Goal: Task Accomplishment & Management: Use online tool/utility

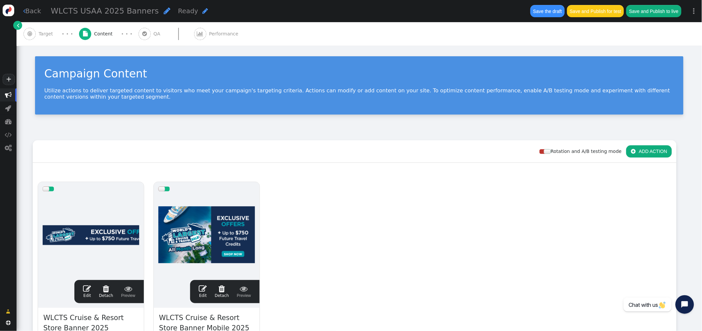
scroll to position [120, 0]
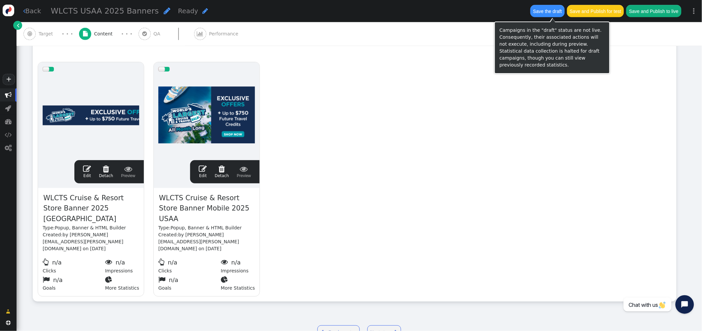
click at [544, 8] on button "Save the draft" at bounding box center [547, 11] width 34 height 12
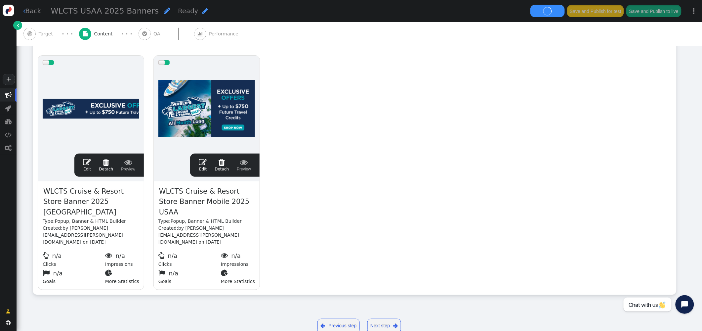
scroll to position [0, 0]
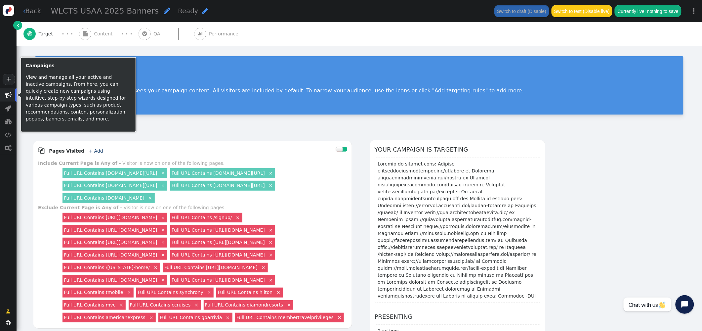
click at [7, 94] on span "" at bounding box center [8, 95] width 7 height 7
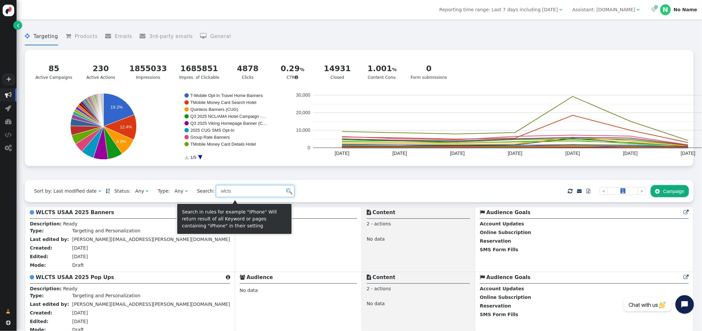
click at [236, 192] on input "wlcts" at bounding box center [255, 191] width 79 height 12
drag, startPoint x: 150, startPoint y: 190, endPoint x: 152, endPoint y: 187, distance: 3.8
click at [150, 190] on div "Sort by: Last modified date   Status: Any  Type: Any  Search: wlcts    …" at bounding box center [359, 191] width 669 height 22
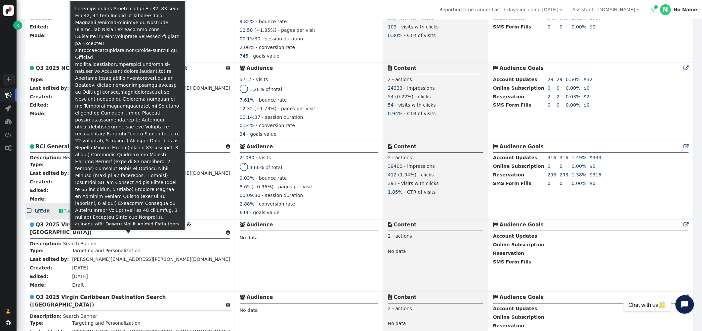
scroll to position [1377, 0]
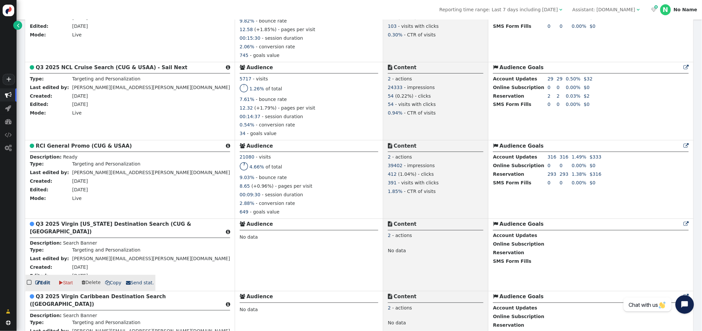
type input "destination"
click at [68, 234] on b "Q3 2025 Virgin [US_STATE] Destination Search (CUG & [GEOGRAPHIC_DATA])" at bounding box center [110, 228] width 161 height 14
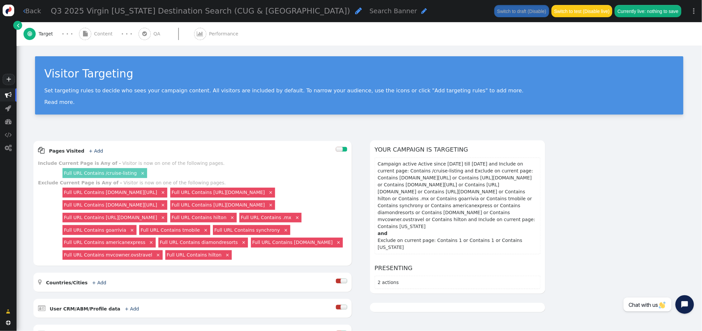
click at [355, 10] on span "" at bounding box center [358, 11] width 7 height 8
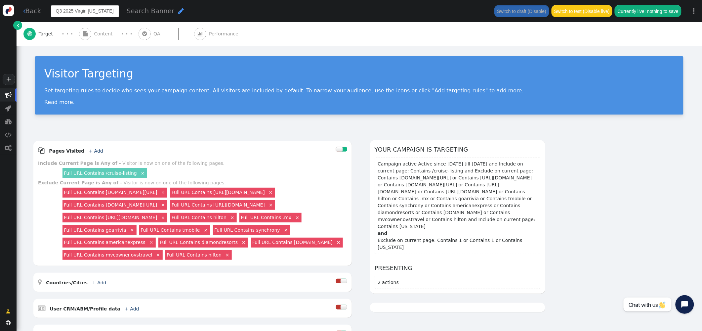
drag, startPoint x: 78, startPoint y: 14, endPoint x: 41, endPoint y: 12, distance: 37.4
click at [41, 12] on div " Back Q3 2025 Virgin Alaska Destination Search (CUG & USAA) Search Banner  Sw…" at bounding box center [360, 11] width 686 height 22
drag, startPoint x: 60, startPoint y: 12, endPoint x: 82, endPoint y: 7, distance: 22.6
click at [62, 11] on input "Q3 2025 Virgin Alaska Destination Search (CUG & USAA)" at bounding box center [85, 11] width 68 height 12
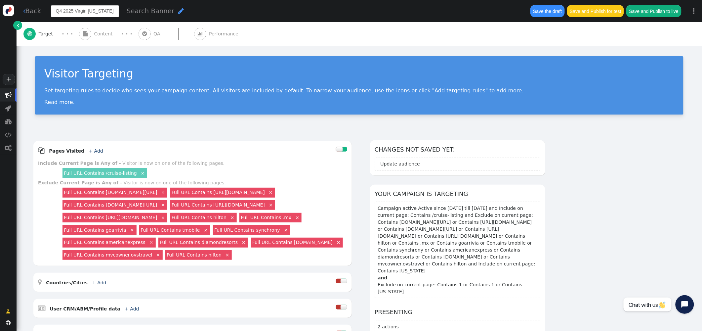
click at [75, 11] on input "Q4 2025 Virgin Alaska Destination Search (CUG & USAA)" at bounding box center [85, 11] width 68 height 12
type input "Q4 2025 NCL Alaska Destination Search (CUG & USAA)"
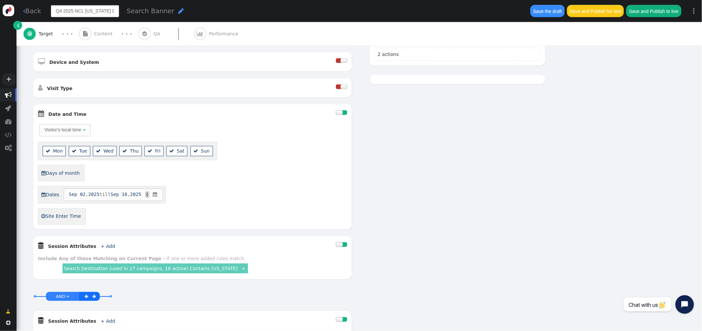
scroll to position [286, 0]
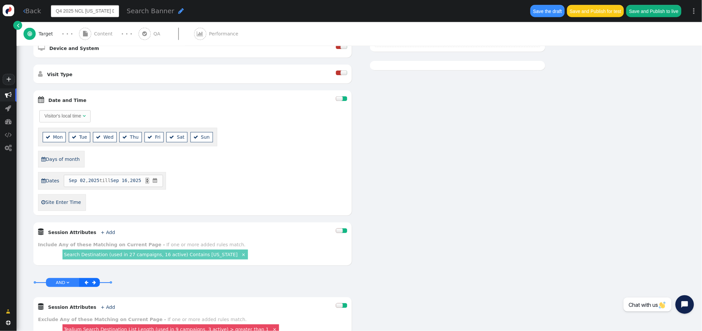
click at [341, 101] on div at bounding box center [339, 98] width 7 height 5
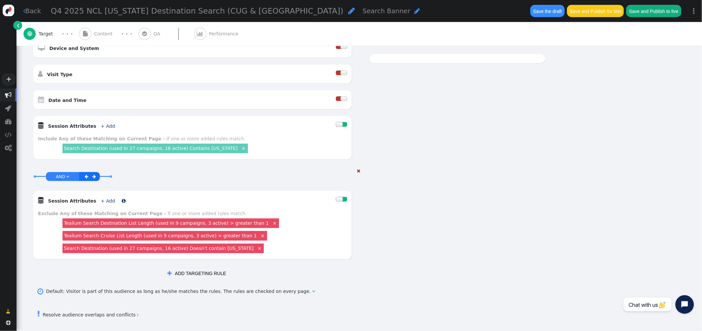
click at [101, 203] on link "+ Add" at bounding box center [108, 200] width 14 height 5
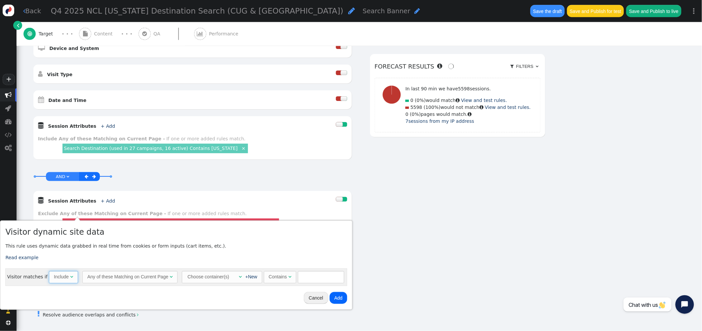
click at [70, 274] on span "" at bounding box center [71, 276] width 3 height 5
click at [240, 275] on span "" at bounding box center [241, 276] width 3 height 5
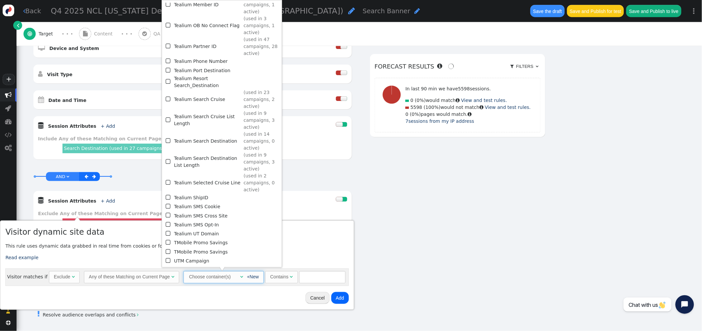
scroll to position [818, 0]
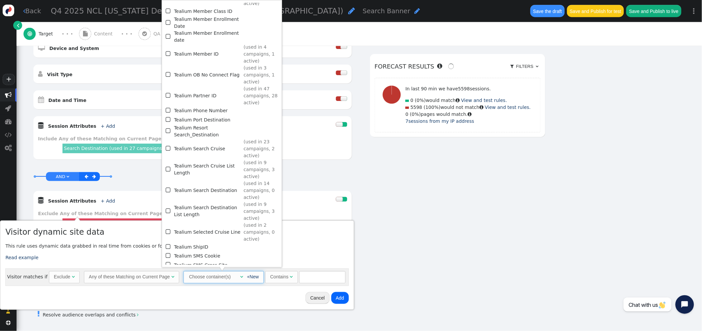
click at [167, 91] on span "" at bounding box center [169, 95] width 6 height 9
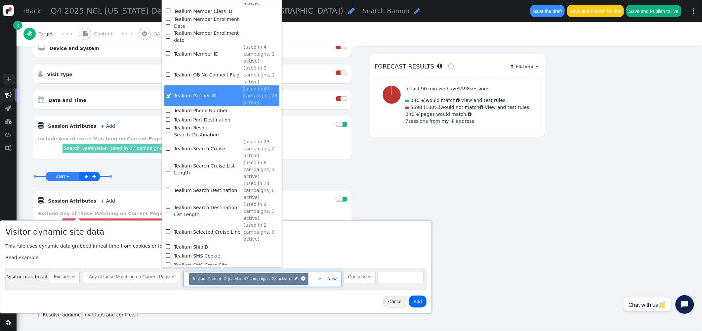
click at [388, 268] on div "Visitor matches if Exclude  Any of these Matching on Current Page  Choose con…" at bounding box center [215, 278] width 421 height 21
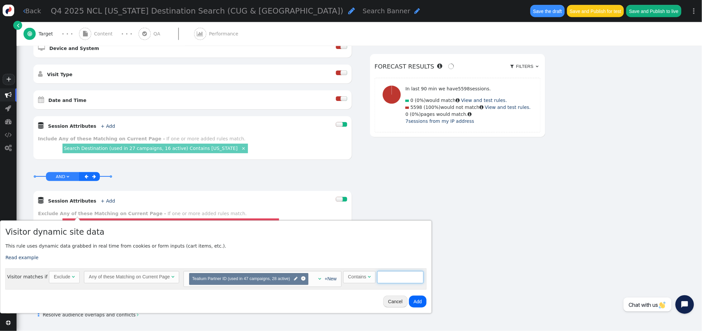
click at [387, 278] on input "text" at bounding box center [400, 277] width 46 height 12
type input "-SOR"
click at [420, 305] on button "Add" at bounding box center [418, 301] width 18 height 12
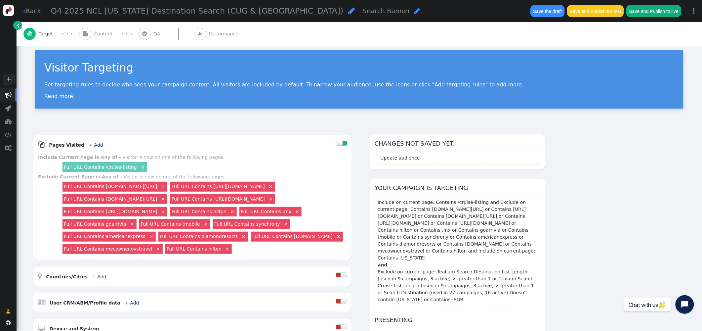
scroll to position [4, 0]
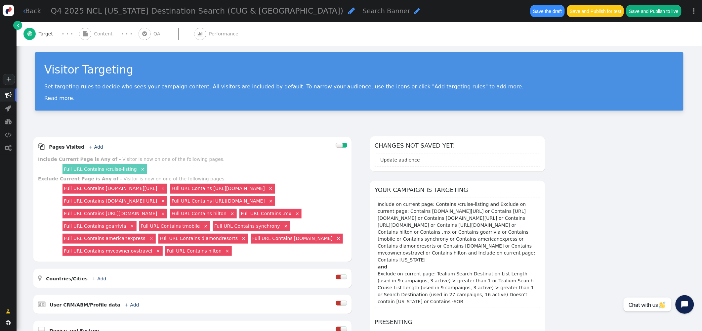
click at [102, 35] on span "Content" at bounding box center [104, 33] width 21 height 7
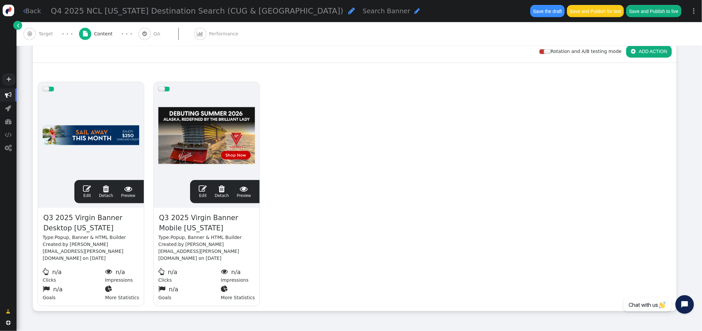
scroll to position [101, 0]
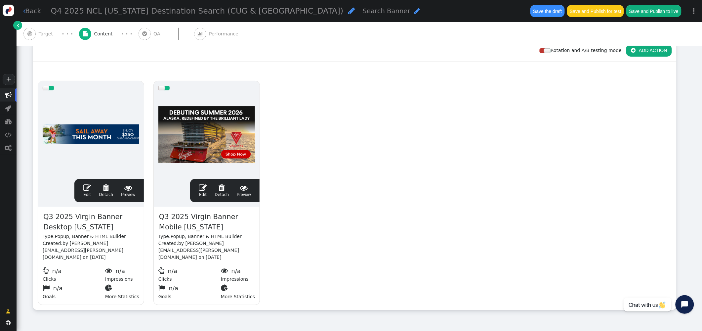
click at [87, 217] on span "Q3 2025 Virgin Banner Desktop Alaska" at bounding box center [91, 221] width 97 height 21
click at [89, 218] on span "Q3 2025 Virgin Banner Desktop Alaska" at bounding box center [91, 221] width 97 height 21
drag, startPoint x: 100, startPoint y: 228, endPoint x: 93, endPoint y: 218, distance: 12.3
click at [93, 218] on span "Q3 2025 Virgin Banner Desktop Alaska" at bounding box center [91, 221] width 97 height 21
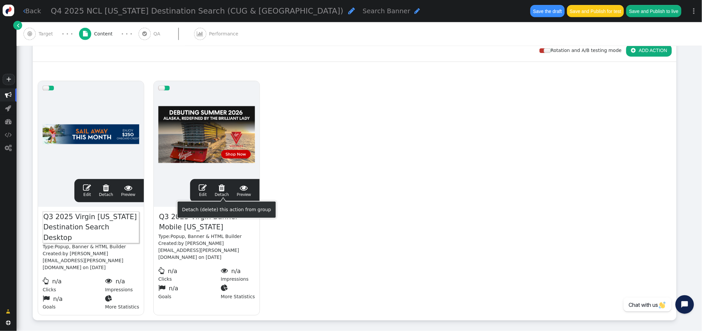
scroll to position [101, 0]
click at [49, 216] on span "Q3 2025 Virgin Alaska Destination Search Desktop" at bounding box center [91, 227] width 97 height 32
click at [175, 220] on span "Q3 2025 Virgin Banner Mobile Alaska" at bounding box center [206, 221] width 97 height 21
click at [168, 217] on span "Q3 2025 Virgin Banner Mobile Alaska" at bounding box center [206, 221] width 97 height 21
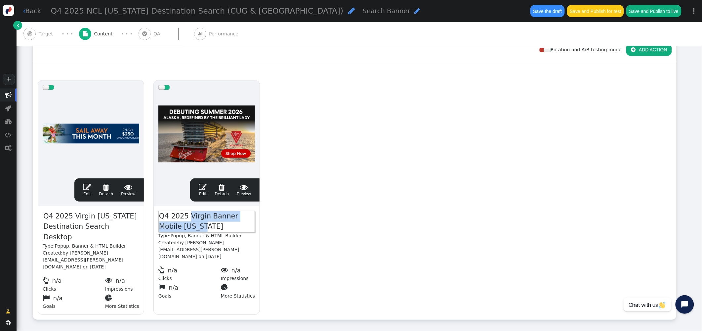
drag, startPoint x: 192, startPoint y: 225, endPoint x: 189, endPoint y: 217, distance: 8.3
click at [189, 217] on span "Q4 2025 Virgin Banner Mobile Alaska" at bounding box center [206, 221] width 97 height 21
click at [80, 215] on span "Q4 2025 Virgin Alaska Destination Search Desktop" at bounding box center [91, 227] width 97 height 32
drag, startPoint x: 89, startPoint y: 216, endPoint x: 113, endPoint y: 213, distance: 23.9
click at [89, 216] on span "Q4 2025 Virgin Alaska Destination Search Desktop" at bounding box center [91, 227] width 97 height 32
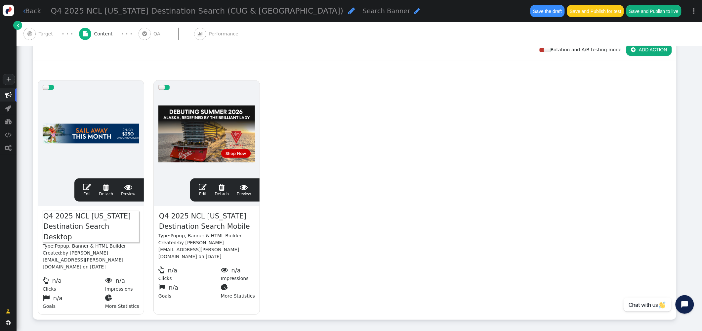
click at [86, 188] on span "" at bounding box center [87, 187] width 8 height 8
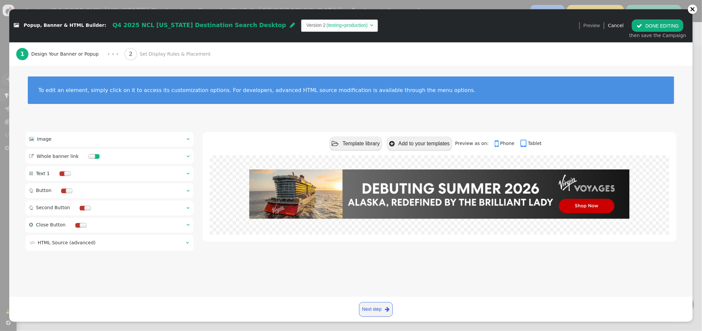
click at [188, 139] on span "" at bounding box center [188, 139] width 3 height 5
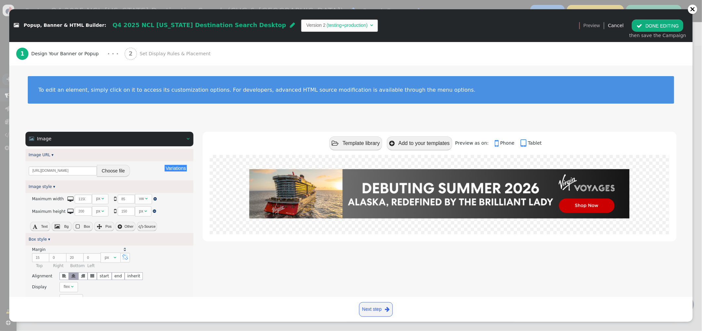
scroll to position [0, 0]
click at [116, 174] on button "Choose file" at bounding box center [113, 170] width 33 height 12
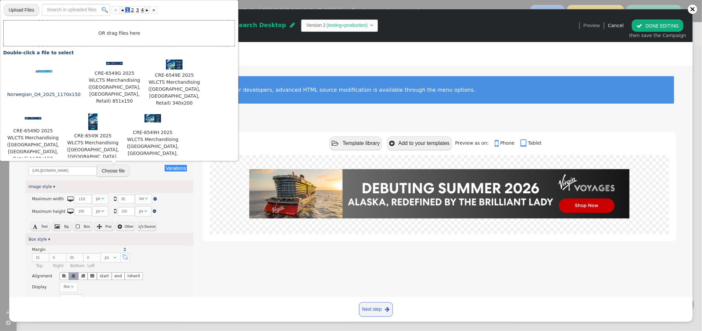
click at [44, 71] on img at bounding box center [44, 71] width 17 height 2
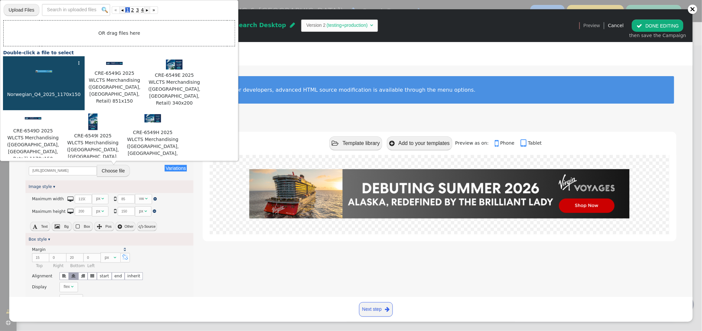
click at [44, 71] on img at bounding box center [44, 71] width 17 height 2
type input "https://cdn.personyze.com/upload/5748/7bca43cb553d48cd.jpeg"
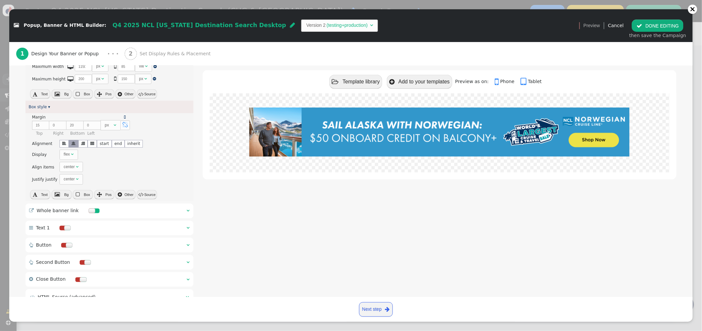
scroll to position [158, 0]
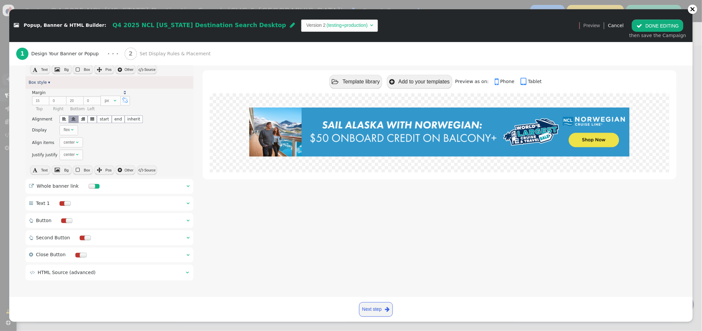
click at [187, 184] on span "" at bounding box center [188, 186] width 3 height 5
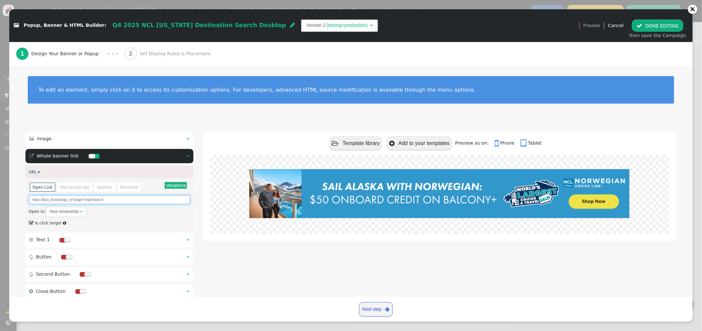
drag, startPoint x: 92, startPoint y: 201, endPoint x: 84, endPoint y: 201, distance: 7.6
click at [84, 201] on input "https://${ut_domain}/go_to?page=VirginSearch" at bounding box center [109, 199] width 161 height 9
drag, startPoint x: 100, startPoint y: 201, endPoint x: 85, endPoint y: 201, distance: 14.9
click at [85, 201] on input "https://${ut_domain}/go_to?page=NorwegianSearch" at bounding box center [109, 199] width 161 height 9
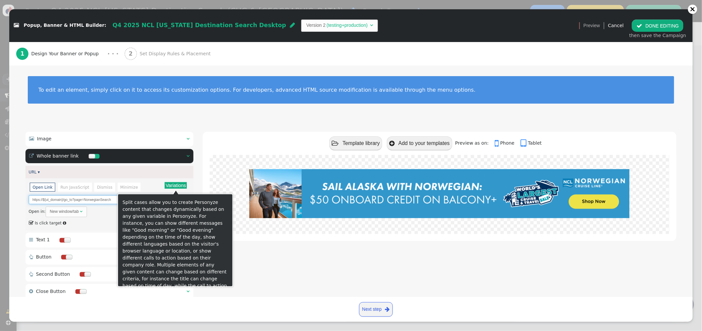
type input "https://${ut_domain}/go_to?page=NorwegianSearch"
click at [173, 186] on button "Variations" at bounding box center [176, 185] width 22 height 7
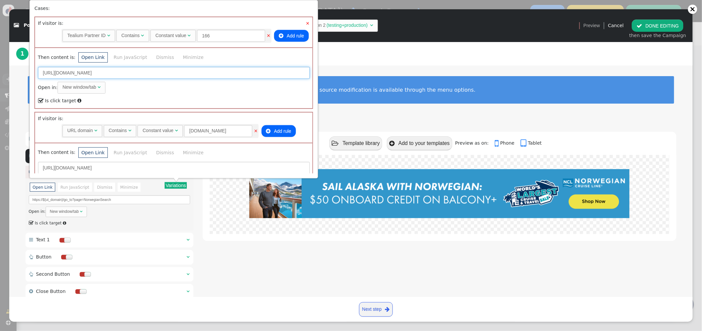
drag, startPoint x: 176, startPoint y: 74, endPoint x: 146, endPoint y: 75, distance: 29.8
click at [146, 75] on input "https://neamb.lifestylecollection.com/go_to?page=VirginSearch" at bounding box center [174, 73] width 272 height 12
paste input "Norwegia"
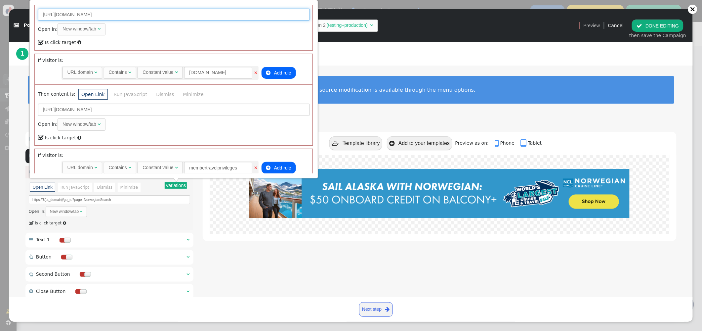
scroll to position [70, 0]
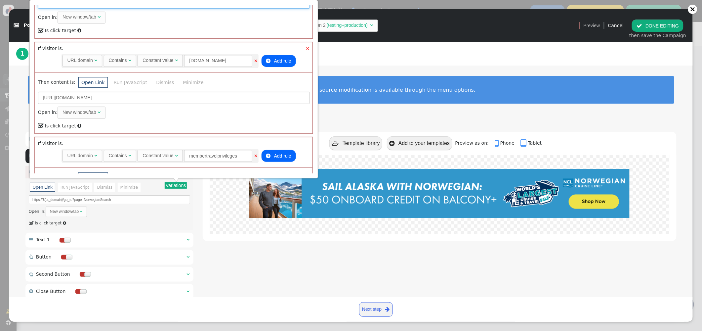
type input "https://neamb.lifestylecollection.com/go_to?page=NorwegianSearch"
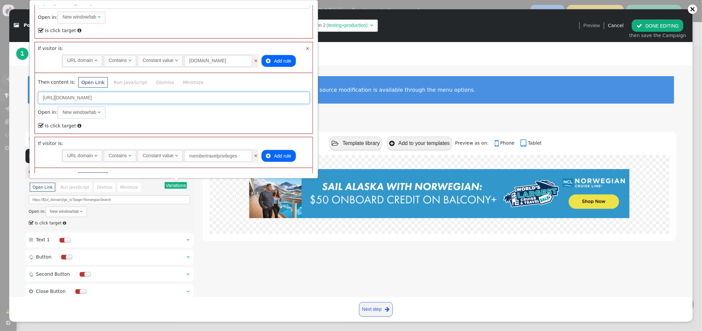
drag, startPoint x: 163, startPoint y: 97, endPoint x: 133, endPoint y: 98, distance: 29.8
click at [126, 97] on input "https://travel.redweek.com/go_to?page=VirginSearch" at bounding box center [174, 98] width 272 height 12
paste input "Norwegia"
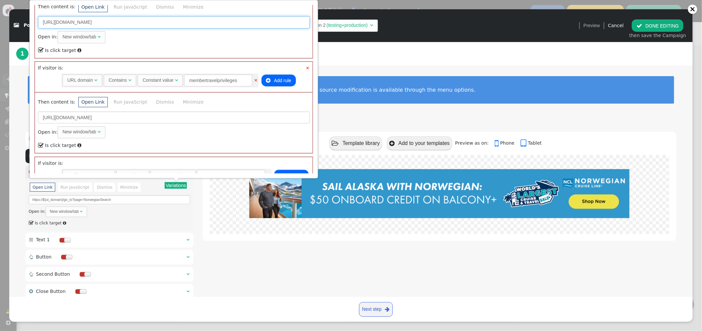
scroll to position [142, 0]
type input "https://travel.redweek.com/go_to?page=NorwegianSearch"
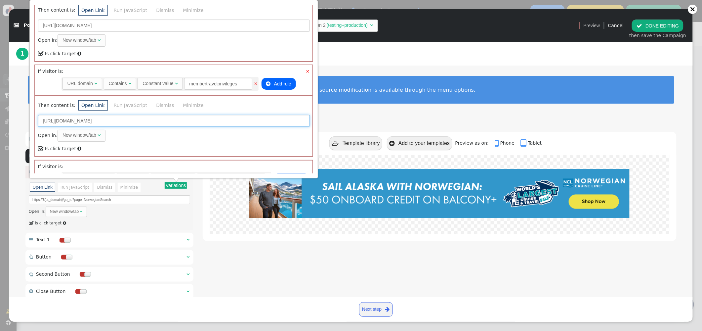
drag, startPoint x: 157, startPoint y: 120, endPoint x: 147, endPoint y: 121, distance: 10.6
click at [143, 121] on input "https://membertravelprivileges.com/go_to?page=VirginSearch" at bounding box center [174, 121] width 272 height 12
paste input "Norwegia"
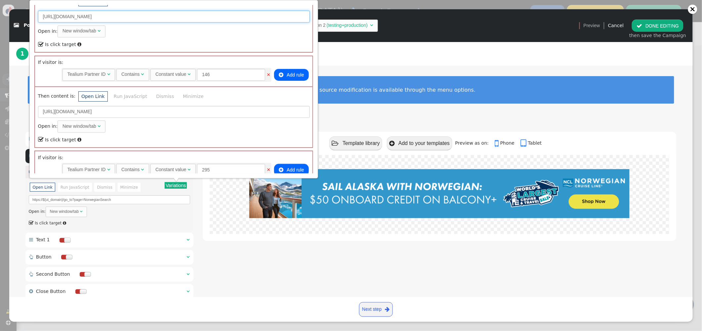
scroll to position [247, 0]
type input "https://membertravelprivileges.com/go_to?page=NorwegianSearch"
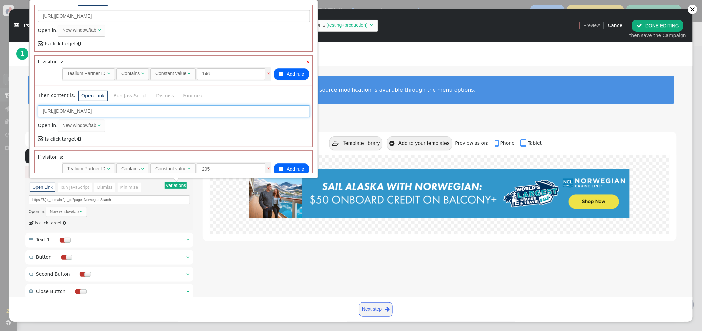
drag, startPoint x: 162, startPoint y: 109, endPoint x: 126, endPoint y: 111, distance: 36.7
click at [125, 111] on input "https://travel.directbuy.com/go_to?page=VirginSearch" at bounding box center [174, 111] width 272 height 12
click at [172, 111] on input "https://travel.directbuy.com/go_to?page=VirginSearch" at bounding box center [174, 111] width 272 height 12
drag, startPoint x: 151, startPoint y: 110, endPoint x: 136, endPoint y: 110, distance: 15.2
click at [127, 109] on input "https://travel.directbuy.com/go_to?page=VirginSearch" at bounding box center [174, 111] width 272 height 12
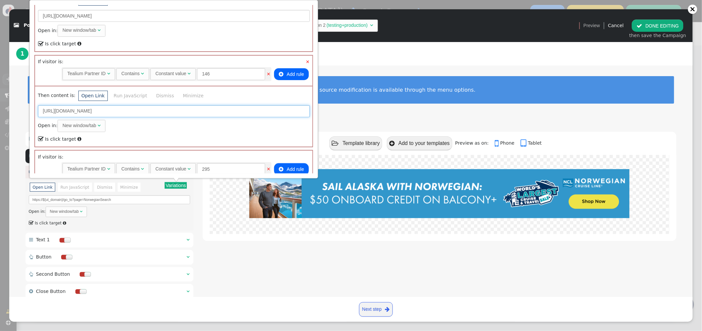
paste input "Norwegia"
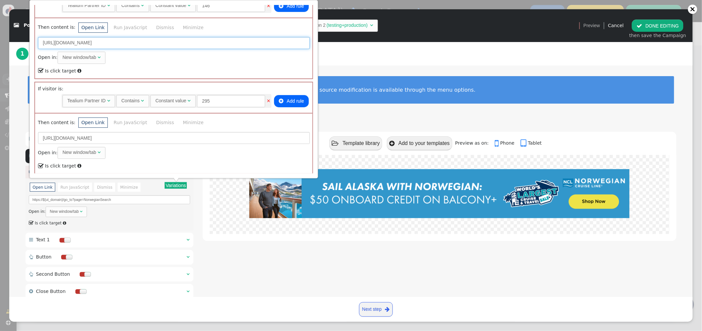
scroll to position [316, 0]
type input "https://travel.directbuy.com/go_to?page=NorwegianSearch"
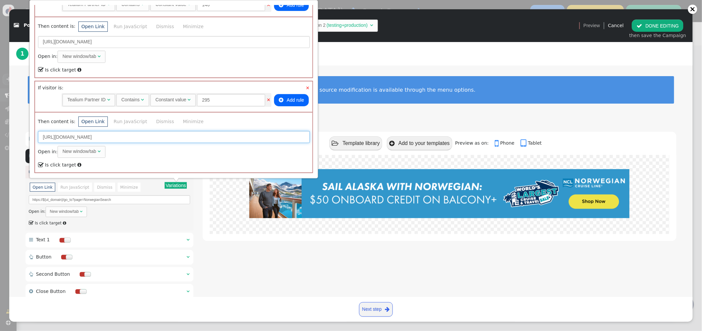
drag, startPoint x: 171, startPoint y: 135, endPoint x: 150, endPoint y: 136, distance: 21.2
click at [139, 135] on input "https://travel.touchofmodern.com/go_to?page=VirginSearch" at bounding box center [174, 137] width 272 height 12
paste input "Norwegia"
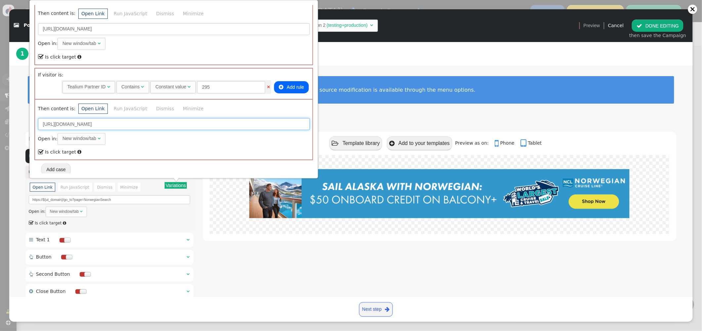
type input "https://travel.touchofmodern.com/go_to?page=NorwegianSearch"
click at [57, 167] on button "Add case" at bounding box center [55, 169] width 29 height 12
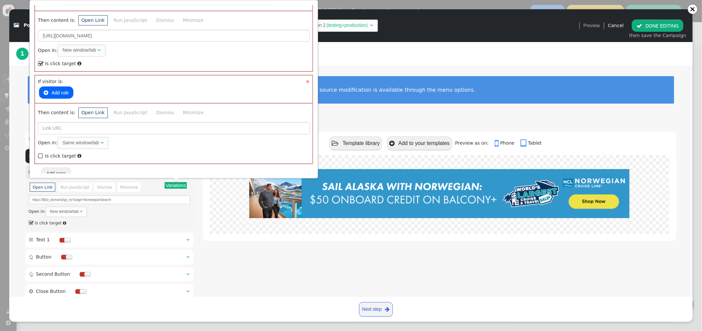
scroll to position [421, 0]
click at [55, 83] on button " Add rule" at bounding box center [56, 89] width 34 height 12
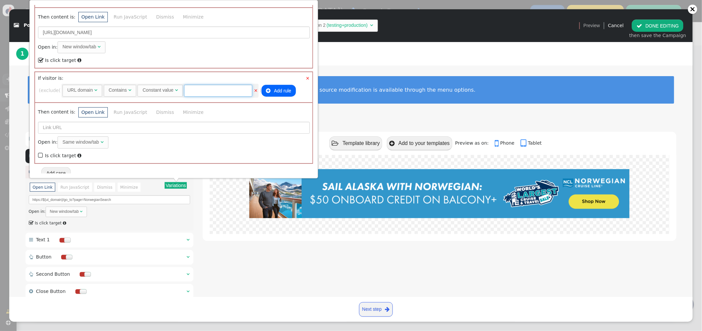
click at [213, 87] on input "text" at bounding box center [218, 91] width 68 height 12
type input "smartergetaways"
click at [60, 129] on input "text" at bounding box center [174, 128] width 272 height 12
paste input "NorwegianSearch"
type input "https://club.smartergetaways.com/go_to?page=NorwegianSearch"
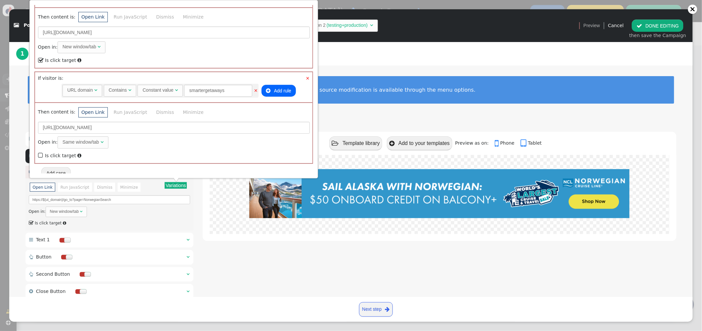
click at [40, 151] on span "" at bounding box center [41, 155] width 6 height 9
click at [365, 65] on div "To edit an element, simply click on it to access its customization options. For…" at bounding box center [351, 93] width 684 height 57
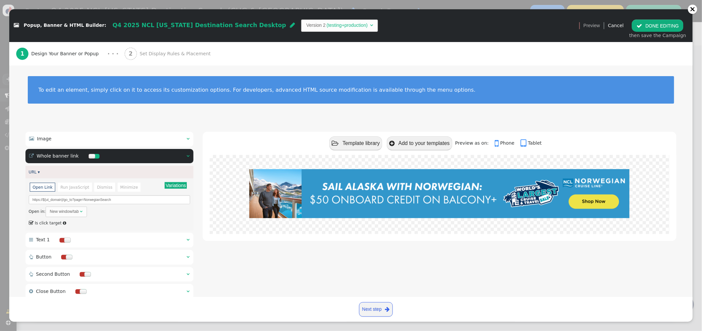
click at [168, 52] on span "Set Display Rules & Placement" at bounding box center [177, 53] width 74 height 7
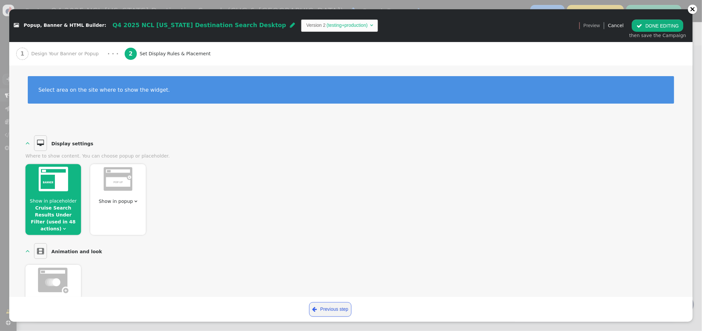
click at [52, 188] on img at bounding box center [53, 179] width 29 height 24
click at [59, 207] on link "Cruise Search Results Under Filter (used in 48 actions)" at bounding box center [53, 218] width 45 height 26
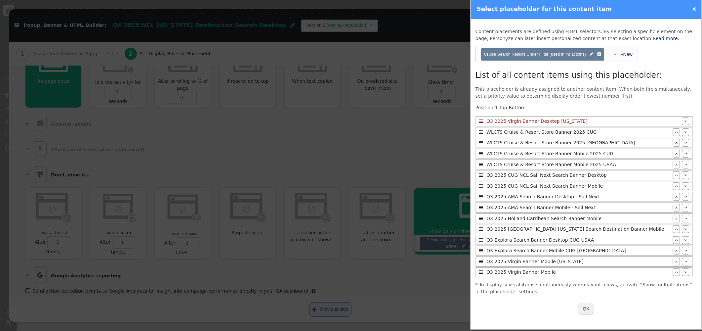
scroll to position [2, 0]
click at [585, 309] on button "OK" at bounding box center [586, 309] width 17 height 12
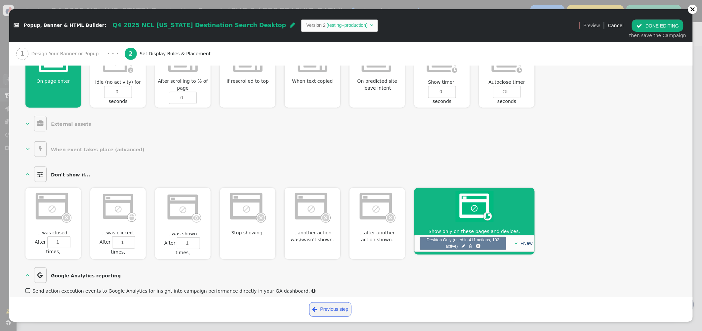
scroll to position [0, 0]
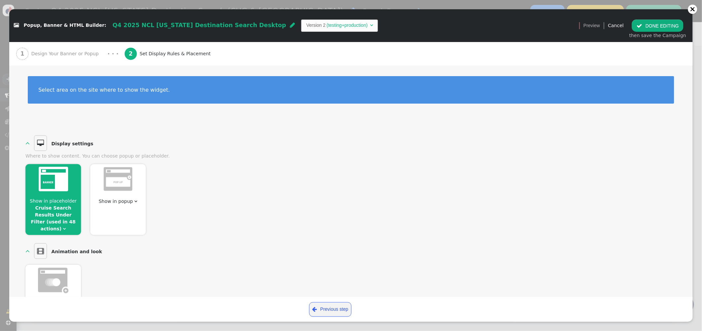
click at [648, 24] on button " DONE EDITING" at bounding box center [658, 26] width 52 height 12
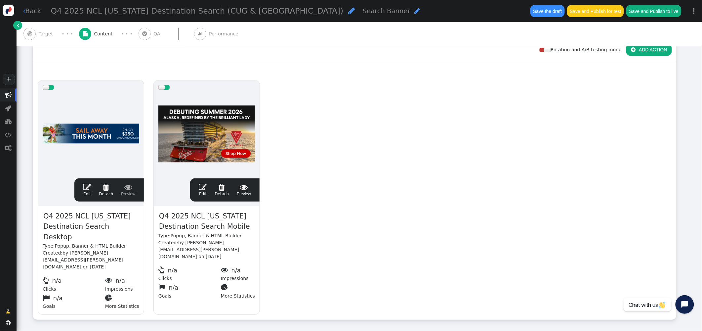
click at [203, 187] on span "" at bounding box center [203, 187] width 8 height 8
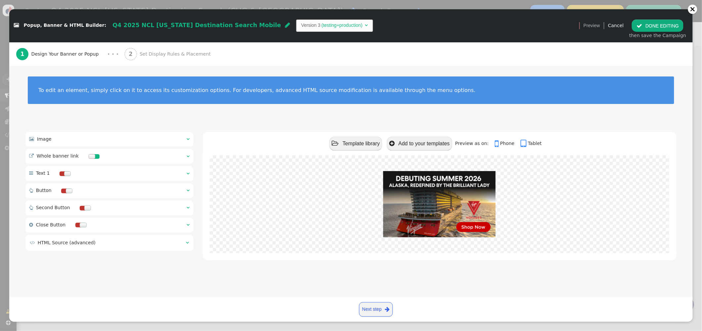
click at [185, 138] on div " Image  " at bounding box center [109, 139] width 168 height 15
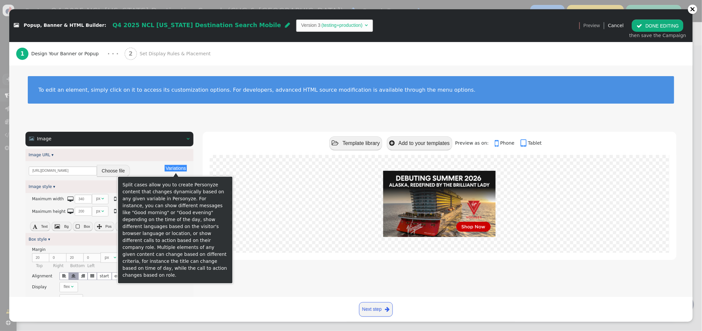
click at [116, 173] on button "Choose file" at bounding box center [113, 171] width 33 height 12
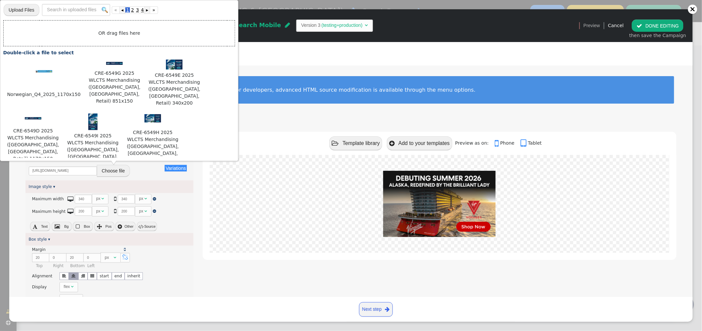
click at [109, 37] on td "OR drag files here" at bounding box center [120, 33] width 232 height 26
click at [108, 33] on td "OR drag files here" at bounding box center [120, 33] width 232 height 26
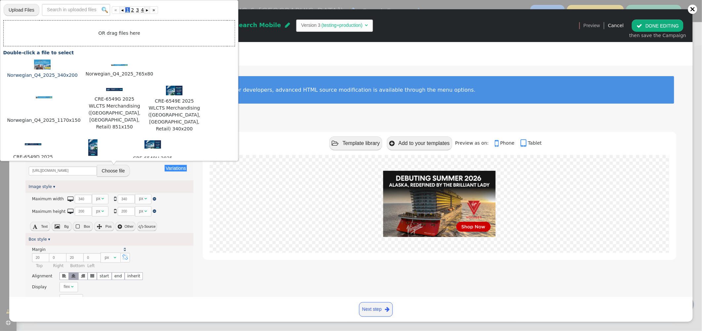
click at [41, 65] on img at bounding box center [42, 65] width 17 height 10
type input "https://cdn.personyze.com/upload/5748/5f6ba5d10b5e9ce9.jpeg"
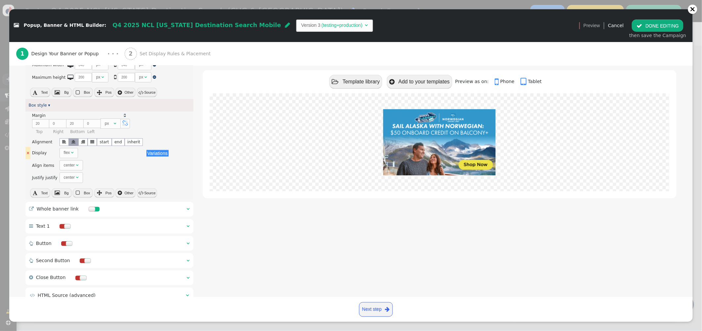
scroll to position [133, 0]
drag, startPoint x: 250, startPoint y: 247, endPoint x: 194, endPoint y: 225, distance: 59.8
click at [247, 245] on div " Template library  Add to your templates Preview as on:  Phone  Tablet" at bounding box center [440, 152] width 474 height 308
click at [188, 208] on span "" at bounding box center [188, 209] width 3 height 5
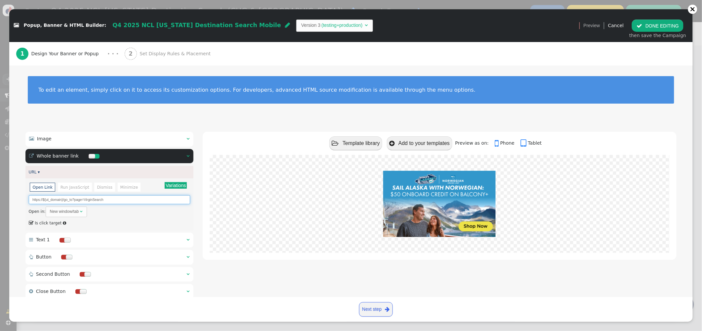
drag, startPoint x: 109, startPoint y: 200, endPoint x: 84, endPoint y: 201, distance: 24.8
click at [84, 201] on input "https://${ut_domain}/go_to?page=VirginSearch" at bounding box center [109, 199] width 161 height 9
paste input "Norwegia"
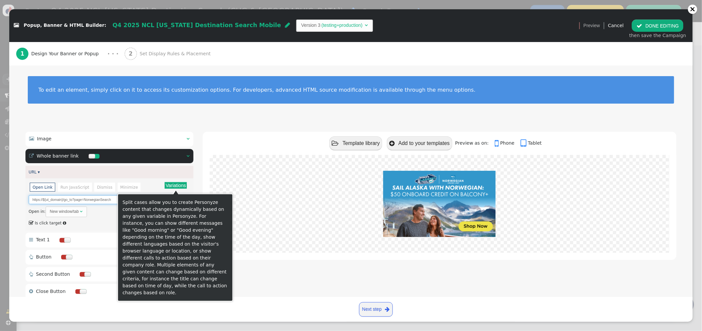
type input "https://${ut_domain}/go_to?page=NorwegianSearch"
click at [177, 187] on button "Variations" at bounding box center [176, 185] width 22 height 7
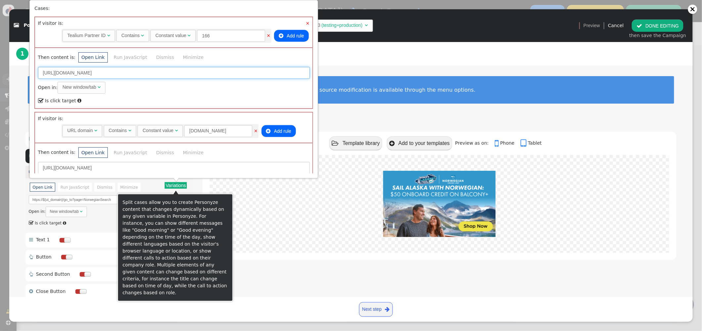
drag, startPoint x: 181, startPoint y: 74, endPoint x: 147, endPoint y: 73, distance: 34.4
click at [147, 73] on input "https://neamb.lifestylecollection.com/go_to?page=VirginSearch" at bounding box center [174, 73] width 272 height 12
paste input "Norwegia"
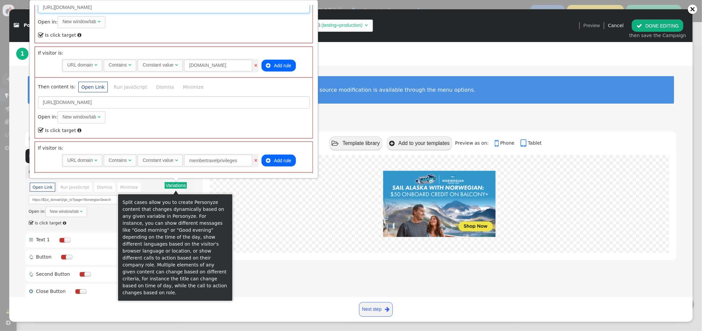
scroll to position [69, 0]
type input "https://neamb.lifestylecollection.com/go_to?page=NorwegianSearch"
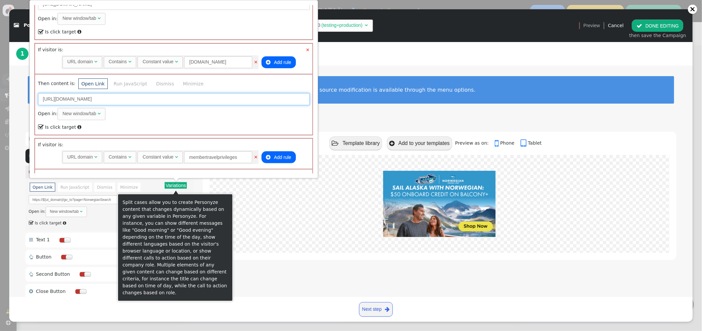
drag, startPoint x: 156, startPoint y: 97, endPoint x: 132, endPoint y: 99, distance: 24.2
click at [124, 98] on input "https://travel.redweek.com/go_to?page=VirginSearch" at bounding box center [174, 99] width 272 height 12
paste input "Norwegia"
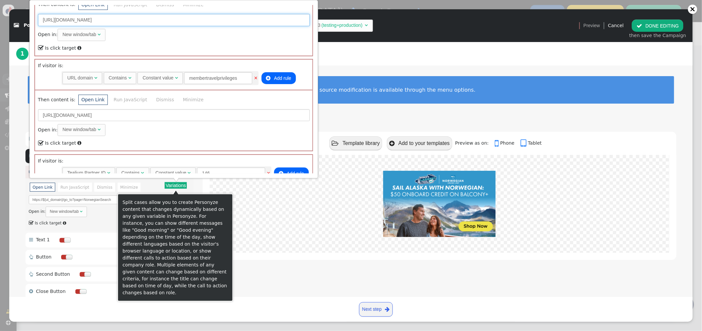
scroll to position [149, 0]
type input "https://travel.redweek.com/go_to?page=NorwegianSearch"
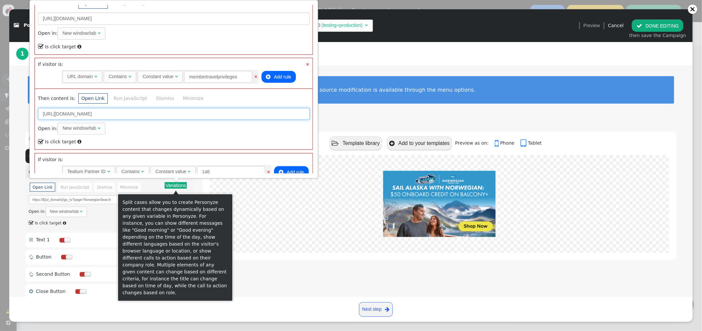
drag, startPoint x: 152, startPoint y: 113, endPoint x: 145, endPoint y: 113, distance: 7.0
click at [143, 113] on input "https://membertravelprivileges.com/go_to?page=VirginSearch" at bounding box center [174, 114] width 272 height 12
paste input "Norwegia"
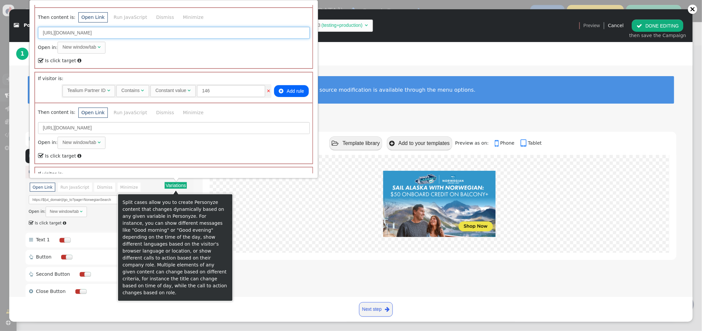
scroll to position [235, 0]
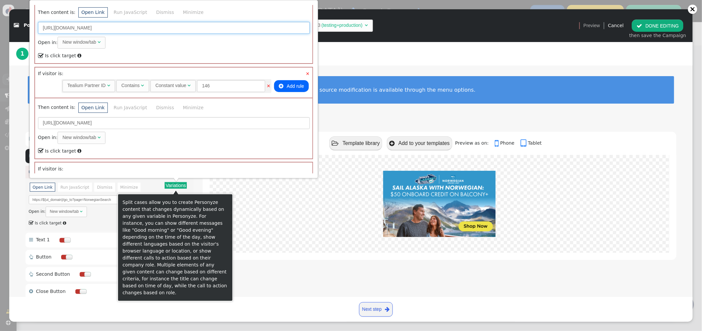
type input "https://membertravelprivileges.com/go_to?page=NorwegianSearch"
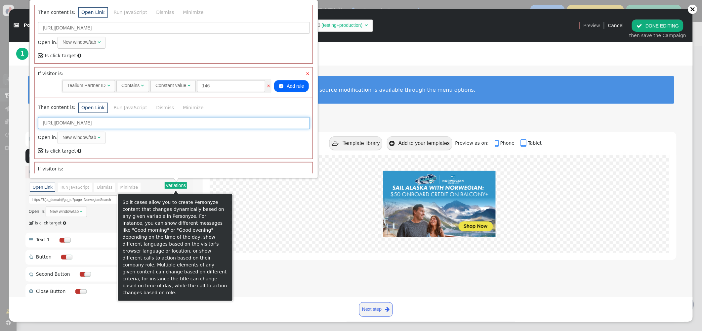
drag, startPoint x: 156, startPoint y: 121, endPoint x: 129, endPoint y: 122, distance: 27.8
click at [127, 122] on input "https://travel.directbuy.com/go_to?page=VirginSearch" at bounding box center [174, 123] width 272 height 12
paste input "Norwegia"
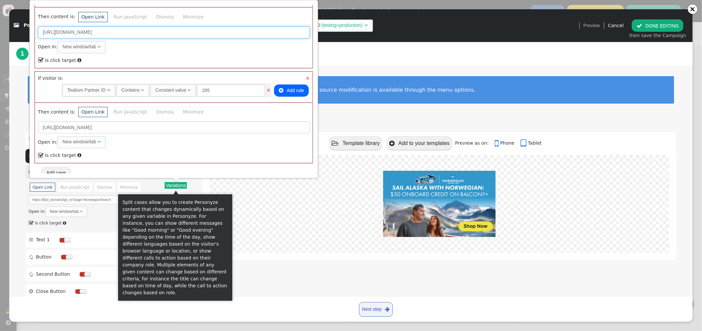
scroll to position [324, 0]
type input "https://travel.directbuy.com/go_to?page=NorwegianSearch"
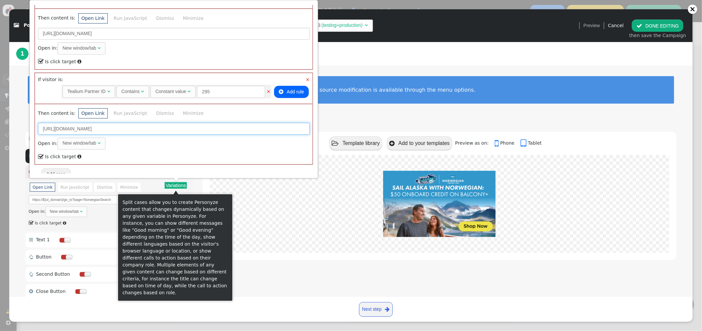
drag, startPoint x: 171, startPoint y: 128, endPoint x: 139, endPoint y: 127, distance: 31.8
click at [139, 127] on input "https://travel.touchofmodern.com/go_to?page=VirginSearch" at bounding box center [174, 129] width 272 height 12
paste input "Norwegia"
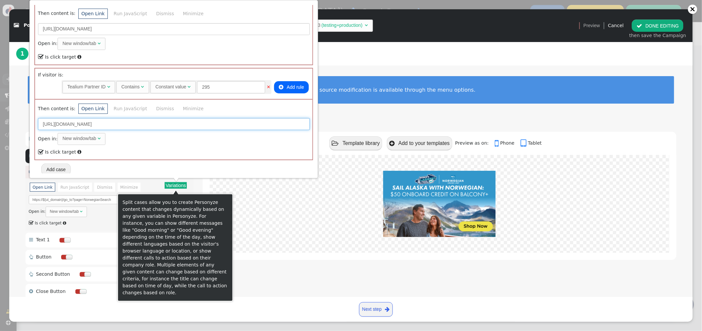
type input "https://travel.touchofmodern.com/go_to?page=NorwegianSearch"
click at [60, 170] on button "Add case" at bounding box center [55, 169] width 29 height 12
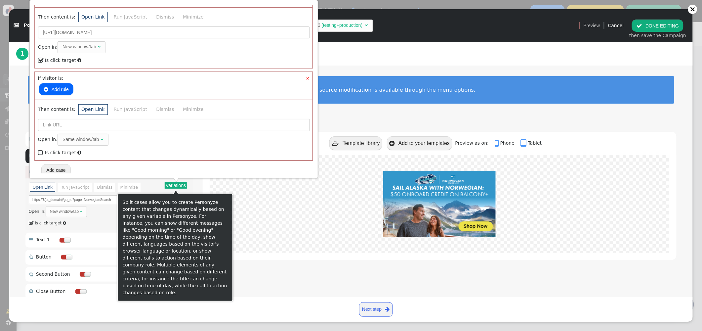
click at [56, 85] on button " Add rule" at bounding box center [56, 89] width 34 height 12
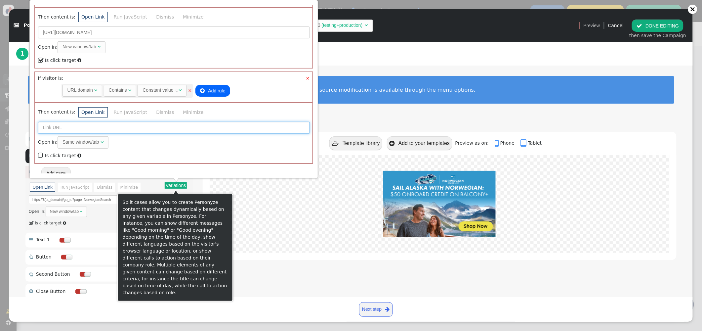
click at [63, 122] on input "text" at bounding box center [174, 128] width 272 height 12
paste input "NorwegianSearch"
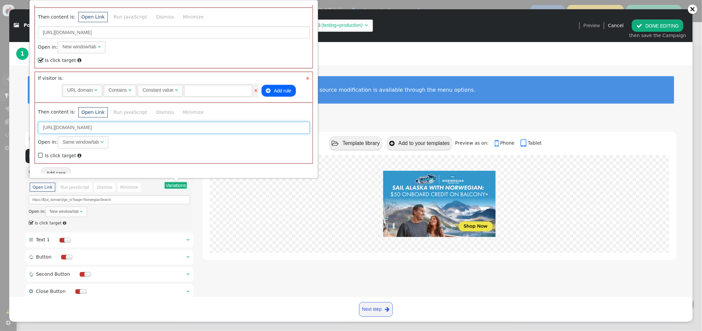
type input "https://club.smartergetaways.com/NorwegianSearch"
drag, startPoint x: 40, startPoint y: 150, endPoint x: 138, endPoint y: 127, distance: 100.7
click at [40, 151] on span "" at bounding box center [41, 155] width 6 height 9
click at [200, 86] on input "text" at bounding box center [218, 91] width 68 height 12
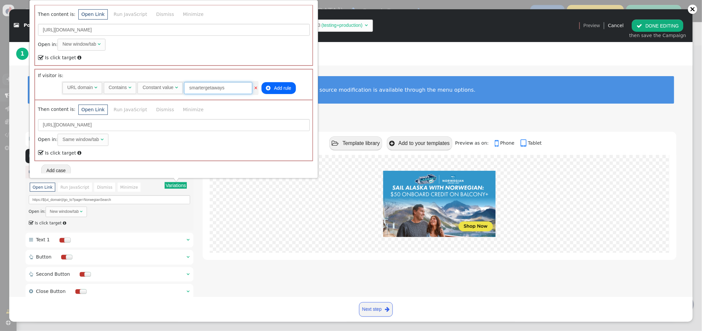
type input "smartergetaways"
click at [53, 165] on button "Add case" at bounding box center [55, 170] width 29 height 12
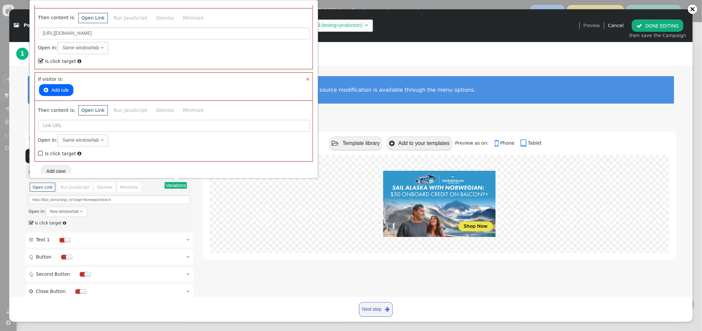
click at [51, 86] on button " Add rule" at bounding box center [56, 90] width 34 height 12
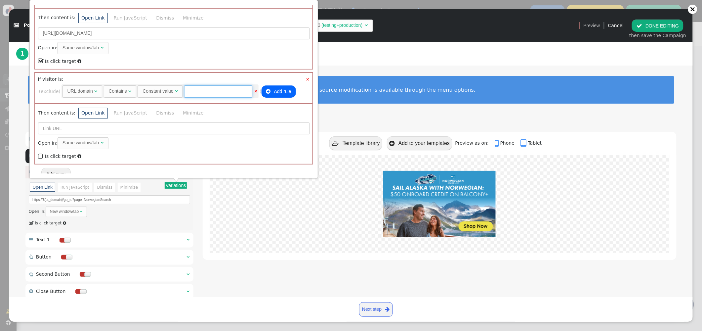
click at [200, 88] on input "text" at bounding box center [218, 91] width 68 height 12
type input "sfx"
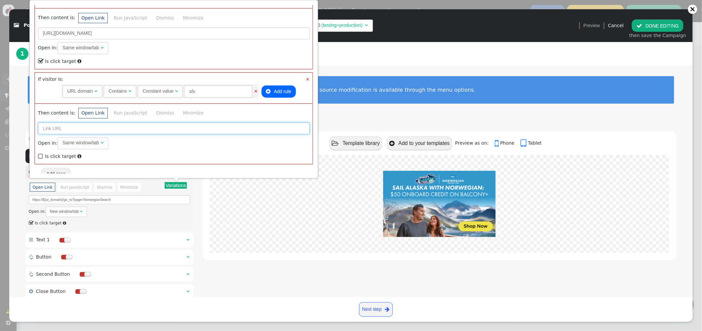
click at [111, 123] on input "text" at bounding box center [174, 128] width 272 height 12
paste input "NorwegianSearch"
type input "https://sfc.lifestylecollection.com/NorwegianSearch"
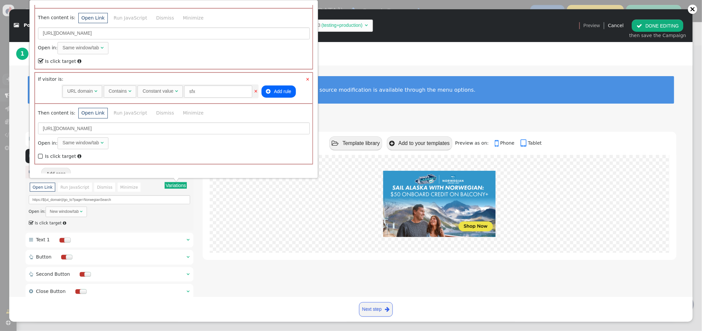
click at [38, 152] on span "" at bounding box center [41, 156] width 6 height 9
click at [441, 69] on div "To edit an element, simply click on it to access its customization options. For…" at bounding box center [351, 93] width 684 height 57
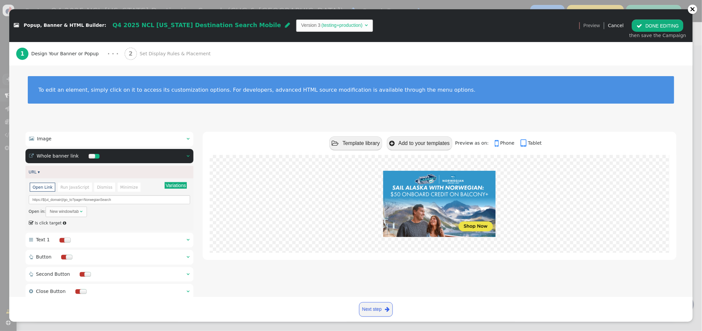
click at [183, 56] on span "Set Display Rules & Placement" at bounding box center [177, 53] width 74 height 7
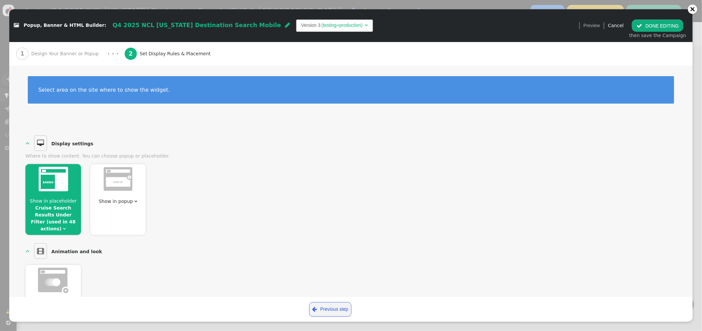
click at [58, 210] on link "Cruise Search Results Under Filter (used in 48 actions)" at bounding box center [53, 218] width 45 height 26
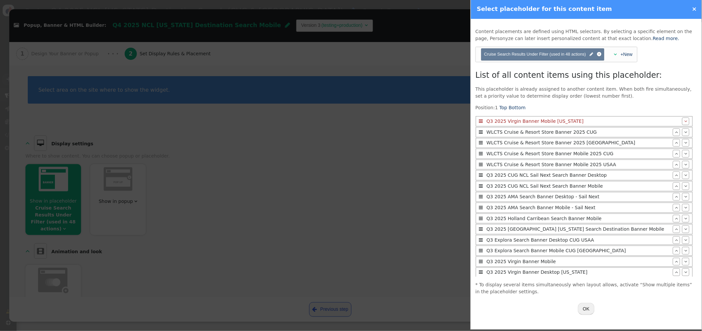
click at [583, 307] on button "OK" at bounding box center [586, 309] width 17 height 12
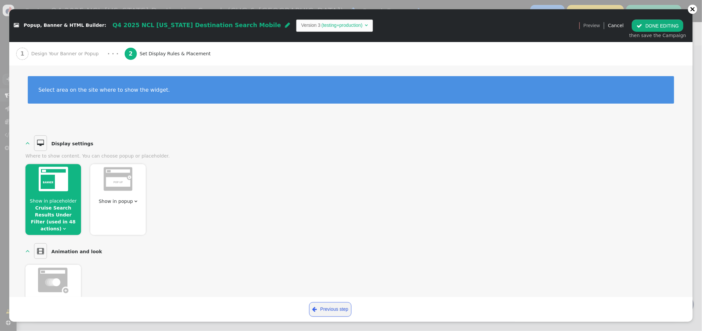
click at [650, 26] on button " DONE EDITING" at bounding box center [658, 26] width 52 height 12
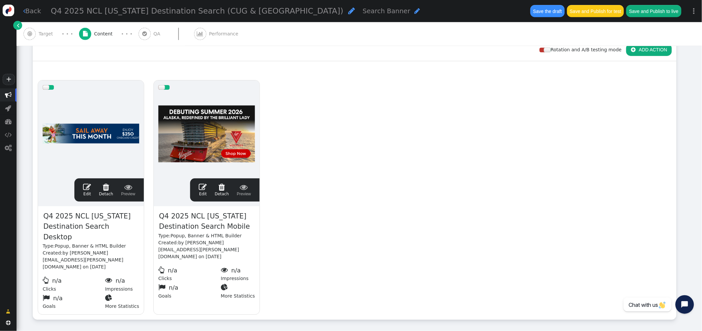
click at [206, 187] on span "" at bounding box center [203, 187] width 8 height 8
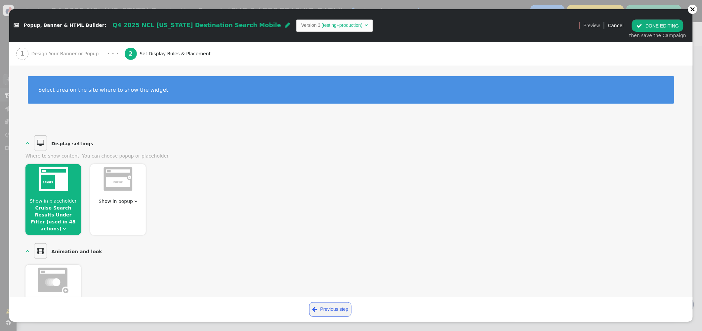
click at [39, 191] on img at bounding box center [53, 179] width 29 height 24
click at [68, 215] on link "Cruise Search Results Under Filter (used in 48 actions)" at bounding box center [53, 218] width 45 height 26
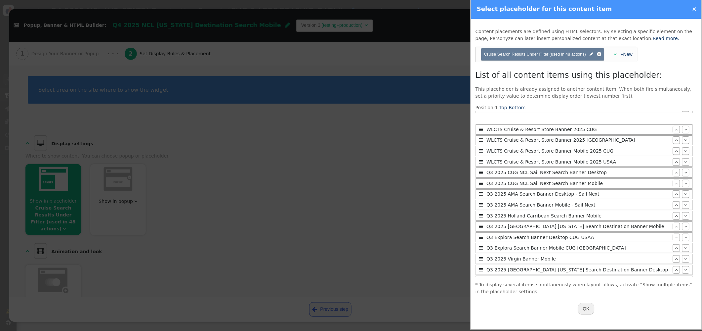
scroll to position [0, 0]
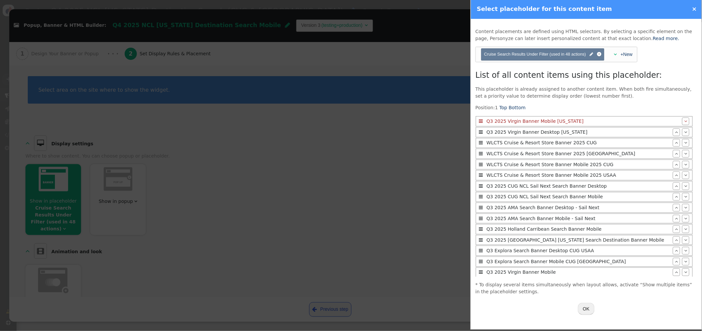
click at [589, 307] on button "OK" at bounding box center [586, 309] width 17 height 12
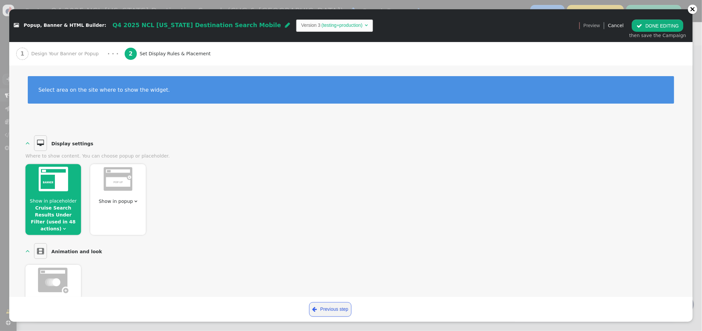
click at [642, 27] on span "" at bounding box center [640, 25] width 6 height 5
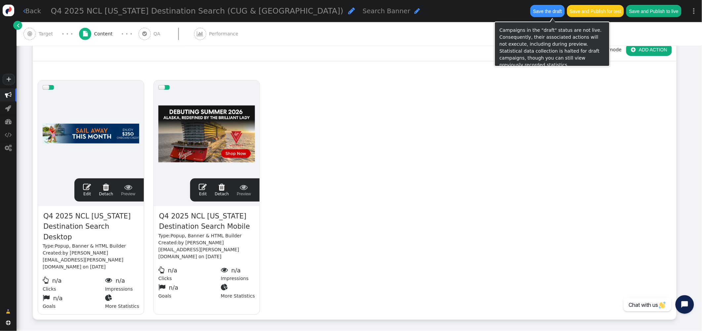
click at [550, 10] on button "Save the draft" at bounding box center [547, 11] width 34 height 12
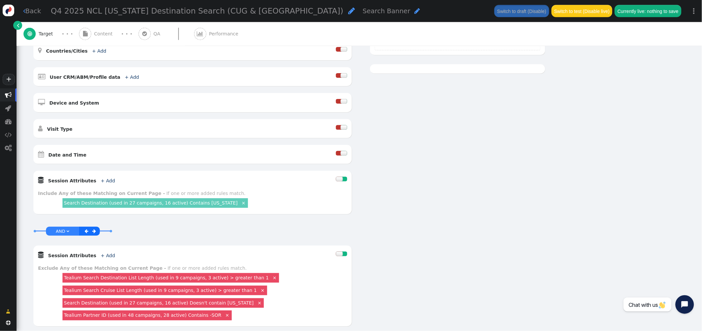
scroll to position [222, 0]
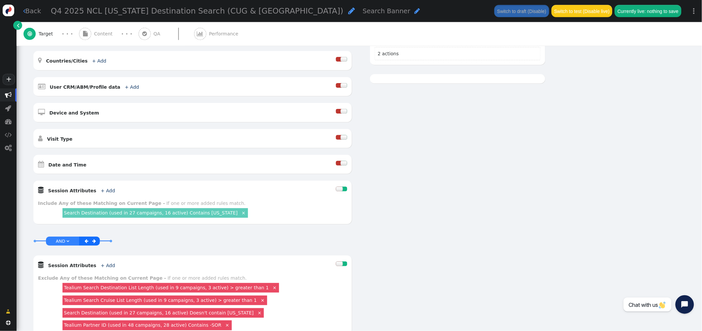
click at [342, 165] on div at bounding box center [344, 163] width 7 height 5
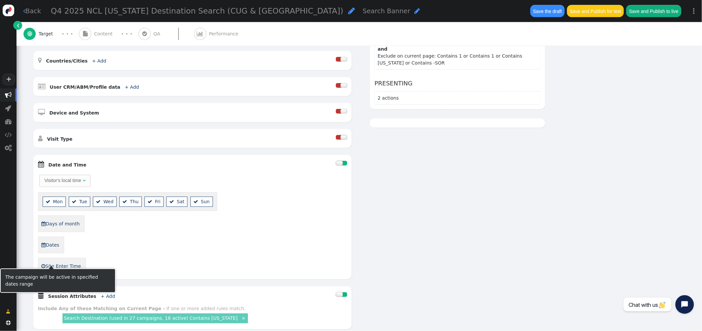
click at [53, 250] on link " Dates" at bounding box center [50, 244] width 19 height 11
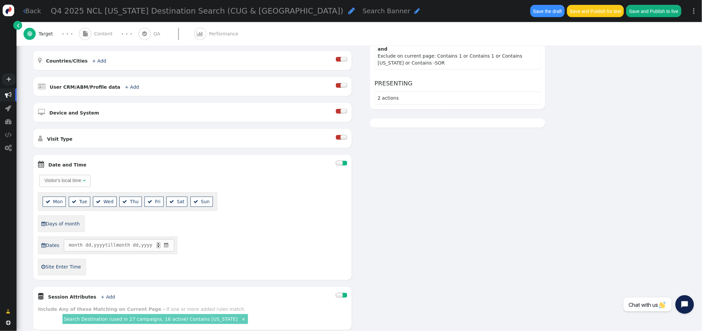
click at [169, 248] on span "" at bounding box center [166, 244] width 6 height 7
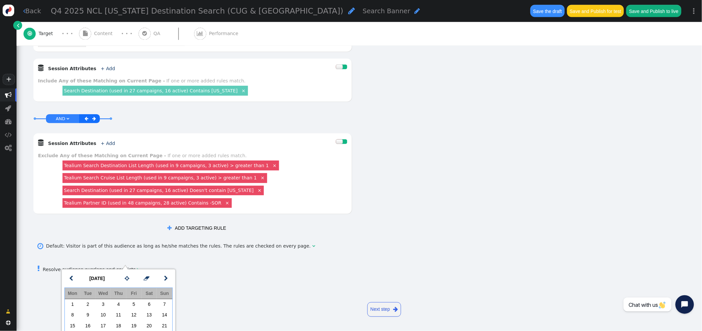
scroll to position [25, 0]
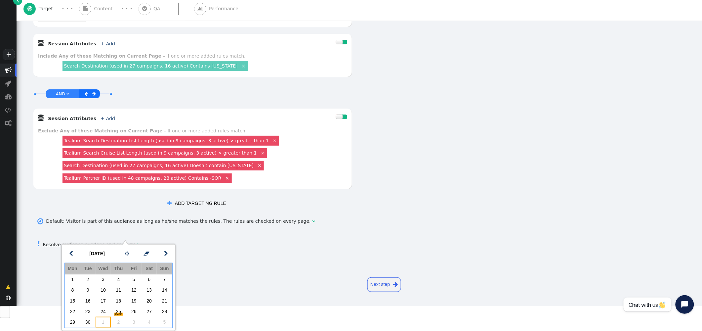
click at [102, 321] on td "1" at bounding box center [103, 322] width 15 height 11
click at [169, 252] on link "" at bounding box center [165, 253] width 13 height 12
click at [89, 298] on td "14" at bounding box center [87, 301] width 15 height 11
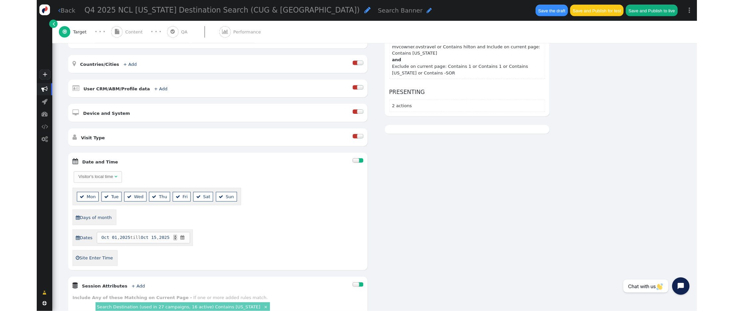
scroll to position [0, 0]
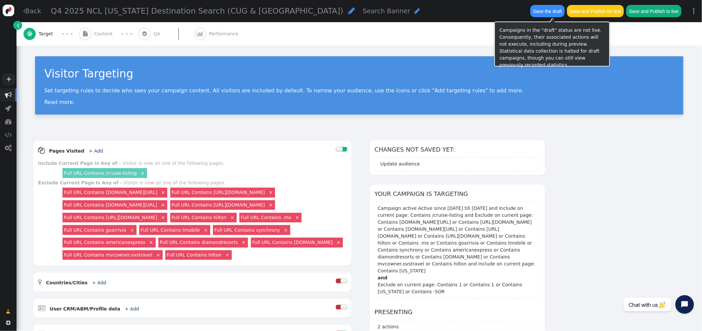
click at [559, 8] on button "Save the draft" at bounding box center [547, 11] width 34 height 12
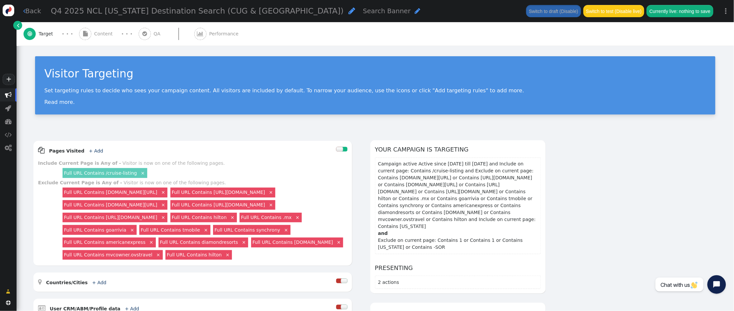
click at [110, 33] on span "Content" at bounding box center [104, 33] width 21 height 7
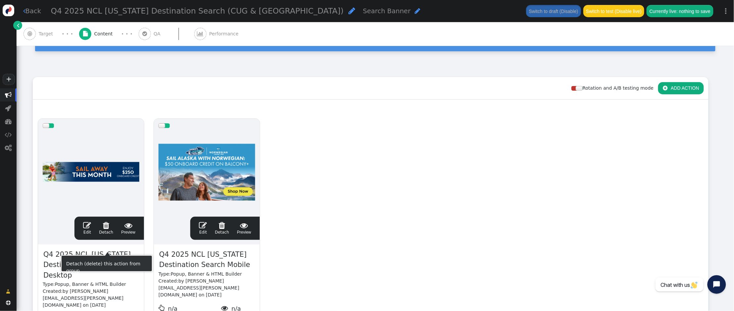
scroll to position [64, 0]
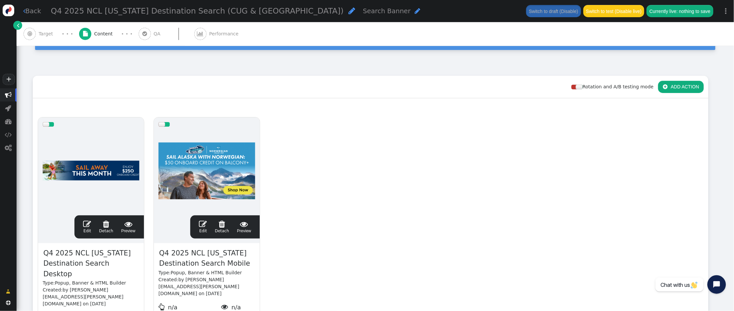
click at [87, 224] on span "" at bounding box center [87, 224] width 8 height 8
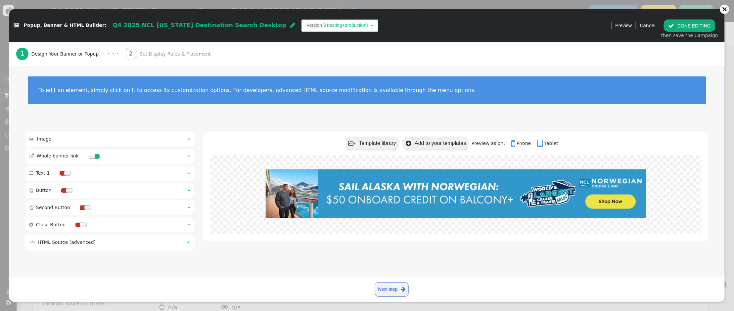
click at [176, 53] on span "Set Display Rules & Placement" at bounding box center [177, 54] width 74 height 7
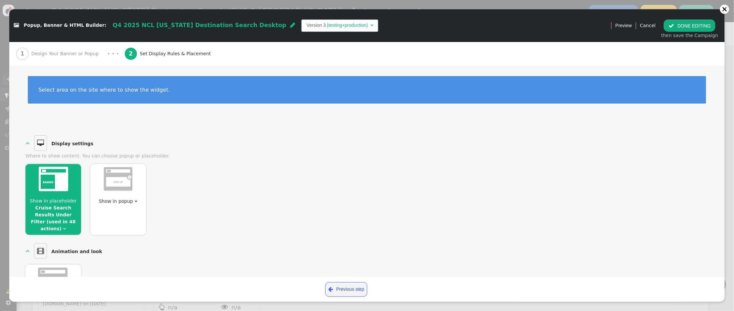
click at [73, 203] on span "Show in placeholder" at bounding box center [53, 200] width 47 height 5
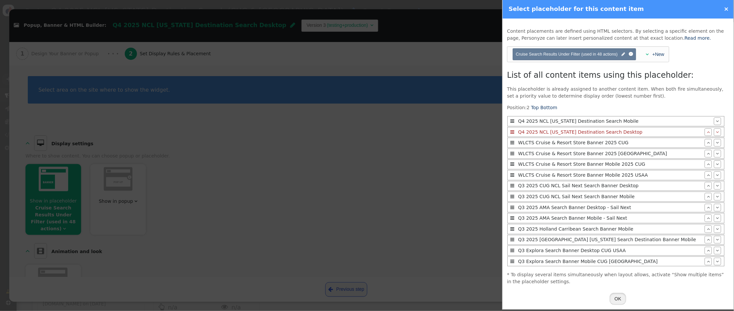
click at [623, 300] on button "OK" at bounding box center [618, 299] width 17 height 12
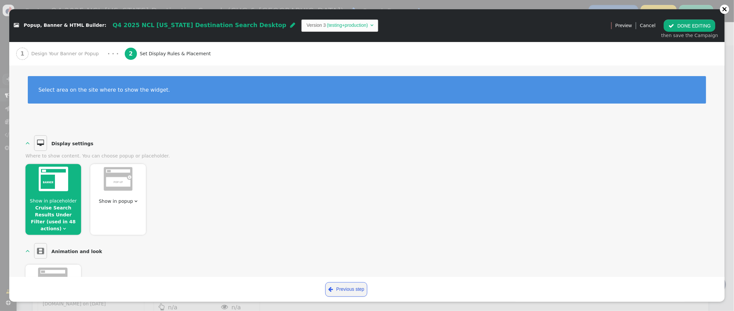
click at [677, 23] on button " DONE EDITING" at bounding box center [689, 26] width 52 height 12
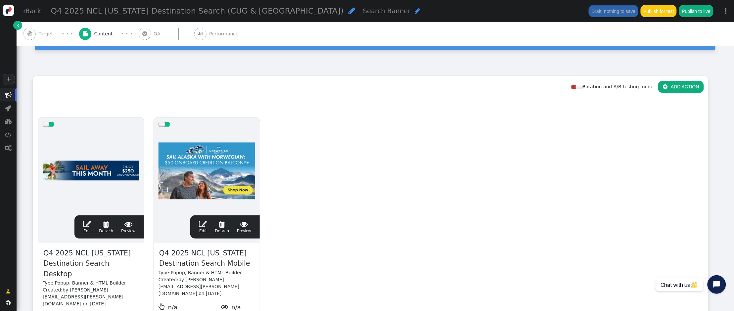
click at [205, 223] on span "" at bounding box center [203, 224] width 8 height 8
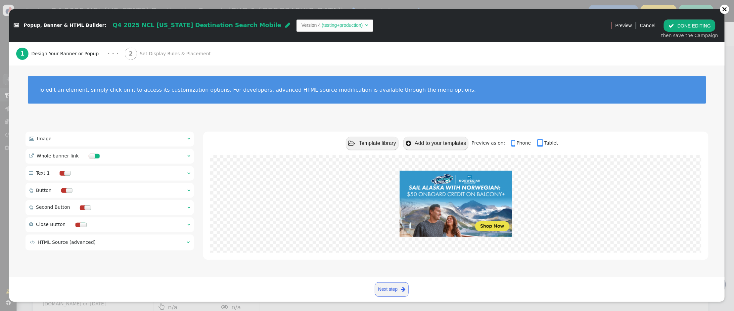
click at [156, 53] on span "Set Display Rules & Placement" at bounding box center [177, 53] width 74 height 7
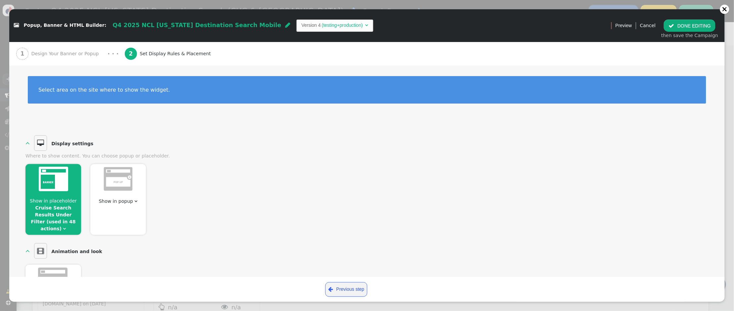
click at [62, 191] on img at bounding box center [53, 179] width 29 height 24
click at [65, 205] on link "Cruise Search Results Under Filter (used in 48 actions)" at bounding box center [53, 218] width 45 height 26
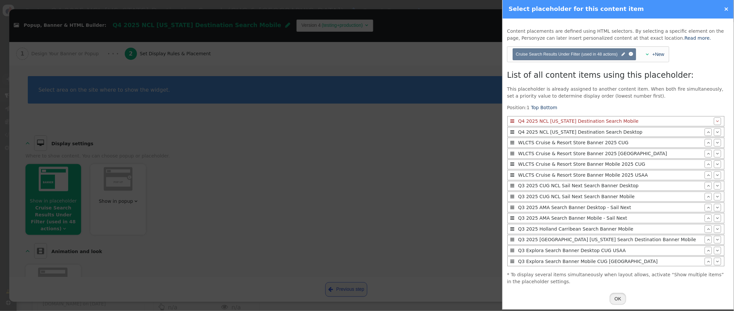
click at [620, 298] on button "OK" at bounding box center [618, 299] width 17 height 12
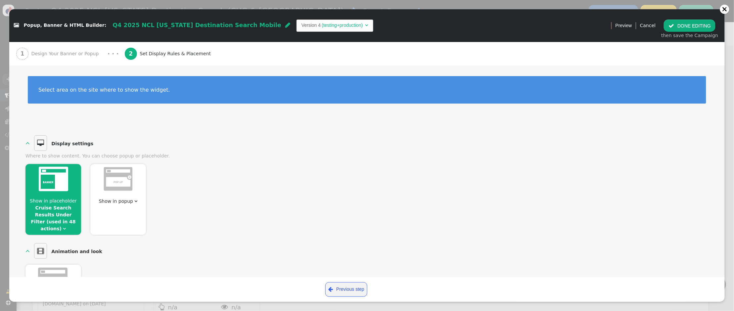
click at [685, 27] on button " DONE EDITING" at bounding box center [689, 26] width 52 height 12
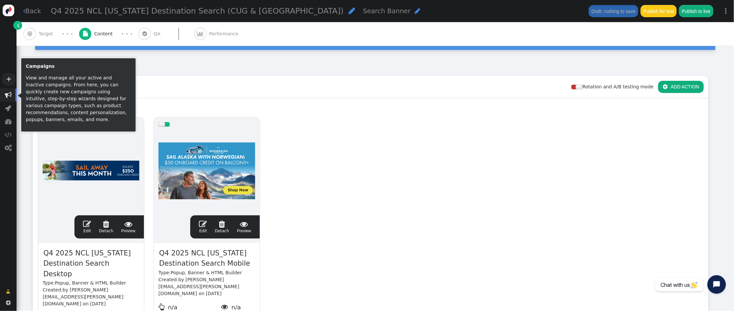
click at [11, 96] on span "" at bounding box center [8, 95] width 7 height 7
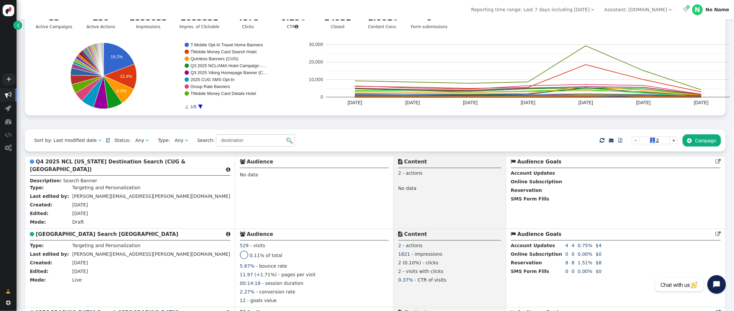
scroll to position [57, 0]
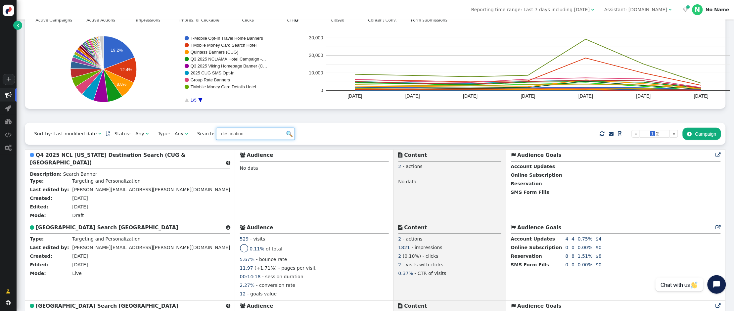
drag, startPoint x: 240, startPoint y: 136, endPoint x: 182, endPoint y: 133, distance: 58.9
click at [182, 133] on div "Sort by: Last modified date   Status: Any  Type: Any  Search: destination …" at bounding box center [375, 134] width 700 height 22
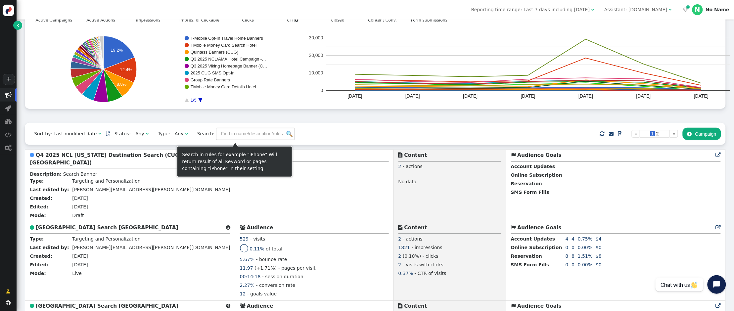
click at [301, 139] on div "Sort by: Last modified date   Status: Any  Type: Any  Search:     Impor…" at bounding box center [375, 134] width 700 height 22
click at [286, 137] on img at bounding box center [289, 134] width 6 height 6
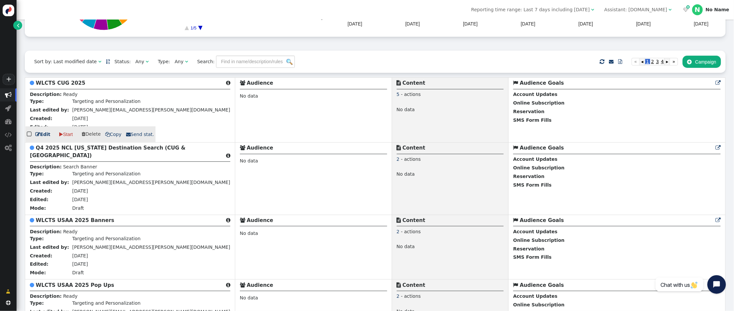
scroll to position [146, 0]
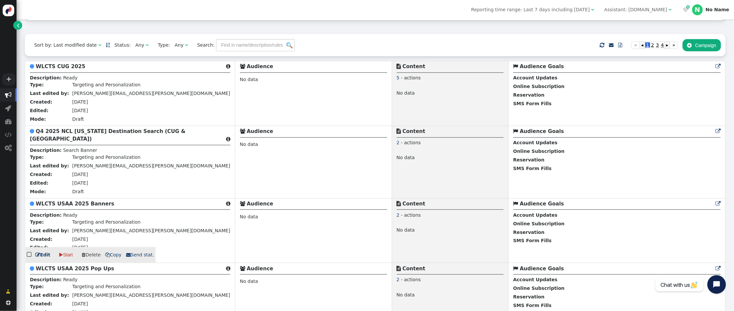
click at [72, 206] on b "WLCTS USAA 2025 Banners" at bounding box center [75, 204] width 78 height 6
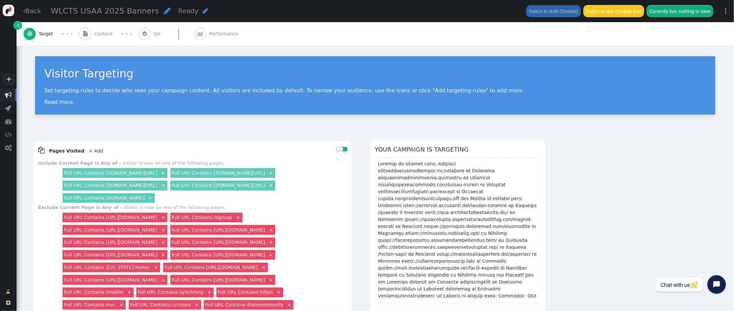
click at [100, 32] on span "Content" at bounding box center [104, 33] width 21 height 7
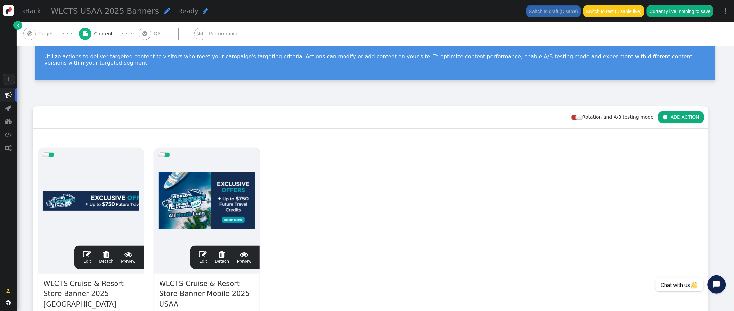
scroll to position [53, 0]
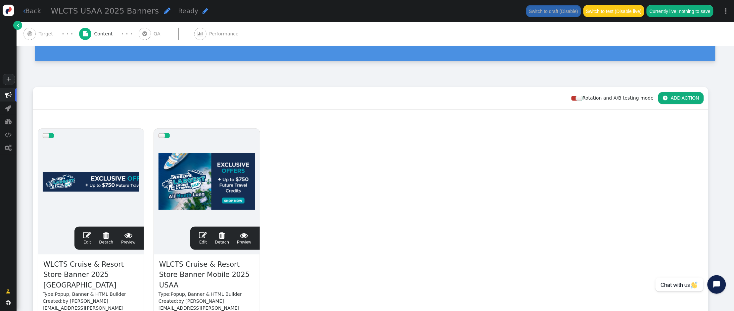
click at [87, 234] on span "" at bounding box center [87, 235] width 8 height 8
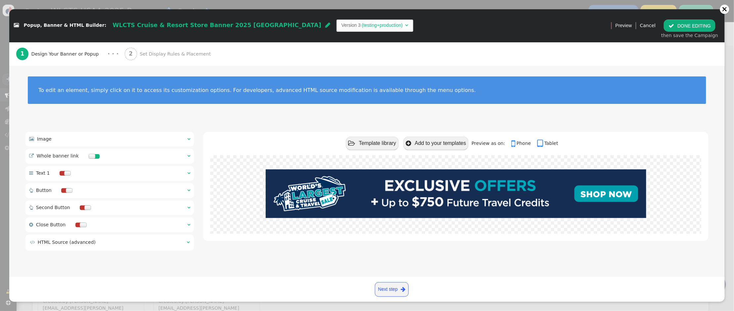
click at [148, 52] on span "Set Display Rules & Placement" at bounding box center [177, 54] width 74 height 7
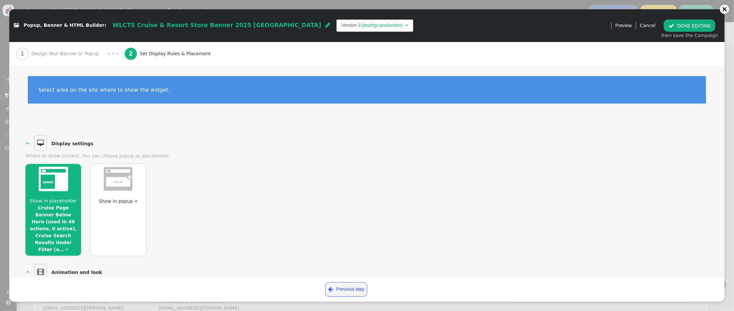
click at [56, 206] on link "Cruise Page Banner Below Hero (used in 48 actions, 0 active), Cruise Search Res…" at bounding box center [53, 228] width 47 height 47
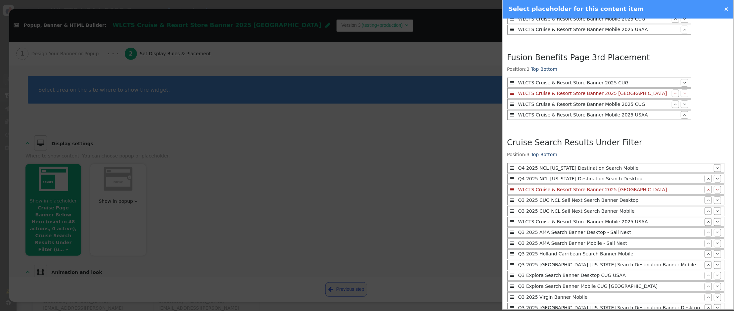
scroll to position [0, 0]
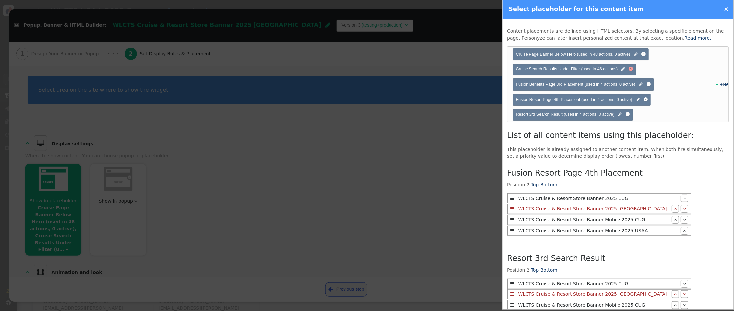
click at [633, 68] on div at bounding box center [631, 69] width 4 height 4
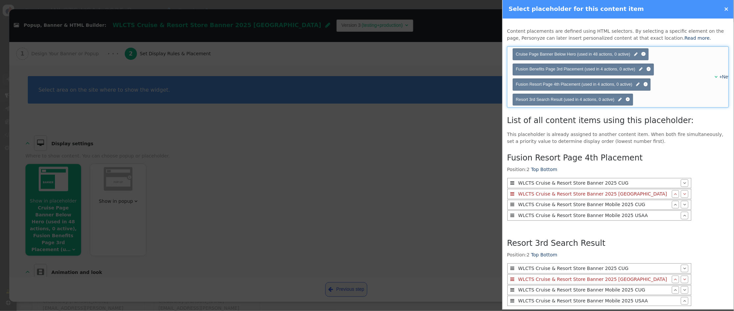
click at [702, 76] on div "+New" at bounding box center [720, 76] width 8 height 7
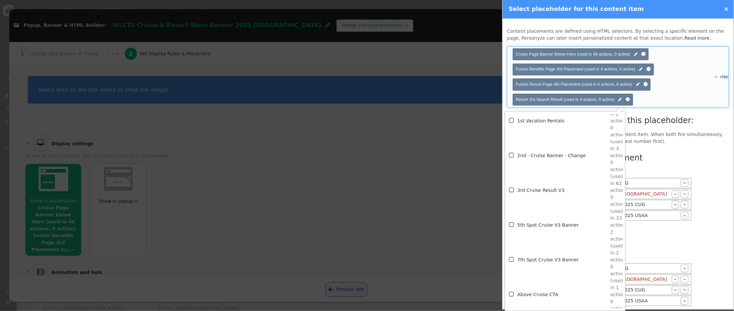
scroll to position [218, 0]
click at [514, 188] on span "" at bounding box center [512, 189] width 6 height 9
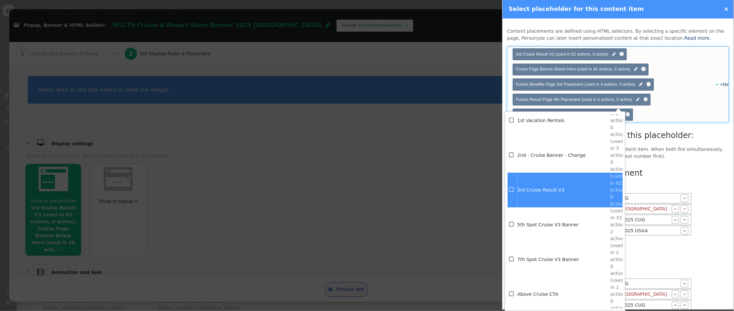
click at [689, 97] on div "Choose placeholder(s) 3rd Cruise Result V3 (used in 62 actions, 0 active)  Cru…" at bounding box center [611, 84] width 199 height 75
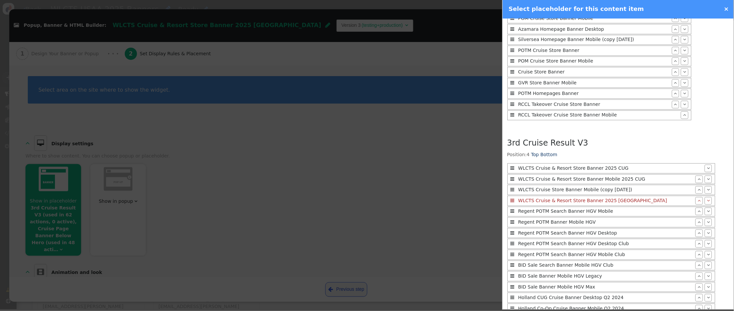
scroll to position [530, 0]
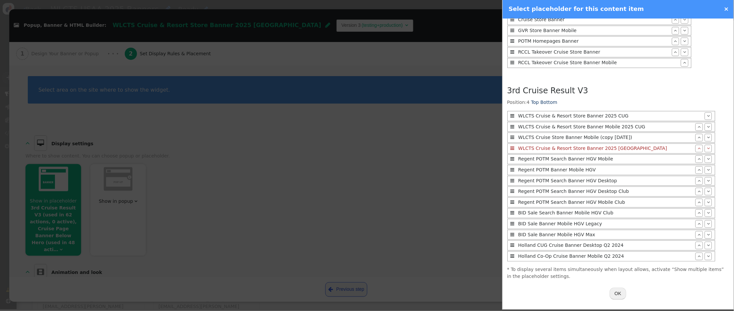
click at [618, 293] on button "OK" at bounding box center [618, 293] width 17 height 12
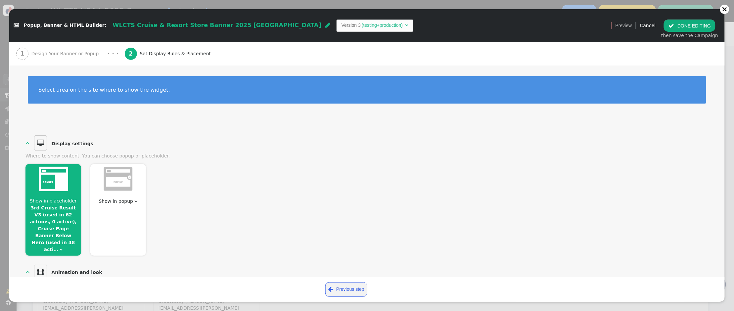
scroll to position [0, 0]
click at [682, 22] on button " DONE EDITING" at bounding box center [689, 26] width 52 height 12
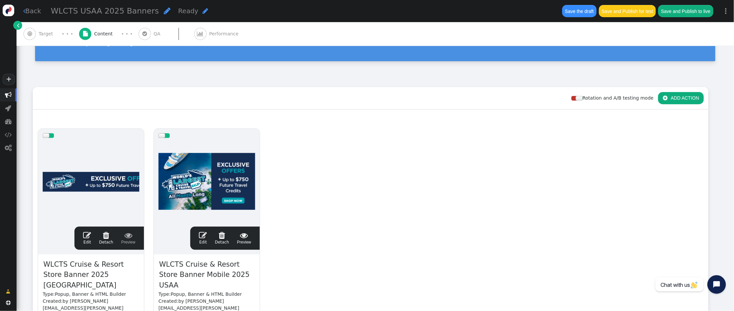
click at [202, 235] on span "" at bounding box center [203, 235] width 8 height 8
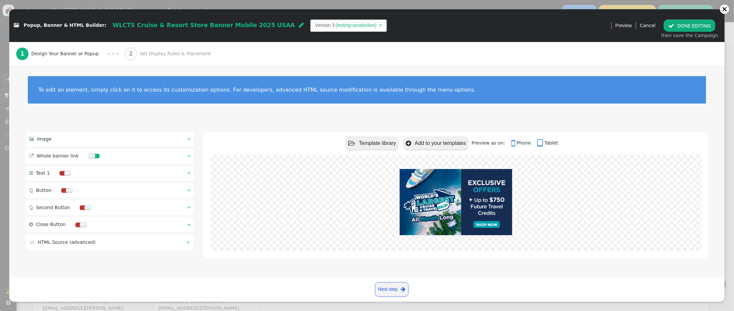
click at [168, 50] on span "Set Display Rules & Placement" at bounding box center [177, 53] width 74 height 7
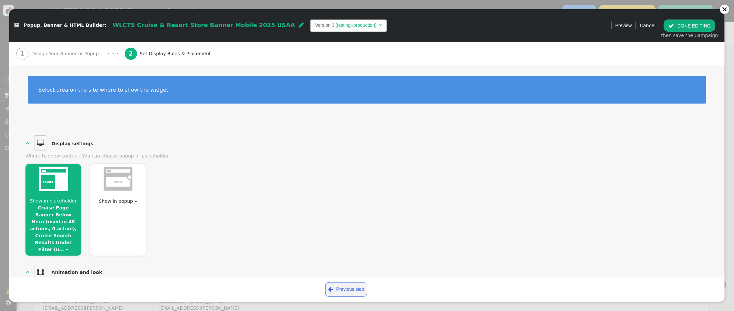
click at [60, 204] on span "Show in placeholder Cruise Page Banner Below Hero (used in 48 actions, 0 active…" at bounding box center [53, 225] width 56 height 56
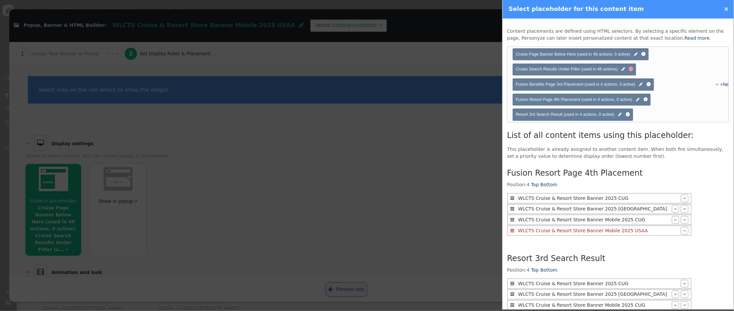
click at [632, 69] on div at bounding box center [631, 69] width 4 height 4
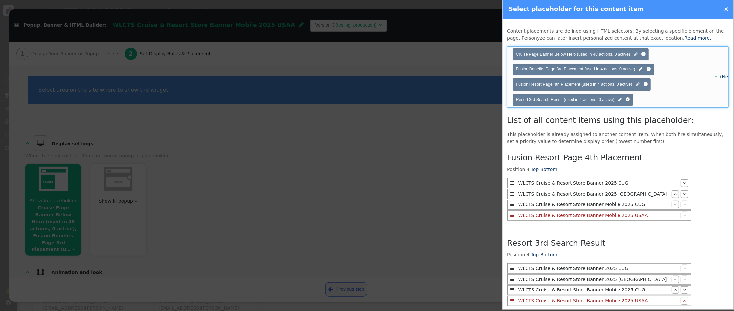
click at [702, 75] on div "+New" at bounding box center [720, 76] width 8 height 7
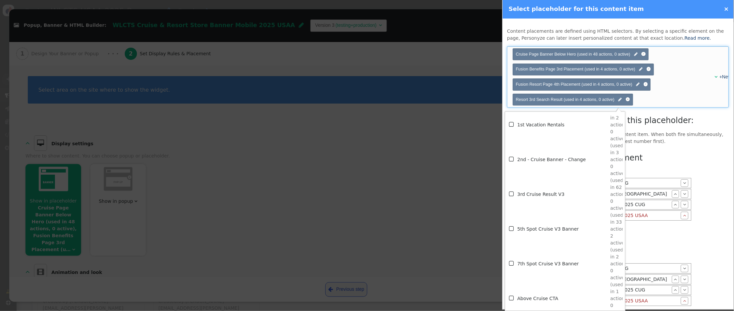
scroll to position [212, 0]
click at [530, 192] on td "3rd Cruise Result V3" at bounding box center [563, 195] width 93 height 35
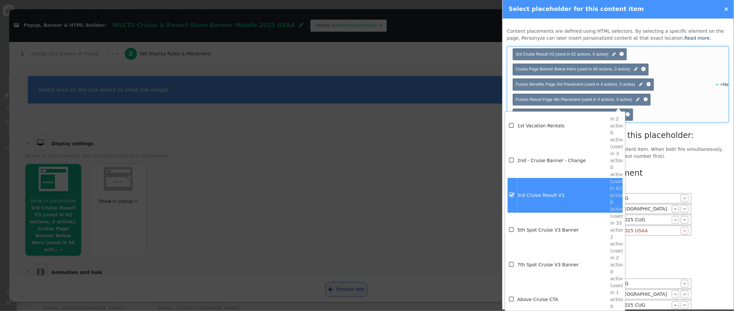
click at [654, 151] on p "This placeholder is already assigned to another content item. When both fire si…" at bounding box center [618, 153] width 222 height 14
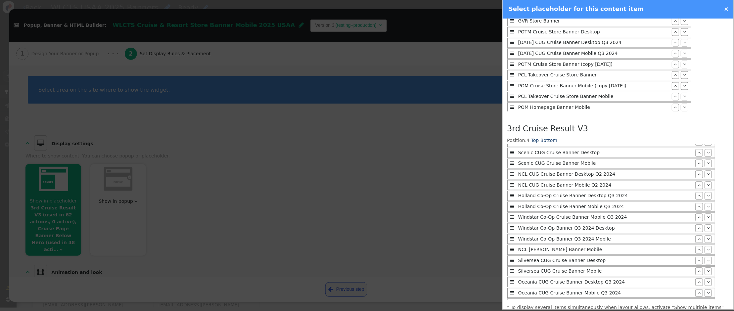
scroll to position [530, 0]
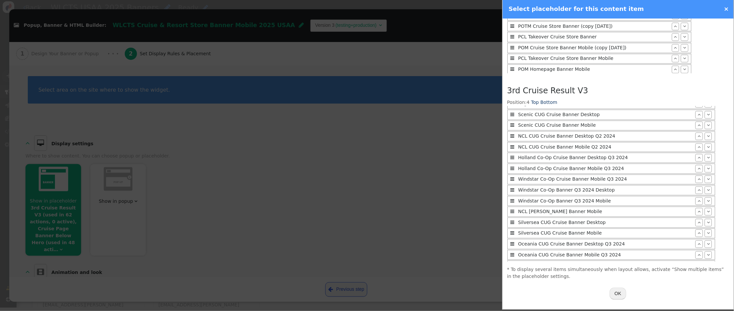
click at [619, 295] on button "OK" at bounding box center [618, 293] width 17 height 12
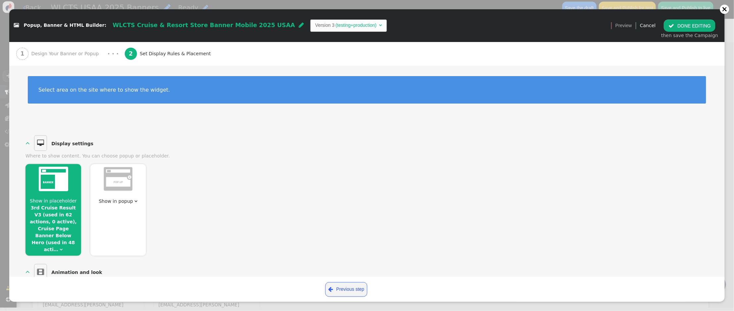
scroll to position [0, 0]
click at [685, 27] on button " DONE EDITING" at bounding box center [689, 26] width 52 height 12
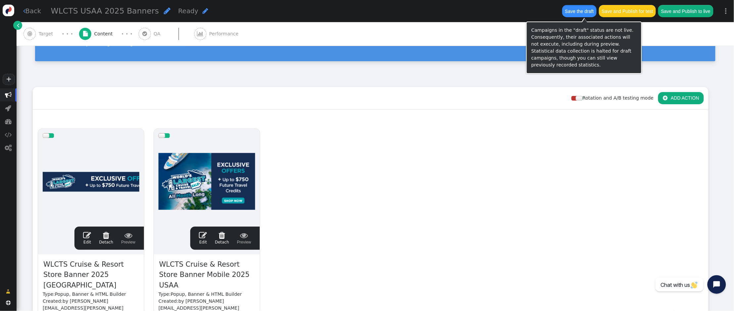
click at [588, 10] on button "Save the draft" at bounding box center [579, 11] width 34 height 12
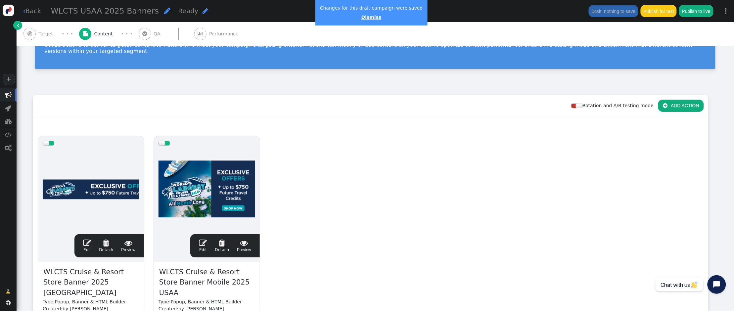
click at [369, 17] on link "Dismiss" at bounding box center [371, 17] width 20 height 5
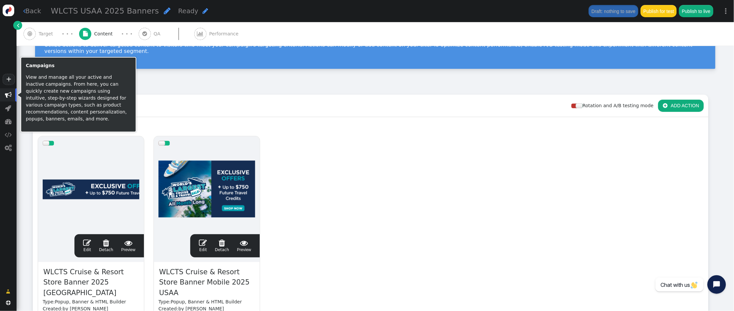
click at [7, 97] on span "" at bounding box center [8, 95] width 7 height 7
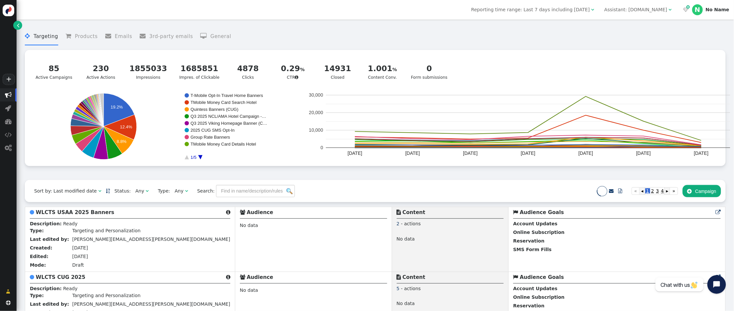
scroll to position [101, 0]
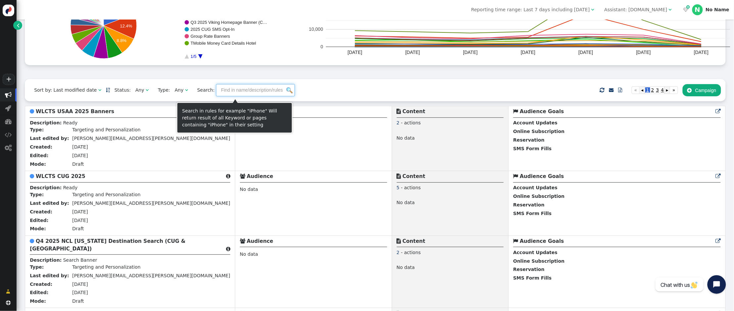
click at [235, 91] on input "text" at bounding box center [255, 90] width 79 height 12
type input "lux"
click at [171, 90] on div "Sort by: Last modified date   Status: Any  Type: Any  Search: lux     I…" at bounding box center [375, 90] width 700 height 22
click at [222, 91] on input "lux" at bounding box center [255, 90] width 79 height 12
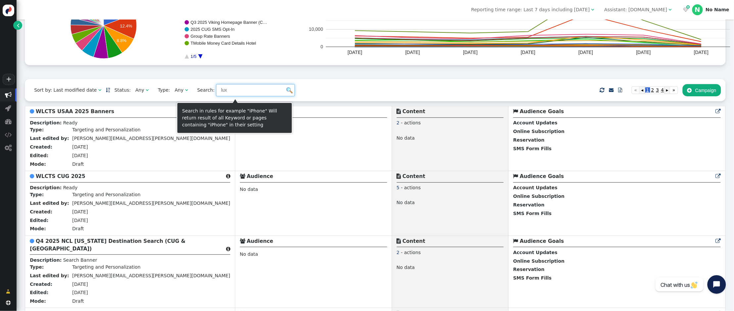
click at [206, 91] on span "Search: lux" at bounding box center [243, 90] width 102 height 12
click at [256, 93] on input "text" at bounding box center [255, 90] width 79 height 12
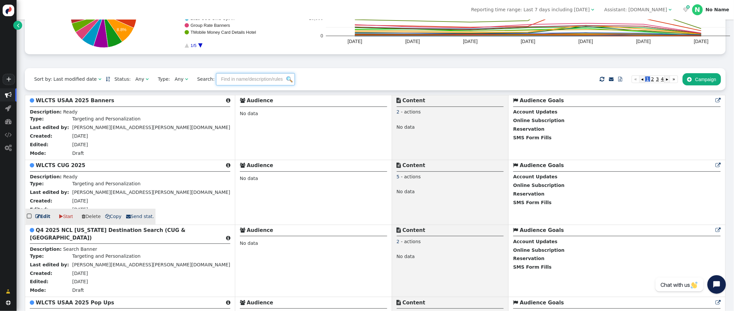
scroll to position [112, 0]
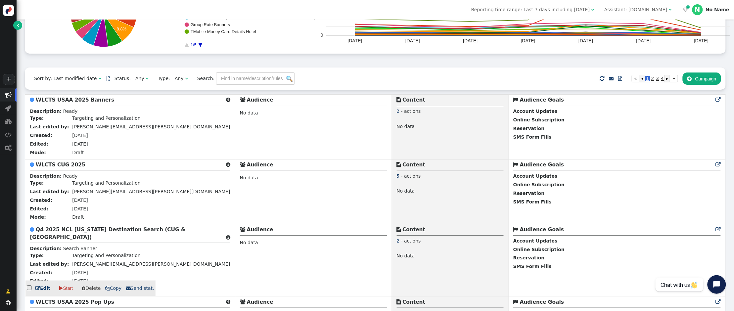
click at [68, 233] on b "Q4 2025 NCL Alaska Destination Search (CUG & USAA)" at bounding box center [107, 234] width 155 height 14
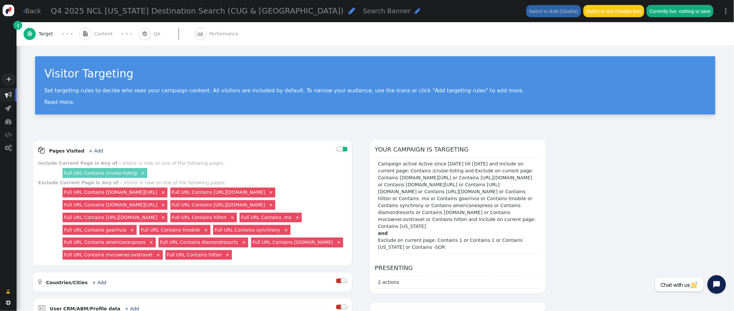
click at [213, 34] on span "Performance" at bounding box center [225, 33] width 32 height 7
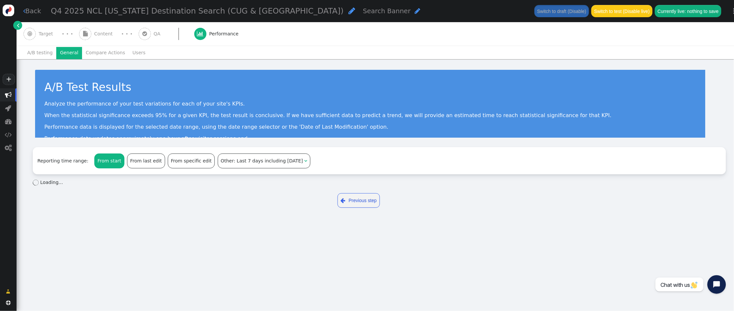
click at [68, 56] on li "General" at bounding box center [69, 53] width 26 height 12
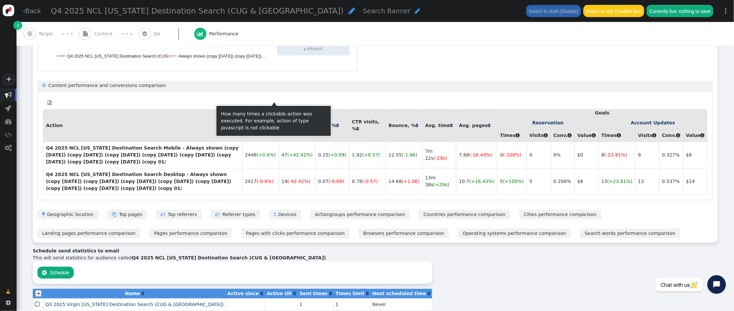
scroll to position [380, 0]
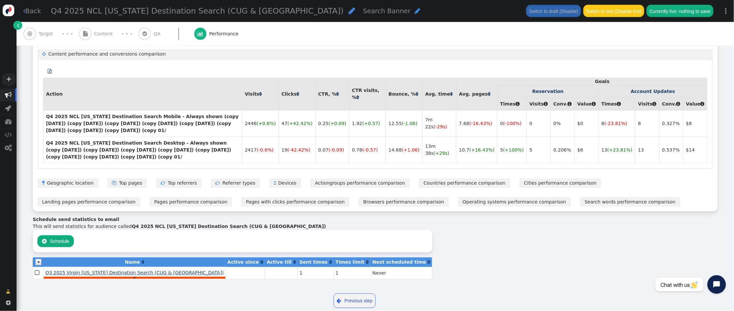
click at [136, 270] on span "Q3 2025 Virgin Alaska Destination Search (CUG & USAA)" at bounding box center [134, 272] width 178 height 5
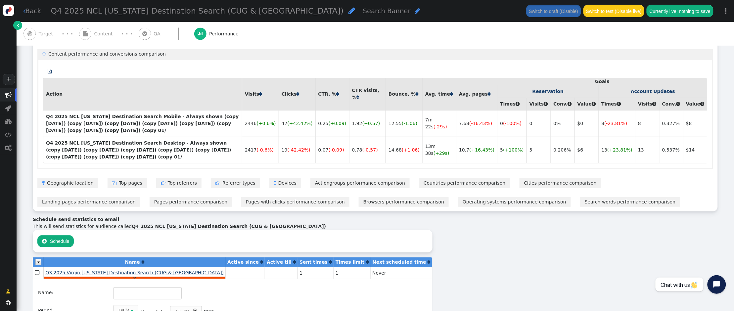
type input "Q3 2025 Virgin Alaska Destination Search (CUG & USAA)"
type input "1"
type input "tarin.pratt@arrivia.com"
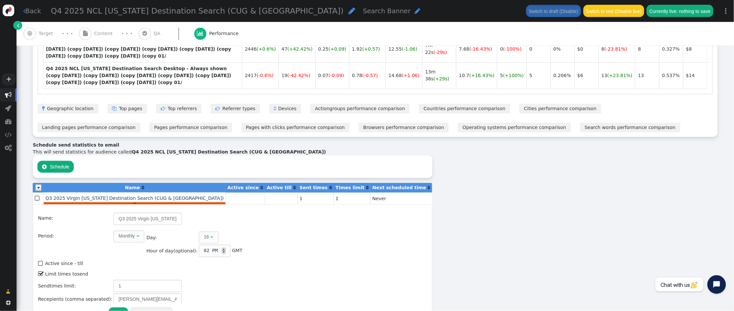
scroll to position [460, 0]
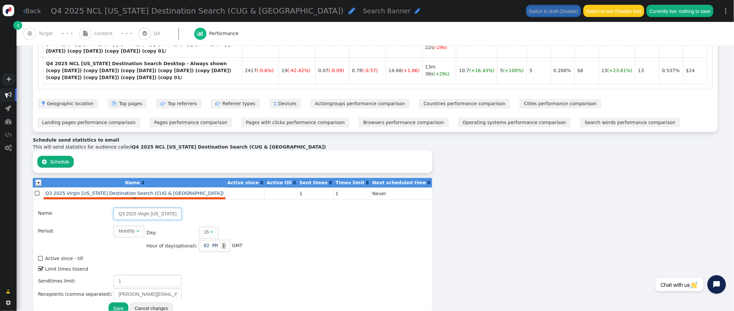
drag, startPoint x: 117, startPoint y: 202, endPoint x: 134, endPoint y: 198, distance: 17.5
click at [117, 208] on input "Q3 2025 Virgin Alaska Destination Search (CUG & USAA)" at bounding box center [147, 214] width 68 height 12
type input "Q4 2025 NCL Alaska Destination Search (CUG & USAA)"
click at [210, 230] on span "" at bounding box center [211, 232] width 3 height 5
click at [108, 302] on button "Save" at bounding box center [118, 308] width 20 height 12
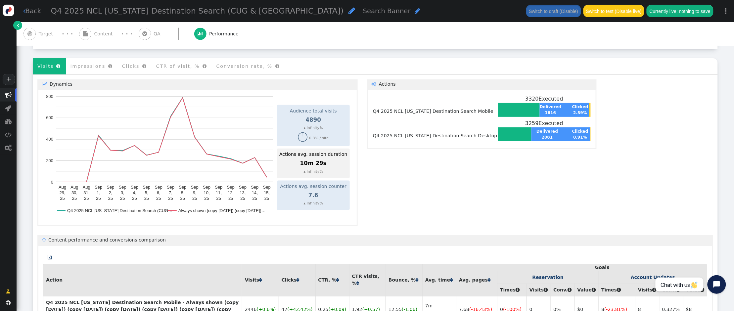
scroll to position [0, 0]
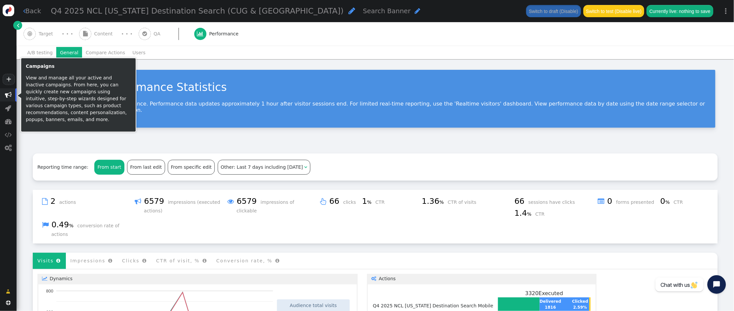
click at [9, 94] on span "" at bounding box center [8, 95] width 7 height 7
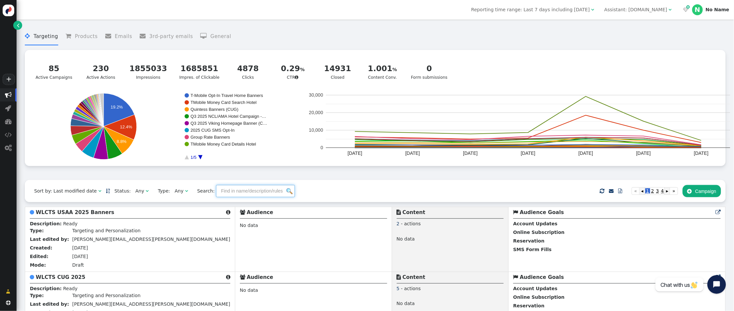
click at [233, 193] on input "text" at bounding box center [255, 191] width 79 height 12
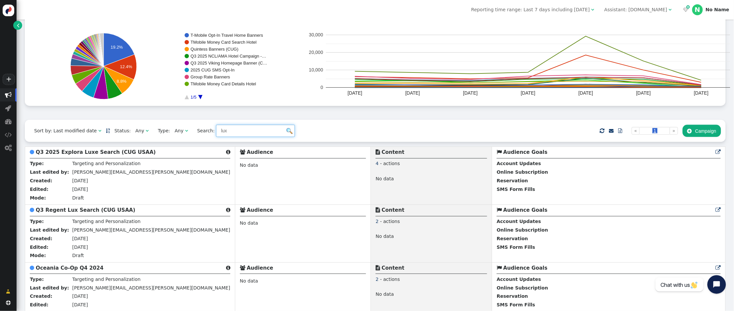
scroll to position [59, 0]
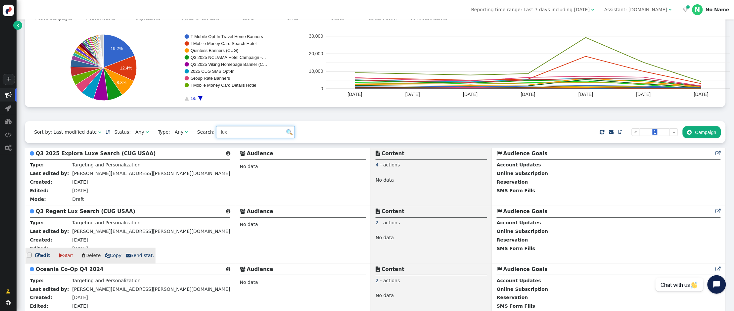
type input "lux"
click at [67, 214] on b "Q3 Regent Lux Search (CUG USAA)" at bounding box center [86, 211] width 100 height 6
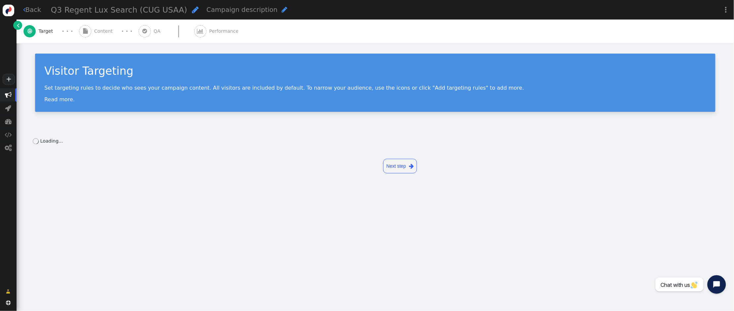
click at [192, 11] on span "" at bounding box center [195, 10] width 7 height 8
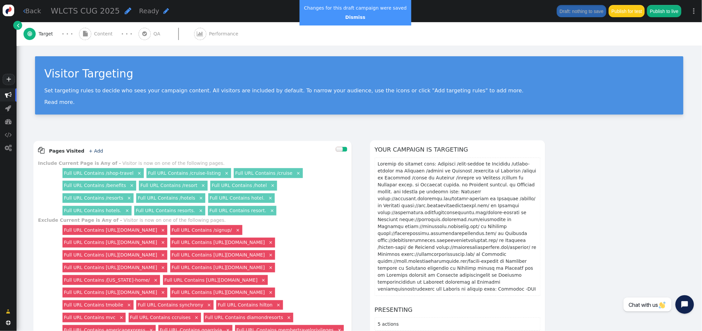
scroll to position [12, 0]
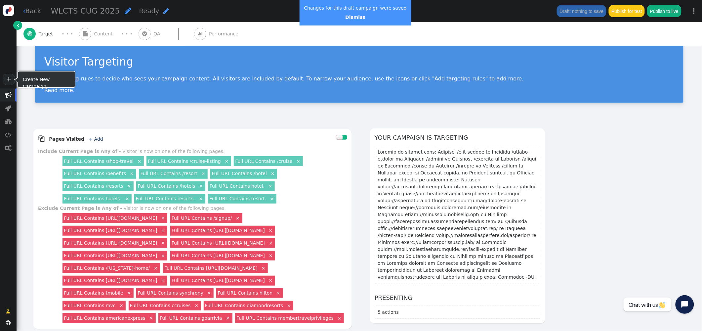
click at [8, 95] on span "" at bounding box center [8, 95] width 7 height 7
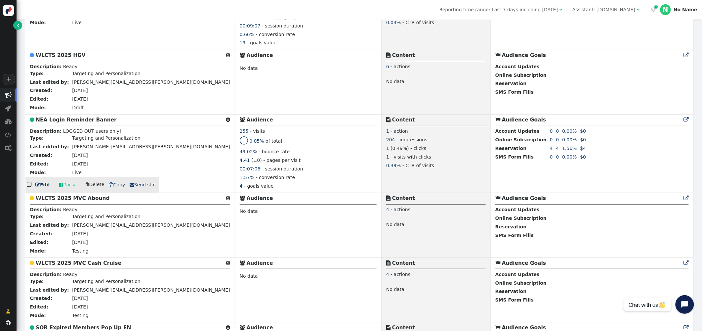
scroll to position [505, 0]
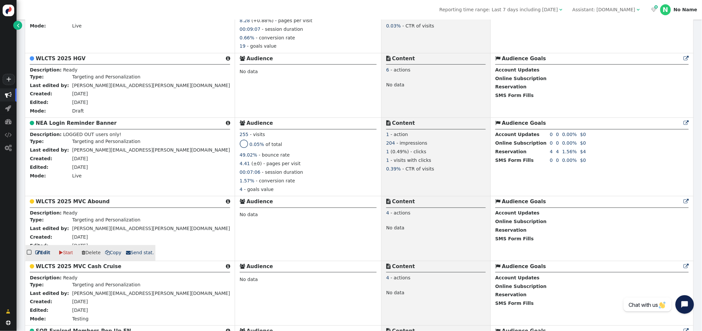
click at [77, 204] on b "WLCTS 2025 MVC Abound" at bounding box center [73, 201] width 74 height 6
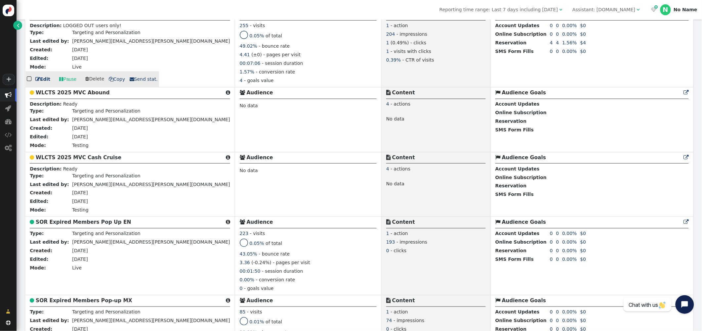
scroll to position [613, 0]
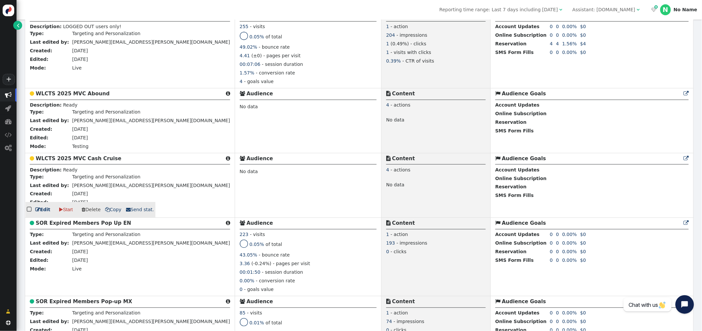
click at [56, 160] on b "WLCTS 2025 MVC Cash Cruise" at bounding box center [79, 158] width 86 height 6
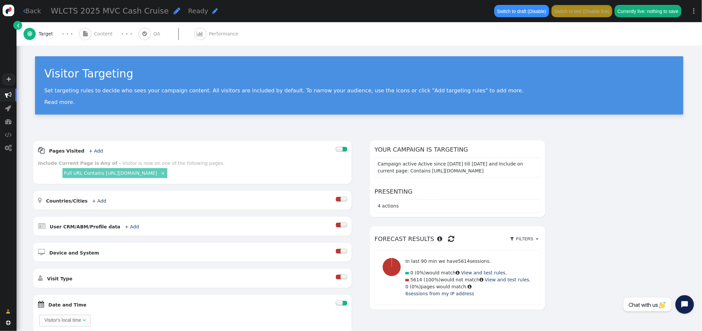
click at [9, 95] on span "" at bounding box center [8, 95] width 7 height 7
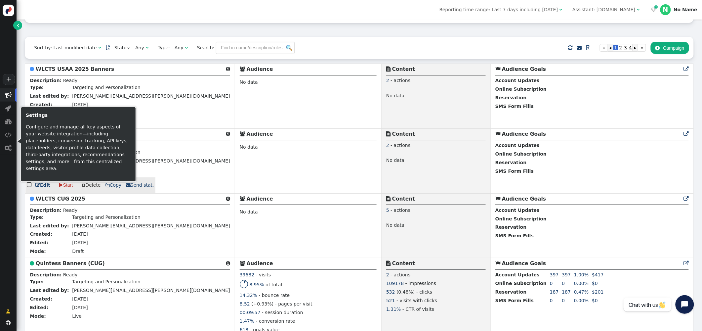
scroll to position [142, 0]
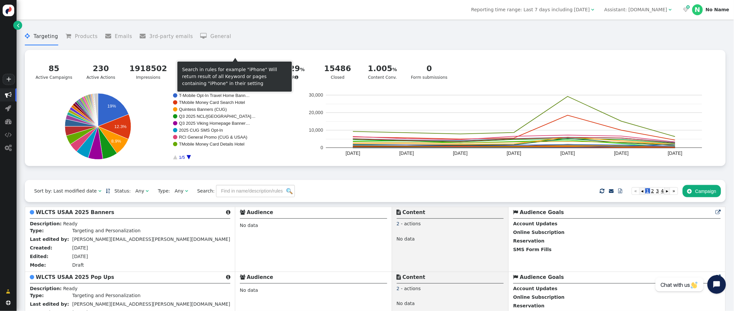
scroll to position [142, 0]
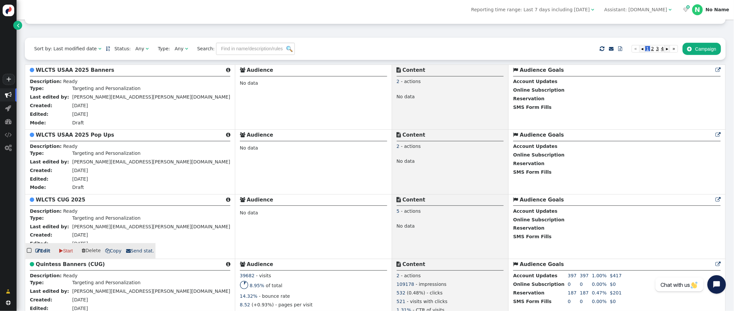
click at [63, 201] on b "WLCTS CUG 2025" at bounding box center [61, 200] width 50 height 6
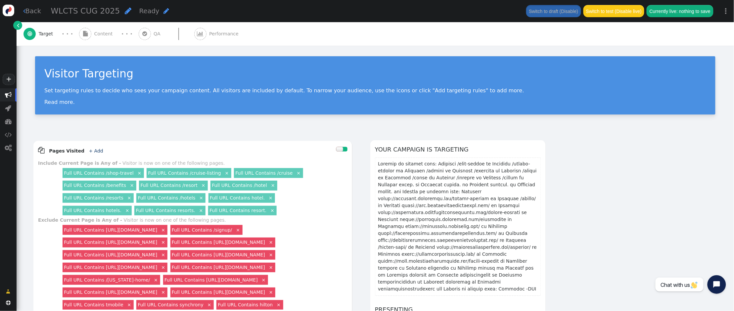
click at [100, 32] on span "Content" at bounding box center [104, 33] width 21 height 7
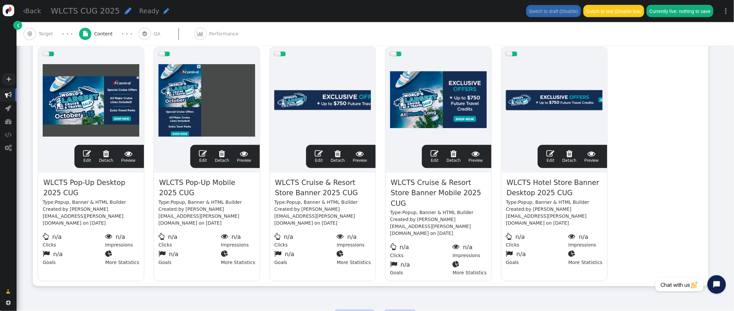
scroll to position [139, 0]
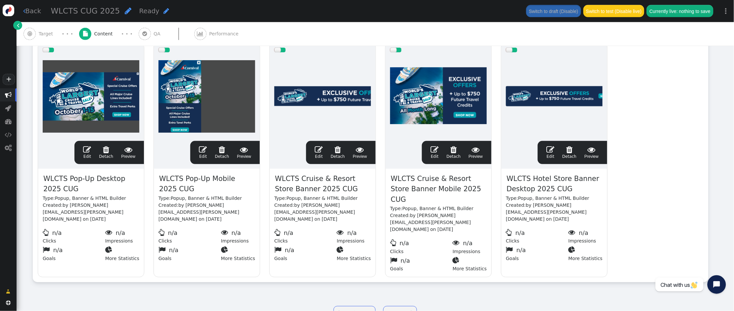
click at [319, 150] on span "" at bounding box center [319, 150] width 8 height 8
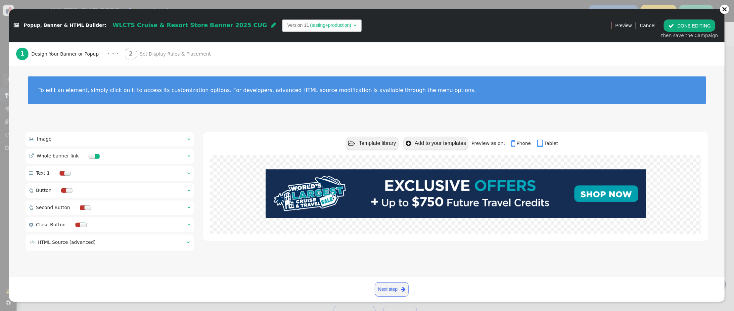
click at [179, 55] on span "Set Display Rules & Placement" at bounding box center [177, 54] width 74 height 7
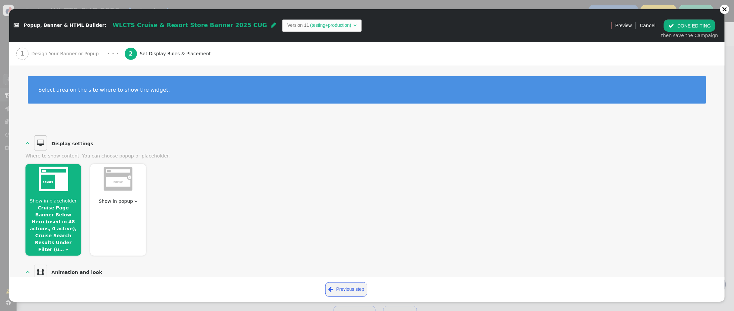
click at [42, 209] on link "Cruise Page Banner Below Hero (used in 48 actions, 0 active), Cruise Search Res…" at bounding box center [53, 228] width 47 height 47
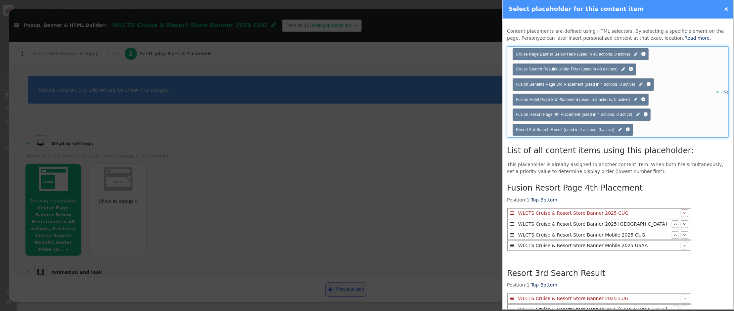
click at [717, 93] on div "+New" at bounding box center [720, 92] width 7 height 7
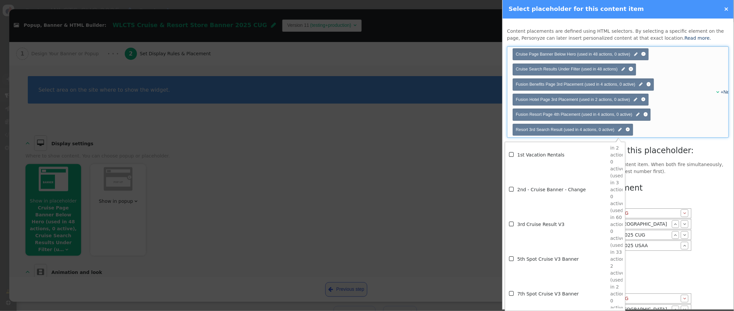
scroll to position [202, 0]
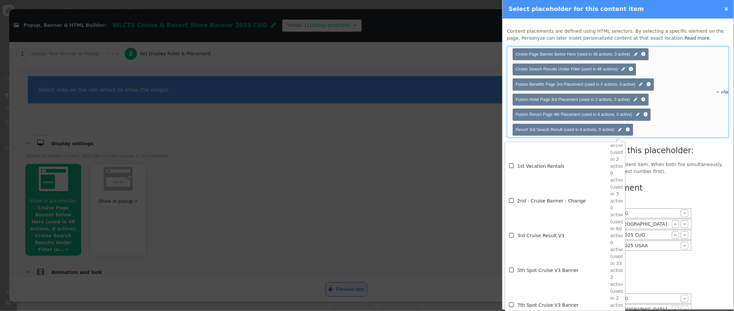
click at [550, 235] on td "3rd Cruise Result V3" at bounding box center [563, 235] width 93 height 35
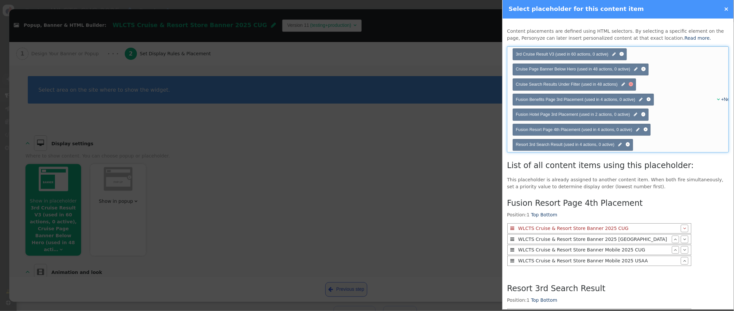
click at [633, 84] on div at bounding box center [631, 84] width 4 height 4
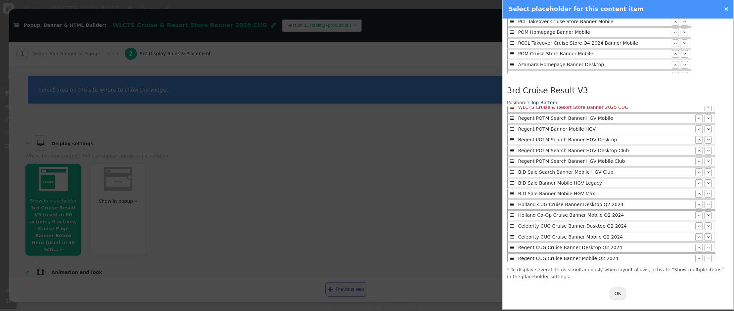
scroll to position [14, 0]
click at [619, 291] on button "OK" at bounding box center [618, 293] width 17 height 12
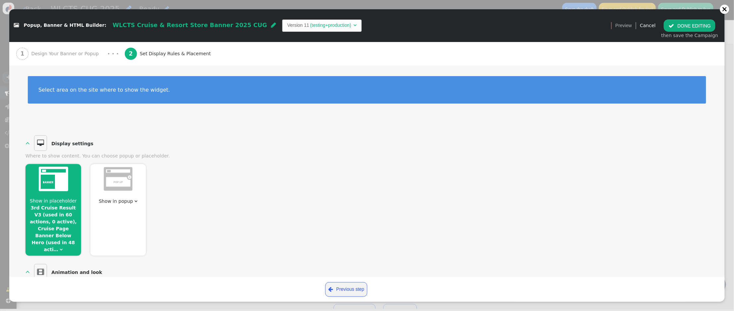
scroll to position [0, 0]
click at [684, 26] on button " DONE EDITING" at bounding box center [689, 26] width 52 height 12
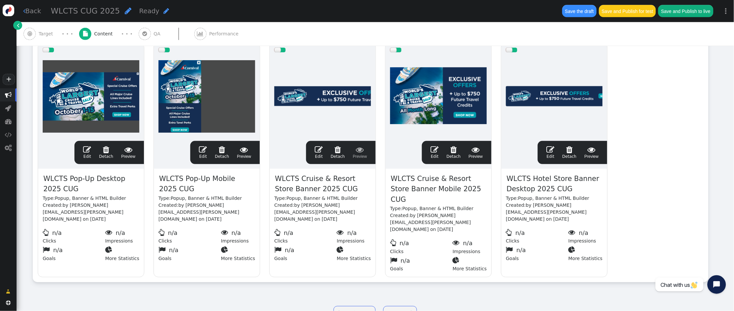
click at [437, 151] on span "" at bounding box center [434, 150] width 8 height 8
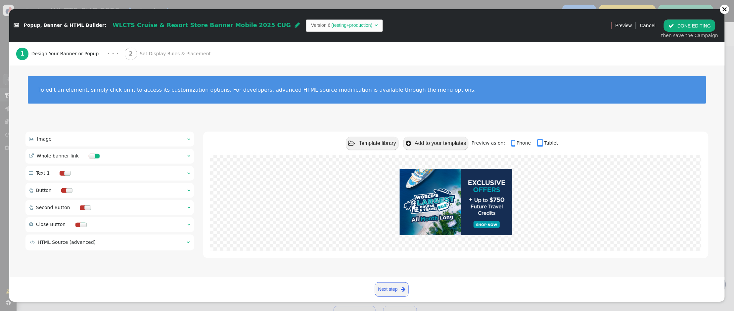
click at [164, 53] on span "Set Display Rules & Placement" at bounding box center [177, 53] width 74 height 7
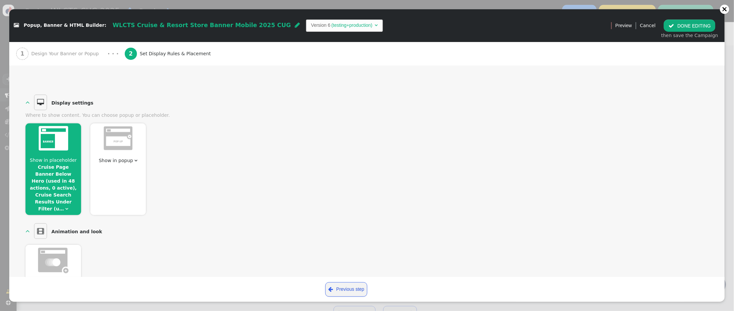
click at [69, 170] on span "Show in placeholder Cruise Page Banner Below Hero (used in 48 actions, 0 active…" at bounding box center [53, 185] width 56 height 56
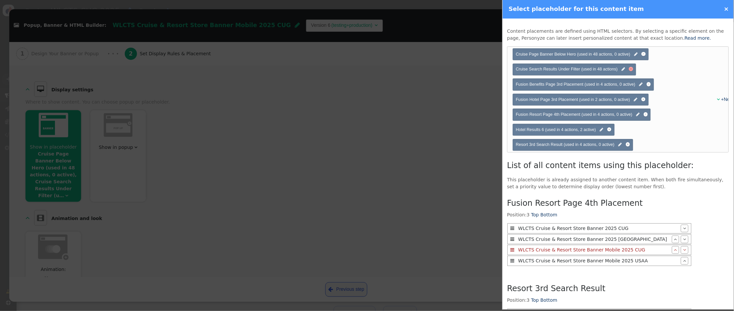
click at [631, 69] on div at bounding box center [631, 69] width 2 height 2
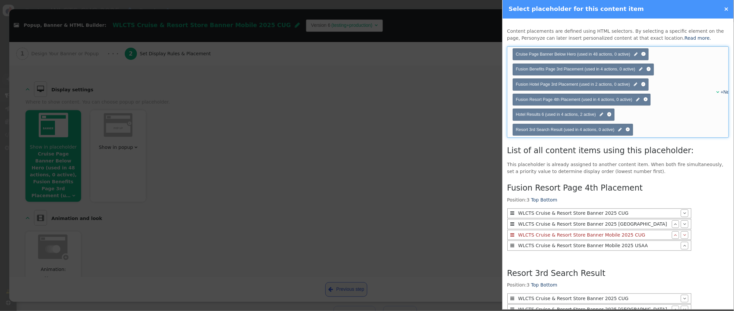
click at [715, 92] on div "" at bounding box center [714, 92] width 4 height 7
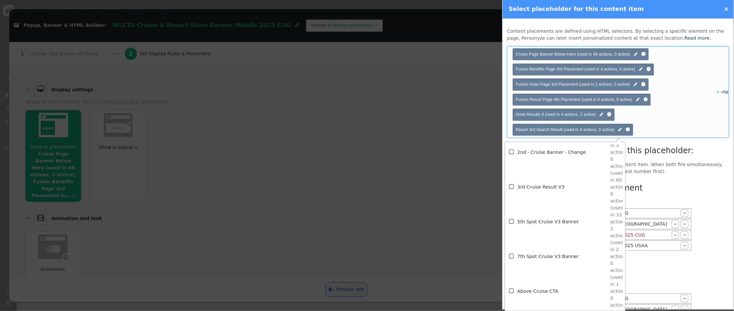
scroll to position [252, 0]
click at [551, 185] on td "3rd Cruise Result V3" at bounding box center [563, 185] width 93 height 35
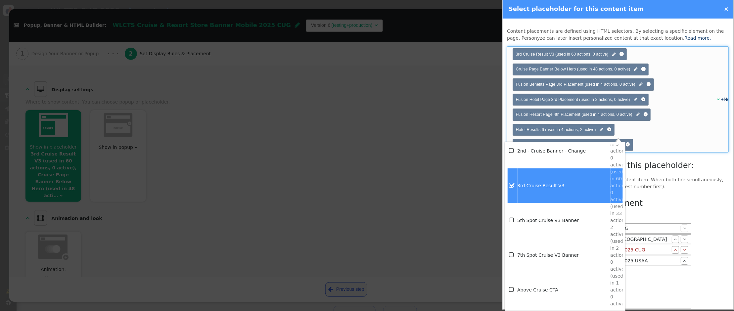
click at [659, 188] on p "This placeholder is already assigned to another content item. When both fire si…" at bounding box center [618, 183] width 222 height 14
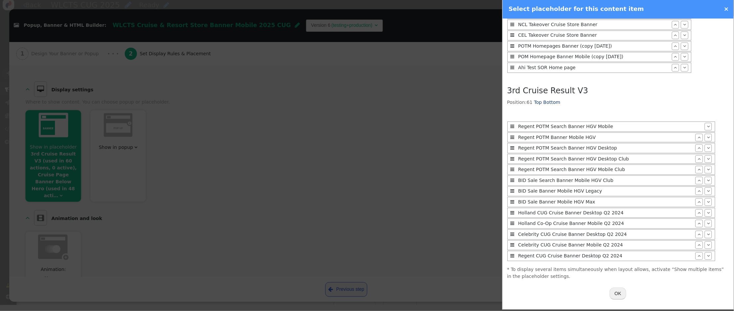
scroll to position [4, 0]
click at [620, 296] on button "OK" at bounding box center [618, 293] width 17 height 12
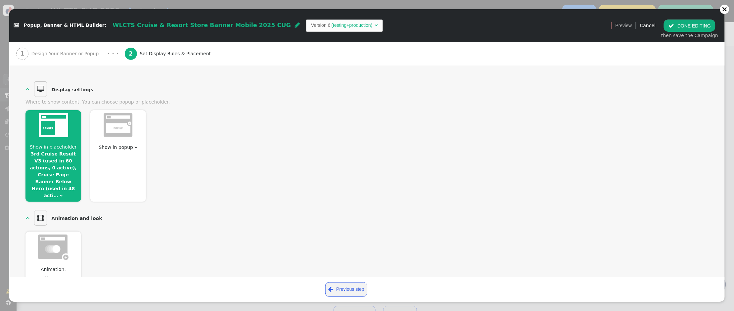
scroll to position [0, 0]
click at [60, 147] on span "Show in placeholder" at bounding box center [53, 146] width 47 height 5
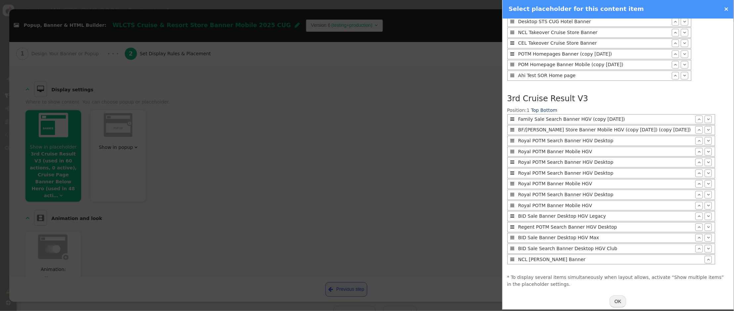
scroll to position [711, 0]
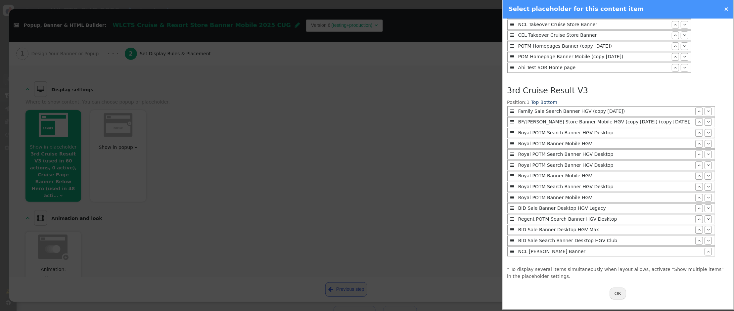
click at [619, 293] on button "OK" at bounding box center [618, 293] width 17 height 12
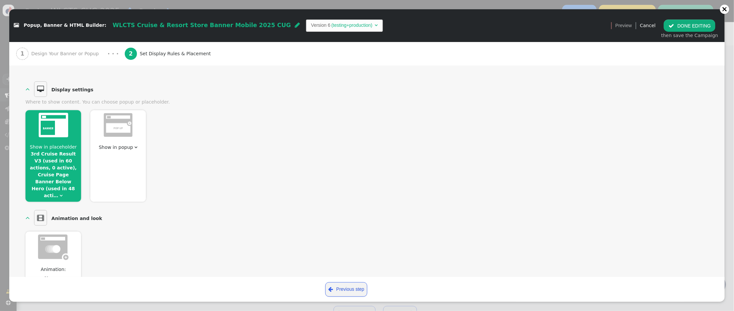
click at [690, 24] on button " DONE EDITING" at bounding box center [689, 26] width 52 height 12
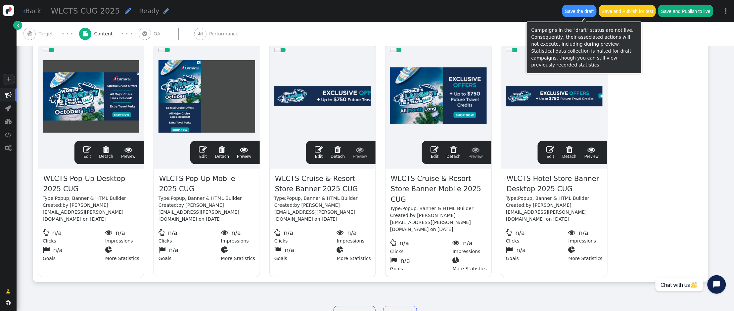
click at [583, 15] on button "Save the draft" at bounding box center [579, 11] width 34 height 12
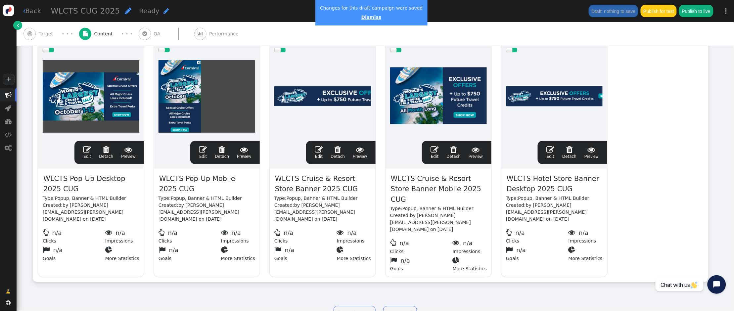
drag, startPoint x: 366, startPoint y: 23, endPoint x: 366, endPoint y: 19, distance: 4.3
click at [366, 22] on div "Changes for this draft campaign were saved Dismiss" at bounding box center [371, 12] width 112 height 25
click at [366, 19] on link "Dismiss" at bounding box center [371, 17] width 20 height 5
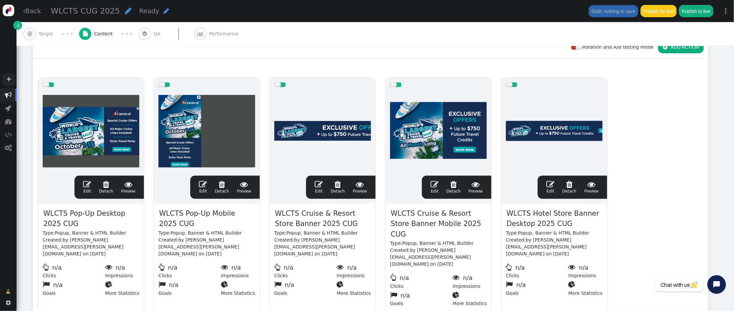
scroll to position [106, 0]
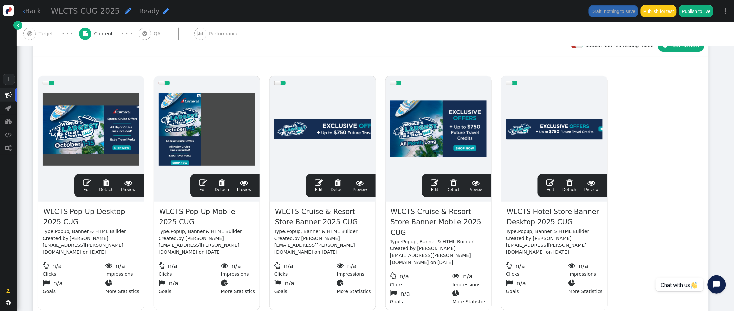
click at [319, 183] on span "" at bounding box center [319, 183] width 8 height 8
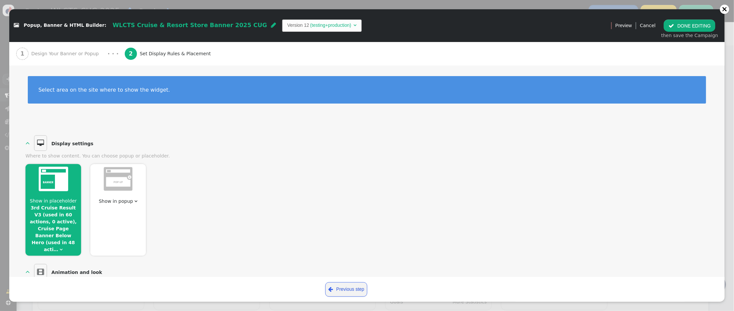
click at [49, 209] on link "3rd Cruise Result V3 (used in 60 actions, 0 active), Cruise Page Banner Below H…" at bounding box center [53, 228] width 47 height 47
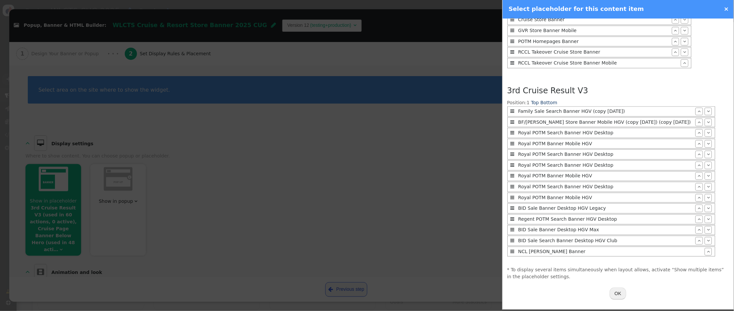
scroll to position [591, 0]
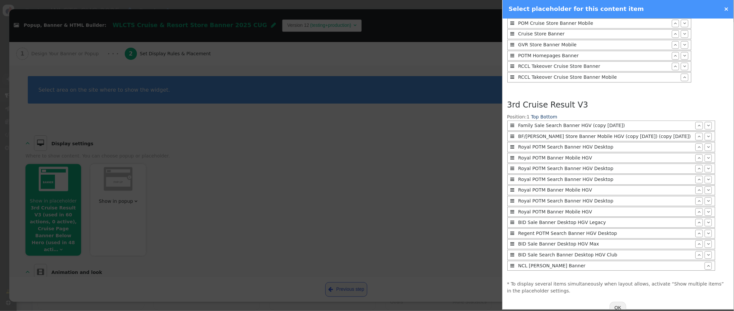
click at [725, 9] on link "×" at bounding box center [726, 8] width 5 height 7
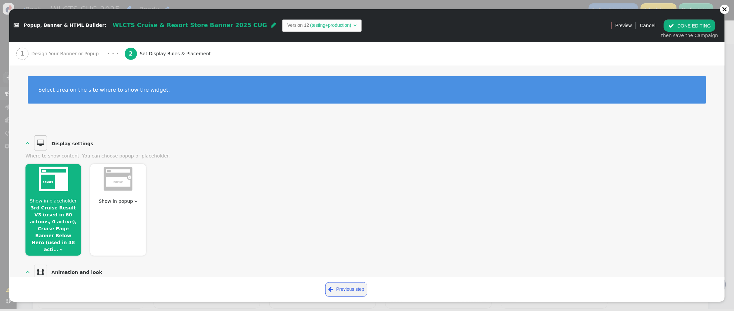
scroll to position [0, 0]
click at [684, 25] on button " DONE EDITING" at bounding box center [689, 26] width 52 height 12
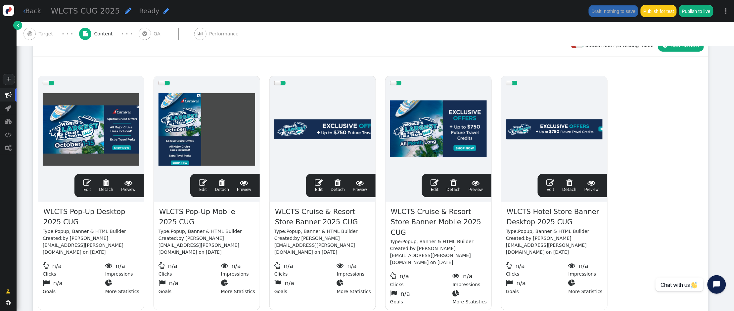
click at [434, 184] on span "" at bounding box center [434, 183] width 8 height 8
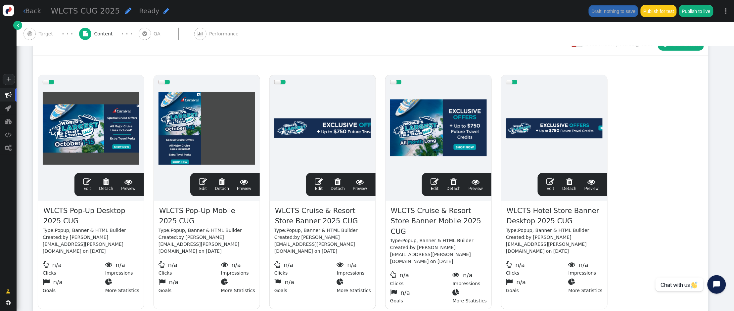
scroll to position [108, 0]
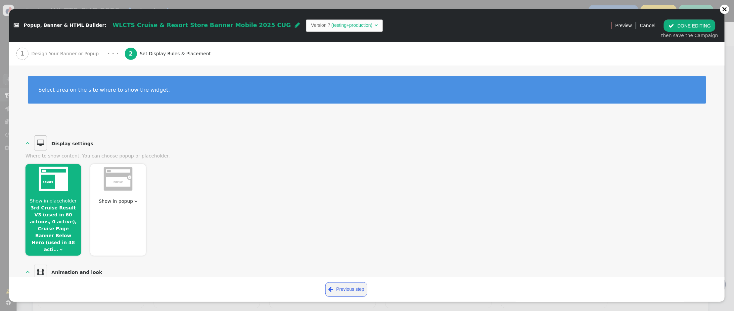
click at [61, 214] on link "3rd Cruise Result V3 (used in 60 actions, 0 active), Cruise Page Banner Below H…" at bounding box center [53, 228] width 47 height 47
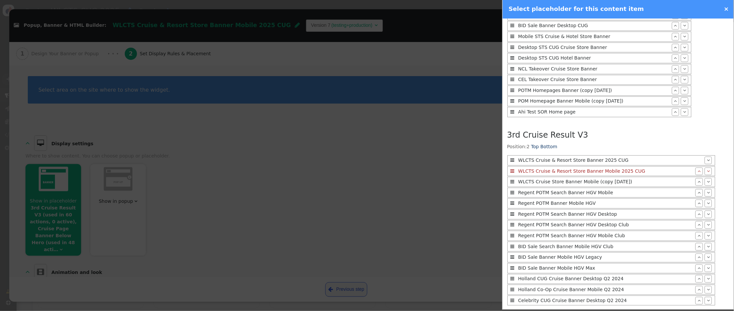
scroll to position [711, 0]
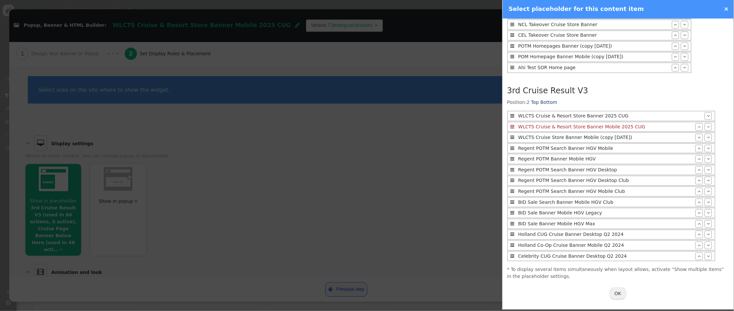
click at [622, 293] on button "OK" at bounding box center [618, 293] width 17 height 12
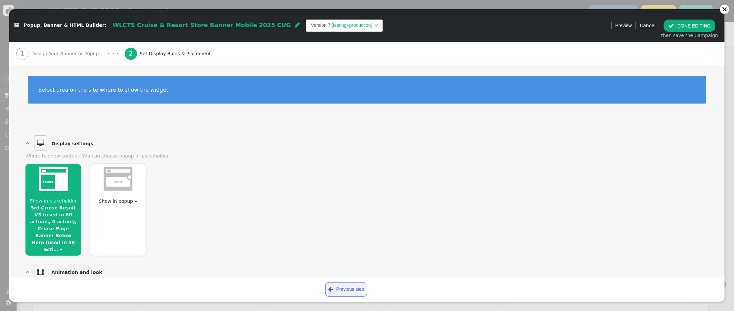
click at [686, 27] on button " DONE EDITING" at bounding box center [689, 26] width 52 height 12
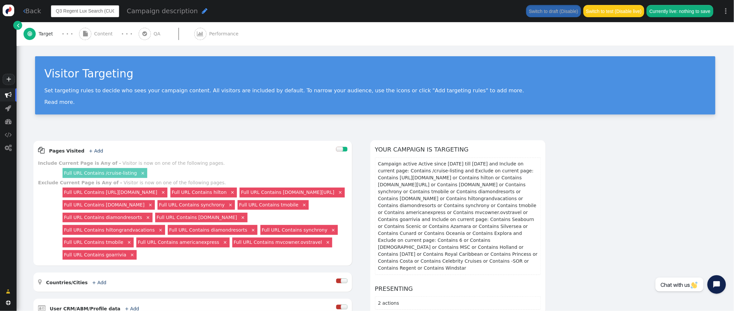
drag, startPoint x: 71, startPoint y: 11, endPoint x: 78, endPoint y: 15, distance: 8.0
click at [19, 11] on div " Back Q3 Regent Lux Search (CUG USAA) Campaign description  Switch to draft (…" at bounding box center [375, 11] width 717 height 22
click at [74, 11] on input "Q3 Regent Lux Search (CUG USAA)" at bounding box center [85, 11] width 68 height 12
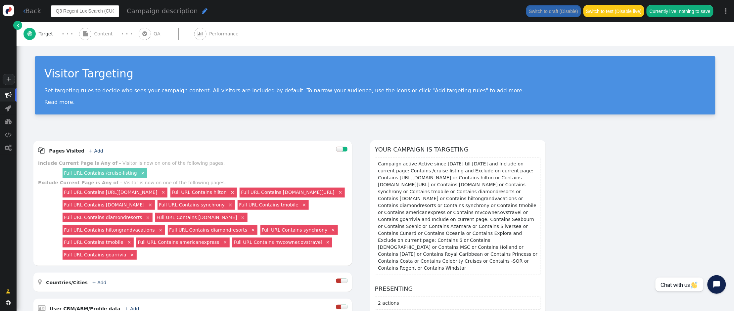
drag, startPoint x: 81, startPoint y: 11, endPoint x: 39, endPoint y: 9, distance: 41.7
click at [31, 10] on div " Back Q3 Regent Lux Search (CUG USAA) Campaign description  Switch to draft (…" at bounding box center [375, 11] width 717 height 22
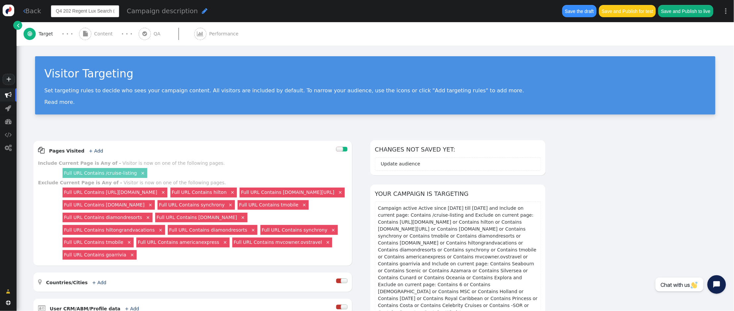
type input "Q4 2025 Regent Lux Search (CUG USAA)"
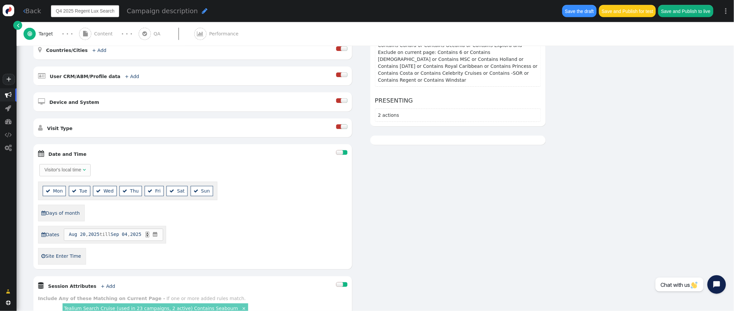
scroll to position [290, 0]
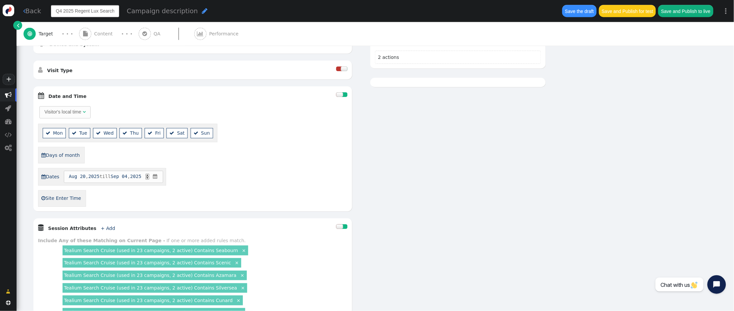
click at [338, 95] on div at bounding box center [339, 94] width 7 height 5
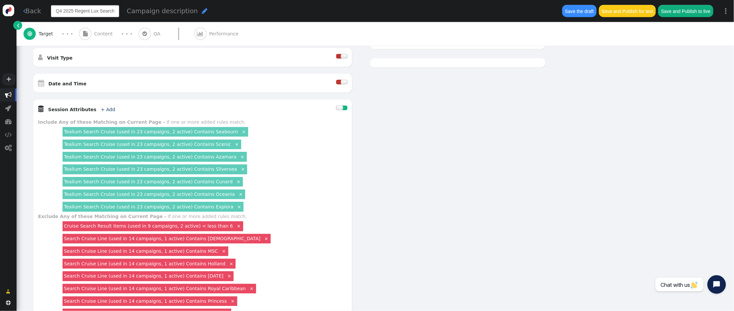
scroll to position [305, 0]
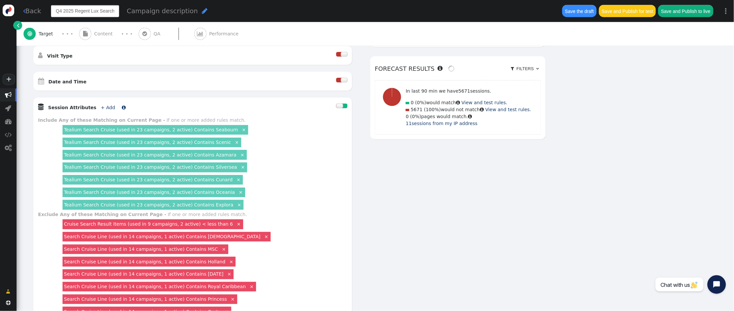
click at [102, 108] on link "+ Add" at bounding box center [108, 107] width 14 height 5
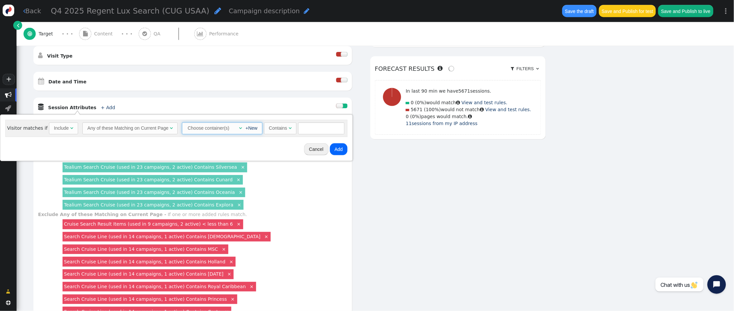
click at [242, 127] on div "+New" at bounding box center [250, 128] width 16 height 7
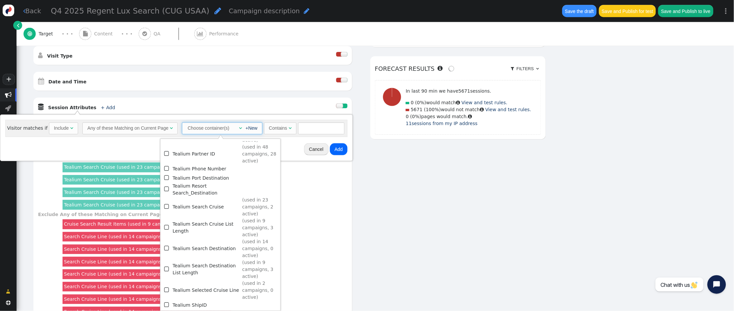
scroll to position [898, 0]
click at [169, 202] on span "" at bounding box center [167, 206] width 6 height 9
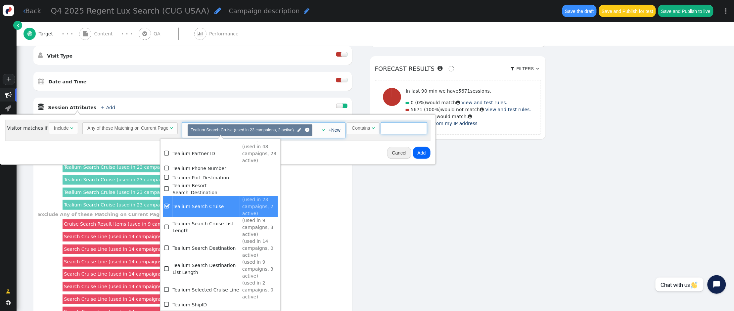
click at [399, 124] on input "text" at bounding box center [404, 128] width 46 height 12
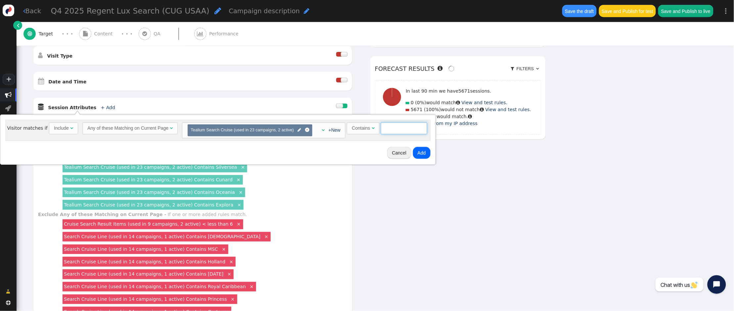
click at [399, 126] on input "text" at bounding box center [404, 128] width 46 height 12
type input "Viking"
click at [422, 154] on button "Add" at bounding box center [422, 153] width 18 height 12
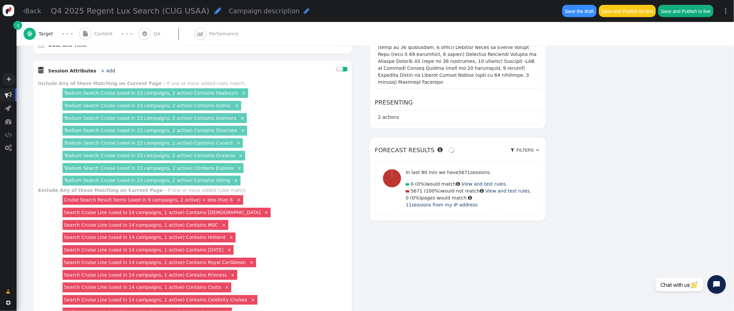
scroll to position [340, 0]
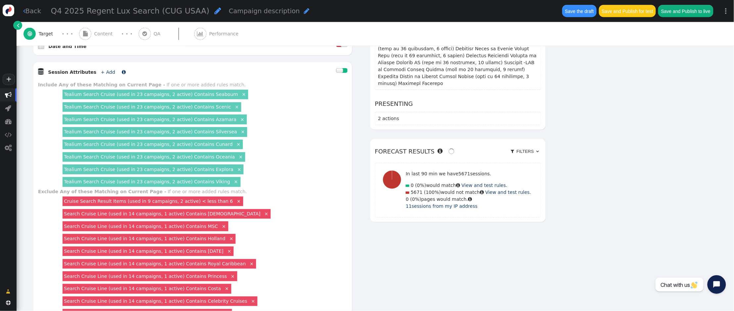
click at [102, 74] on link "+ Add" at bounding box center [108, 71] width 14 height 5
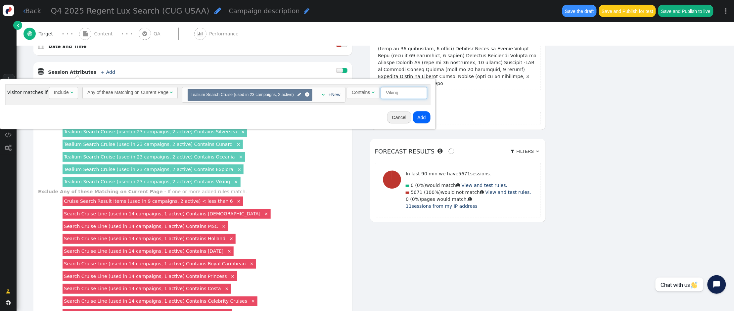
drag, startPoint x: 382, startPoint y: 93, endPoint x: 352, endPoint y: 92, distance: 29.8
click at [352, 93] on span "Contains  Viking" at bounding box center [387, 92] width 80 height 5
type input "Windstar"
click at [416, 118] on button "Add" at bounding box center [422, 117] width 18 height 12
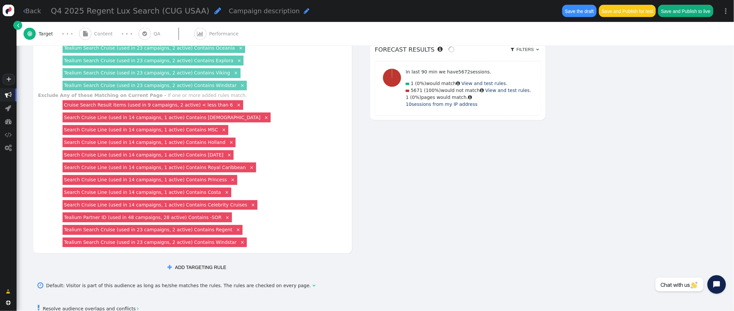
scroll to position [460, 0]
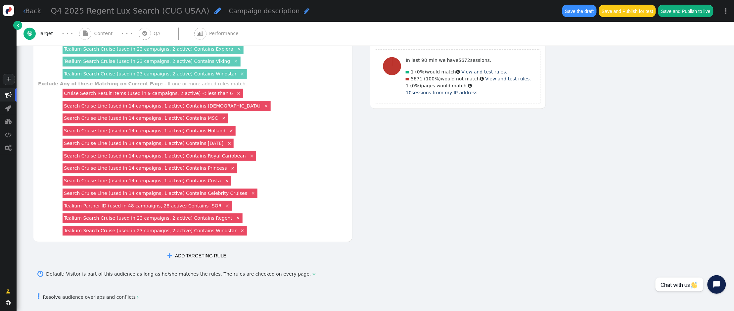
click at [239, 233] on link "×" at bounding box center [242, 230] width 6 height 6
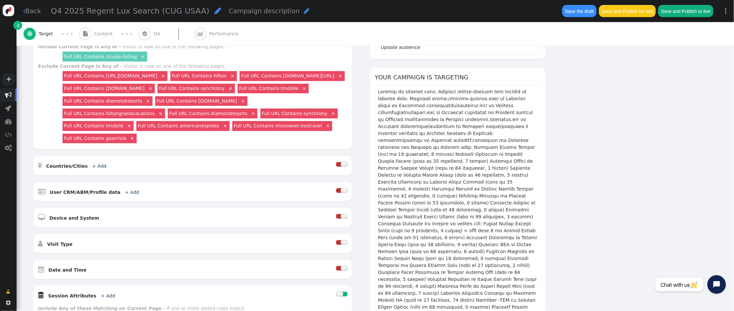
scroll to position [0, 0]
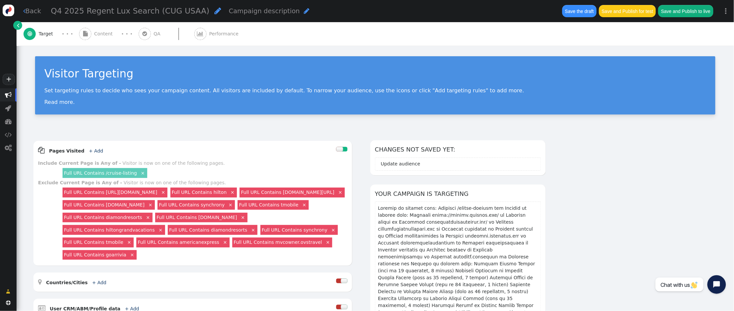
click at [98, 34] on span "Content" at bounding box center [104, 33] width 21 height 7
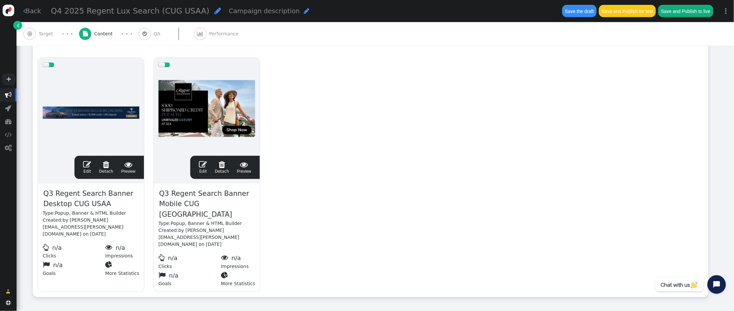
scroll to position [119, 0]
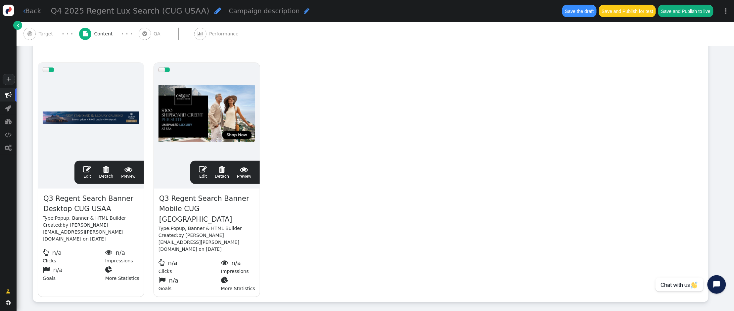
click at [60, 199] on span "Q3 Regent Search Banner Desktop CUG USAA" at bounding box center [91, 203] width 97 height 21
click at [53, 198] on span "Q3 Regent Search Banner Desktop CUG USAA" at bounding box center [91, 203] width 97 height 21
click at [54, 199] on span "Q3 Regent Search Banner Desktop CUG USAA" at bounding box center [91, 203] width 97 height 21
drag, startPoint x: 51, startPoint y: 199, endPoint x: 66, endPoint y: 197, distance: 15.6
click at [51, 198] on span "Q3 Regent Search Banner Desktop CUG USAA" at bounding box center [91, 203] width 97 height 21
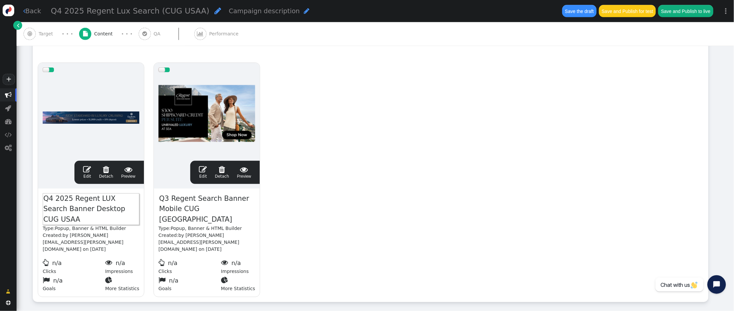
click at [168, 199] on span "Q3 Regent Search Banner Mobile CUG USAA" at bounding box center [206, 209] width 97 height 32
click at [166, 197] on span "Q3 Regent Search Banner Mobile CUG USAA" at bounding box center [206, 209] width 97 height 32
drag, startPoint x: 333, startPoint y: 227, endPoint x: 319, endPoint y: 226, distance: 14.3
click at [333, 227] on div "drag this  Edit  Detach  Preview Q4 2025 Regent LUX Search Banner Desktop CU…" at bounding box center [370, 180] width 675 height 244
click at [87, 169] on span "" at bounding box center [87, 169] width 8 height 8
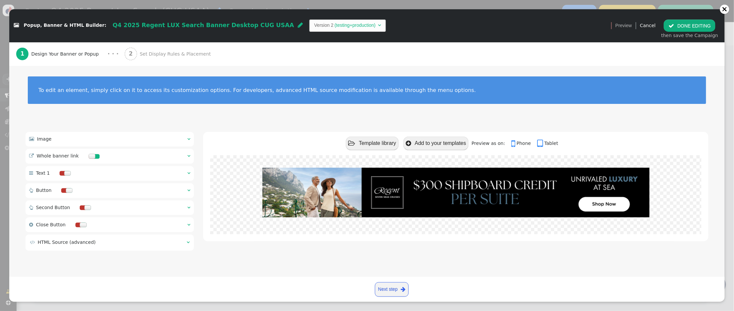
click at [189, 138] on span "" at bounding box center [188, 139] width 3 height 5
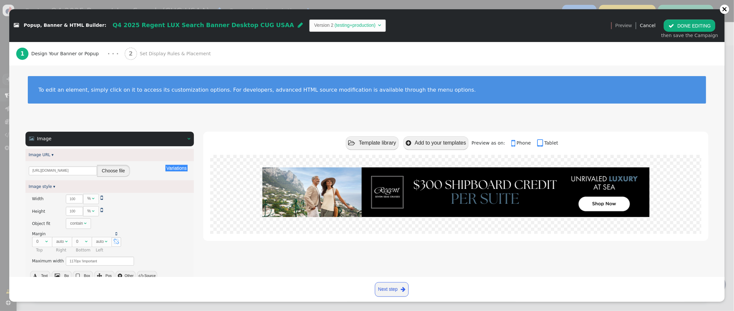
click at [103, 169] on button "Choose file" at bounding box center [113, 171] width 33 height 12
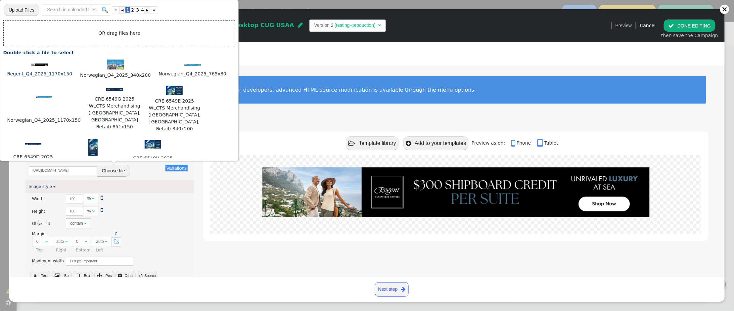
click at [37, 65] on img at bounding box center [39, 64] width 17 height 2
type input "https://cdn.personyze.com/upload/5748/37be77d714f01d49.jpeg"
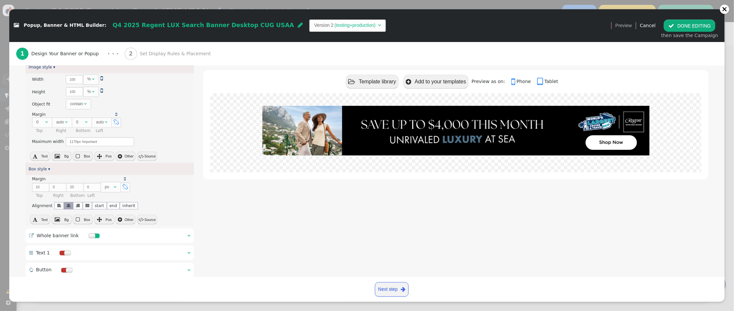
scroll to position [117, 0]
drag, startPoint x: 213, startPoint y: 237, endPoint x: 204, endPoint y: 238, distance: 9.4
click at [213, 236] on div " Template library  Add to your templates Preview as on:  Phone  Tablet" at bounding box center [455, 174] width 505 height 320
click at [188, 238] on span "" at bounding box center [188, 237] width 3 height 5
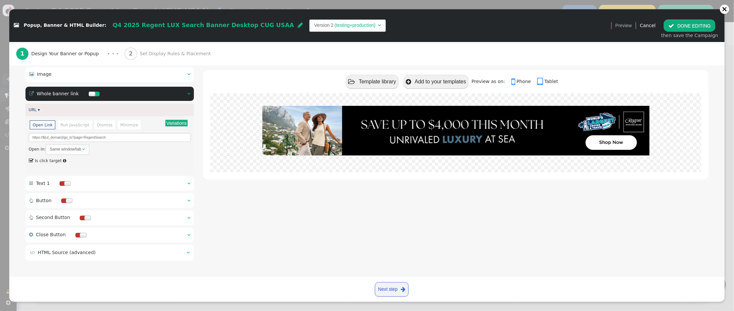
scroll to position [0, 0]
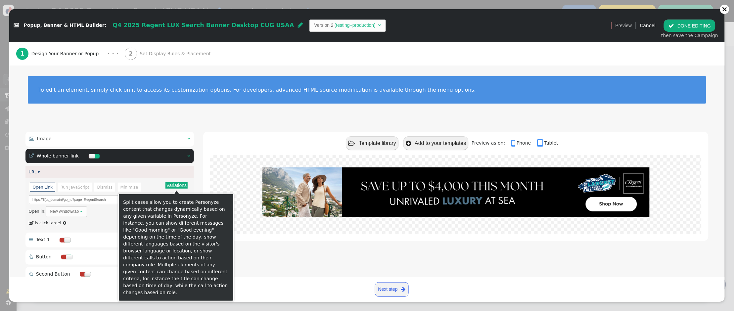
click at [183, 185] on button "Variations" at bounding box center [176, 185] width 22 height 7
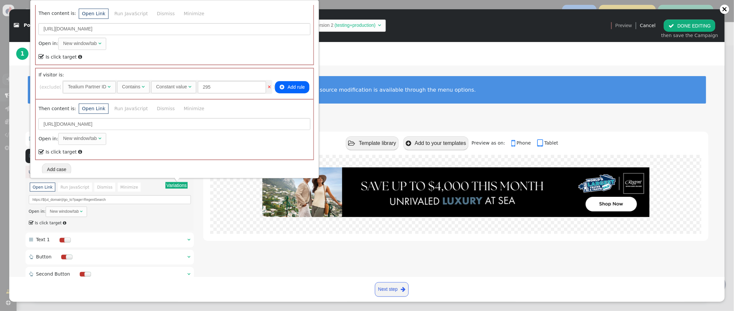
scroll to position [328, 0]
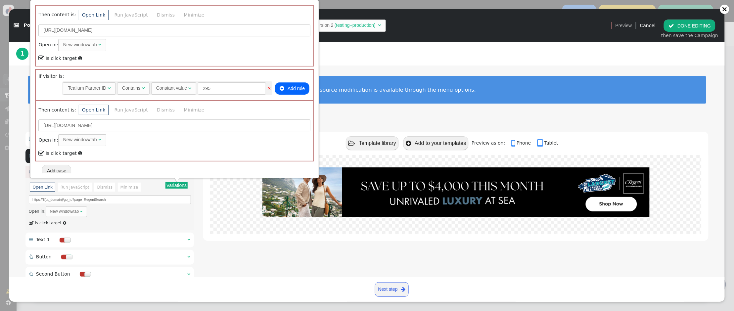
click at [65, 167] on button "Add case" at bounding box center [56, 171] width 29 height 12
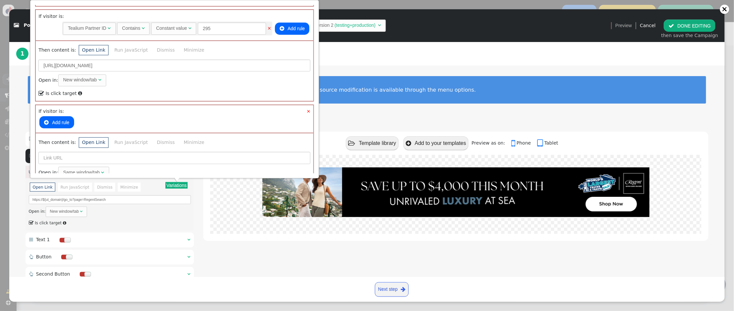
scroll to position [421, 0]
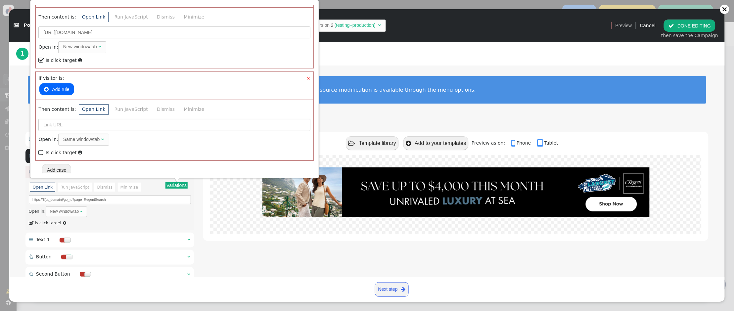
click at [62, 86] on button " Add rule" at bounding box center [56, 89] width 34 height 12
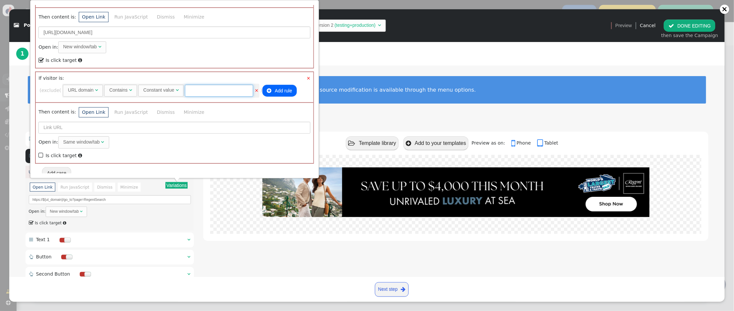
click at [223, 88] on input "text" at bounding box center [219, 91] width 68 height 12
type input "sfx"
click at [179, 30] on input "https://travel.touchofmodern.com/go_to?page=RegentSearch" at bounding box center [174, 32] width 272 height 12
drag, startPoint x: 56, startPoint y: 30, endPoint x: 11, endPoint y: 30, distance: 45.6
click at [11, 311] on div " Popup, Banner & HTML Builder: Q4 2025 Regent LUX Search Banner Desktop CUG US…" at bounding box center [367, 311] width 734 height 0
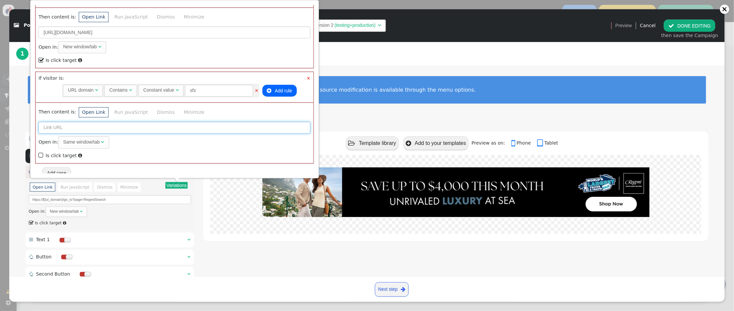
click at [53, 124] on input "text" at bounding box center [174, 128] width 272 height 12
paste input "https://travel.touchofmodern.com/go_to?page=RegentSearch"
drag, startPoint x: 69, startPoint y: 125, endPoint x: 64, endPoint y: 132, distance: 8.5
click at [57, 126] on input "https://travel.touchofmodern.com/go_to?page=RegentSearch" at bounding box center [174, 129] width 272 height 12
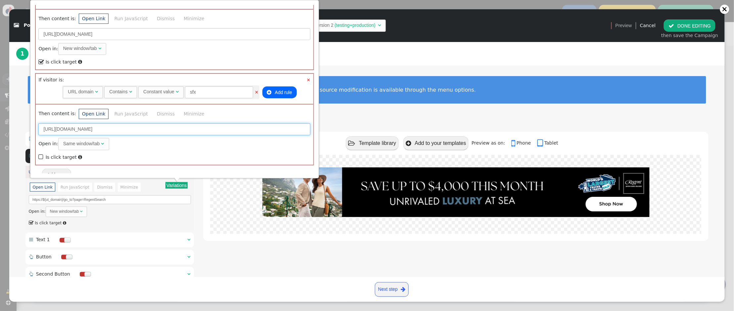
scroll to position [421, 0]
type input "https://sfx.lifstylecollection.com/go_to?page=RegentSearch"
click at [39, 151] on span "" at bounding box center [41, 155] width 6 height 9
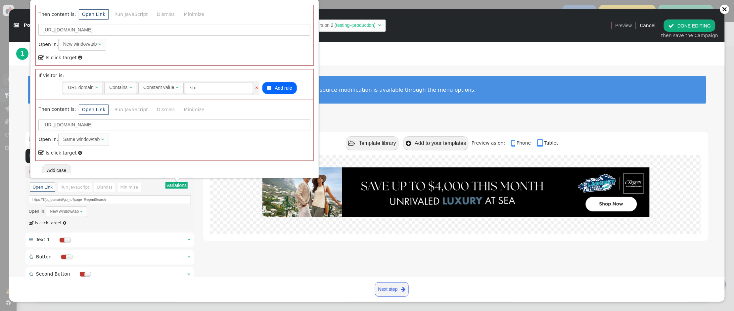
click at [59, 168] on button "Add case" at bounding box center [56, 170] width 29 height 12
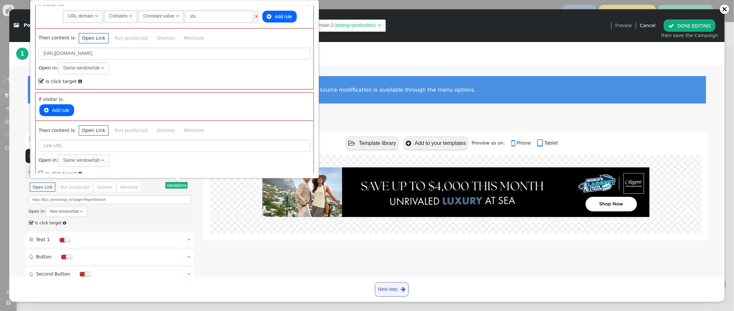
scroll to position [515, 0]
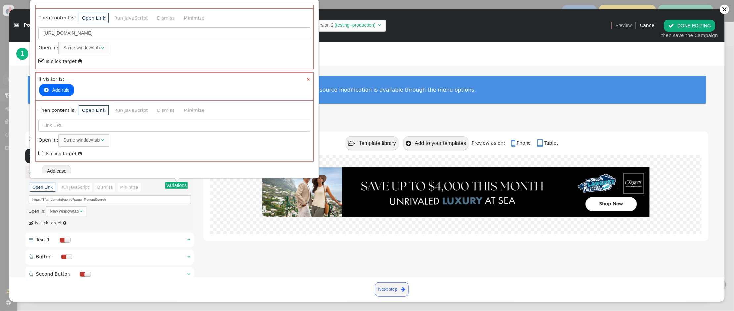
click at [52, 88] on button " Add rule" at bounding box center [56, 90] width 34 height 12
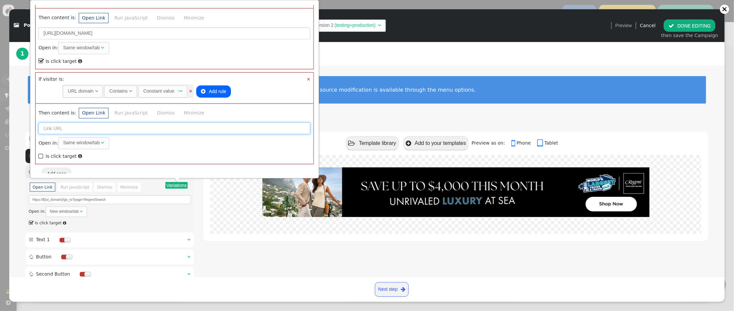
click at [60, 124] on input "text" at bounding box center [174, 128] width 272 height 12
paste input "https://travel.touchofmodern.com/go_to?page=RegentSearch"
drag, startPoint x: 68, startPoint y: 126, endPoint x: 63, endPoint y: 126, distance: 5.0
click at [63, 126] on input "https://travel.touchofmodern.com/go_to?page=RegentSearch" at bounding box center [174, 128] width 272 height 12
drag, startPoint x: 101, startPoint y: 126, endPoint x: 57, endPoint y: 127, distance: 44.0
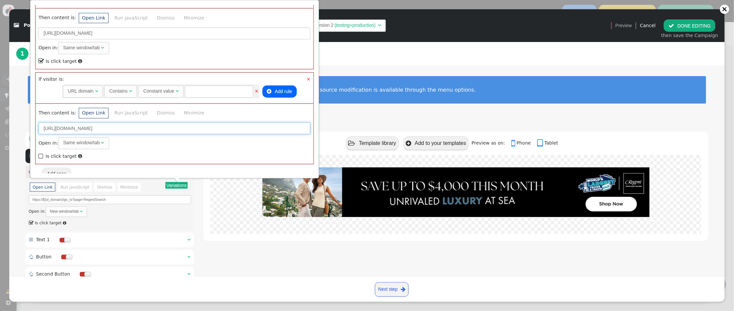
click at [57, 127] on input "https://travel.touchofmodern.com/go_to?page=RegentSearch" at bounding box center [174, 128] width 272 height 12
type input "https://club.smartergetaways.com/go_to?page=RegentSearch"
click at [212, 85] on input "text" at bounding box center [219, 91] width 68 height 12
type input "smartergetaways"
click at [42, 152] on span "" at bounding box center [41, 156] width 6 height 9
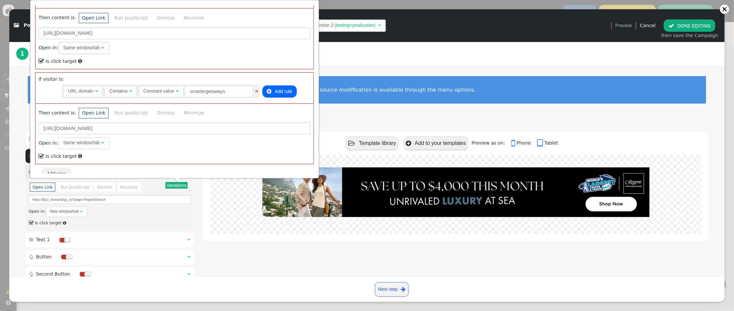
click at [197, 227] on div " Image   Image URL ▾ Variations There are alternatives. Default value: https…" at bounding box center [366, 230] width 683 height 197
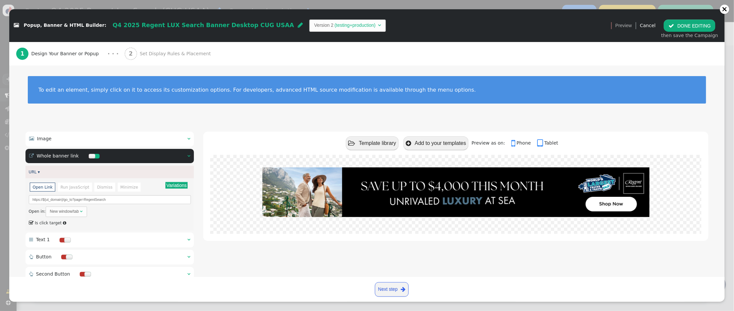
click at [169, 52] on span "Set Display Rules & Placement" at bounding box center [177, 53] width 74 height 7
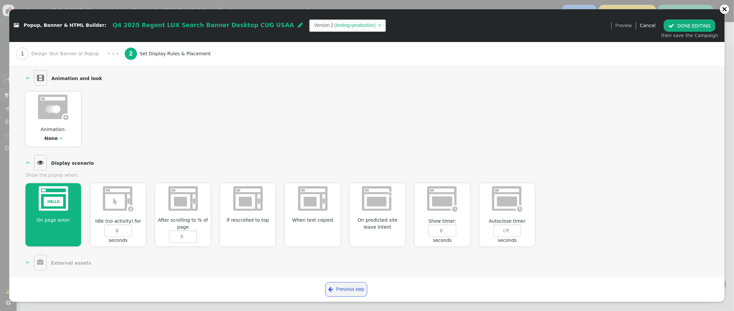
scroll to position [0, 0]
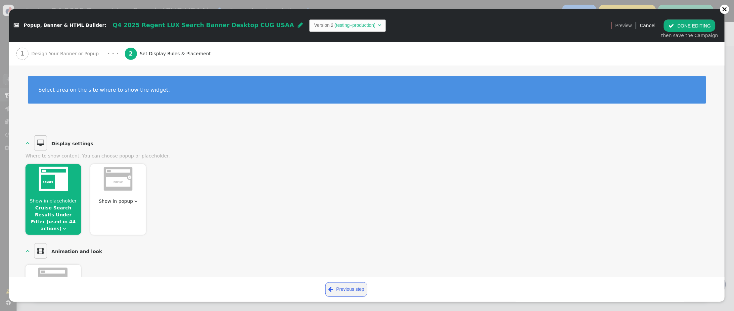
click at [60, 187] on img at bounding box center [53, 179] width 29 height 24
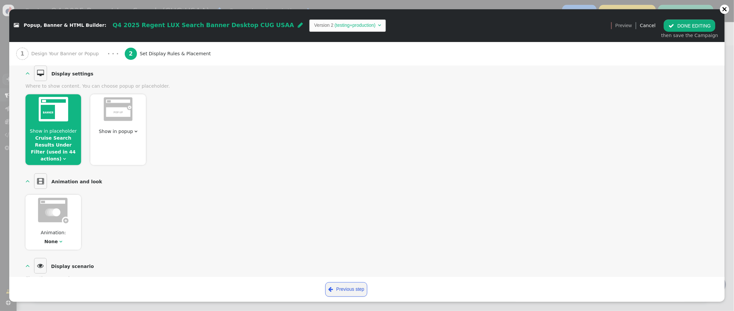
scroll to position [63, 0]
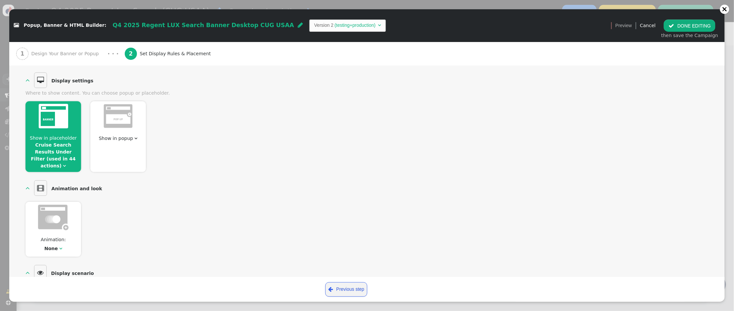
click at [50, 136] on span "Show in placeholder" at bounding box center [53, 137] width 47 height 5
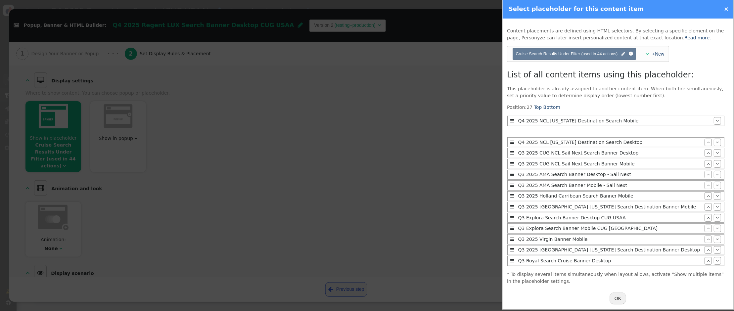
scroll to position [0, 0]
click at [619, 297] on button "OK" at bounding box center [618, 298] width 17 height 12
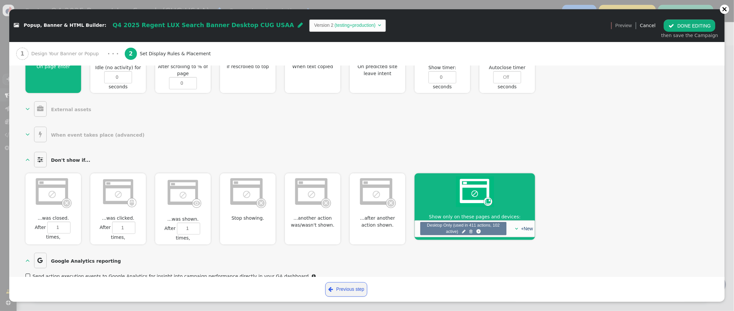
scroll to position [332, 0]
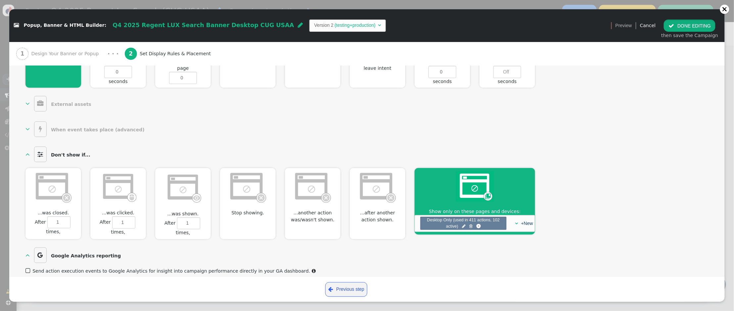
click at [674, 26] on span "" at bounding box center [671, 25] width 6 height 5
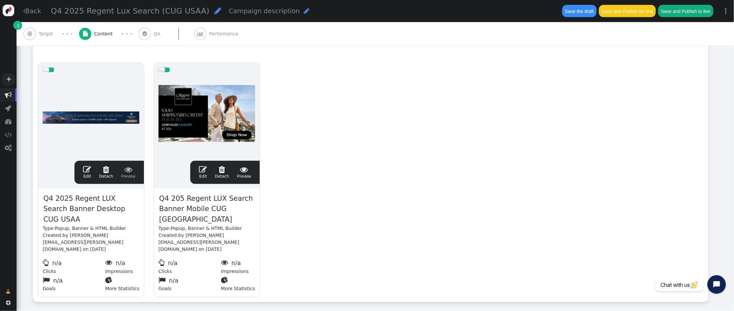
click at [203, 171] on span "" at bounding box center [203, 169] width 8 height 8
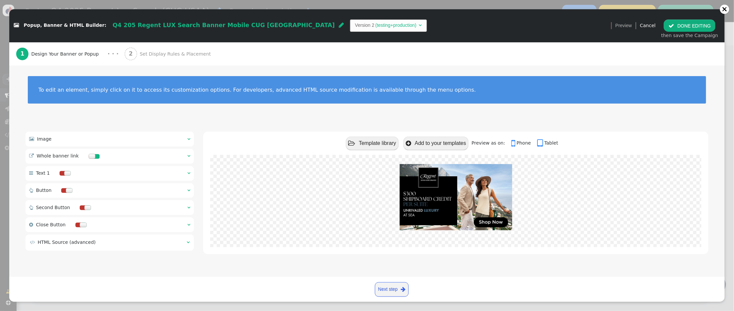
click at [190, 137] on div " Image  " at bounding box center [109, 139] width 168 height 15
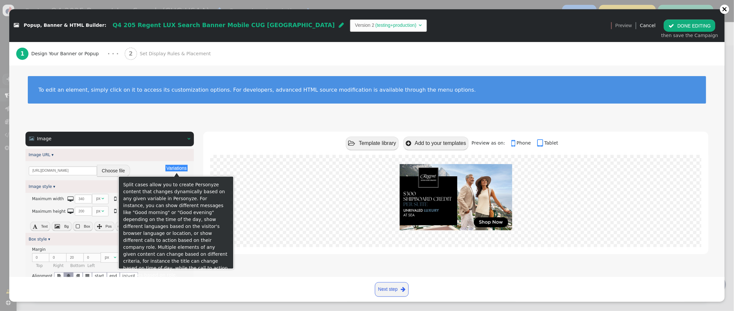
click at [120, 171] on button "Choose file" at bounding box center [113, 171] width 33 height 12
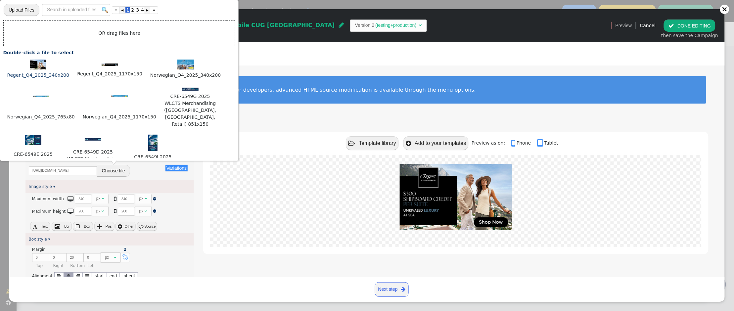
click at [38, 67] on img at bounding box center [38, 65] width 17 height 10
type input "https://cdn.personyze.com/upload/5748/752846084be4b810.jpeg"
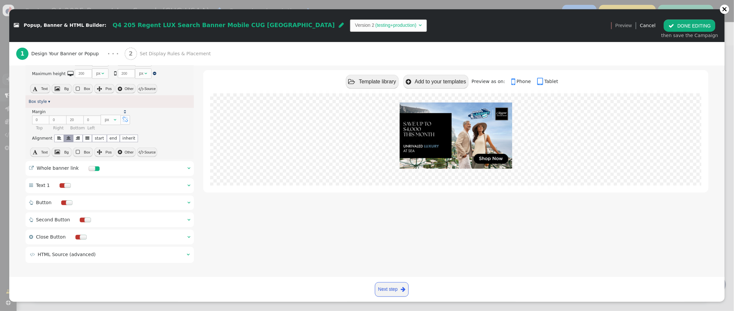
scroll to position [141, 0]
click at [188, 166] on span "" at bounding box center [188, 166] width 3 height 5
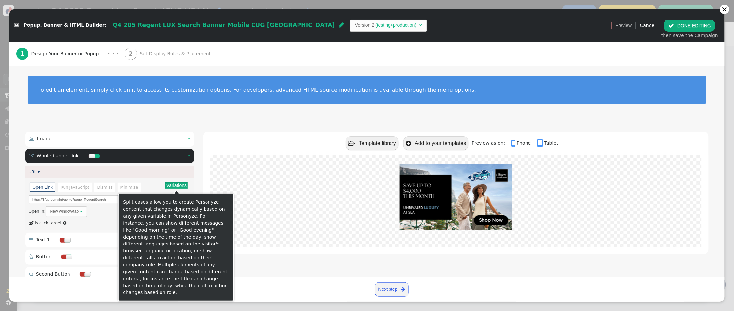
click at [171, 186] on button "Variations" at bounding box center [176, 185] width 22 height 7
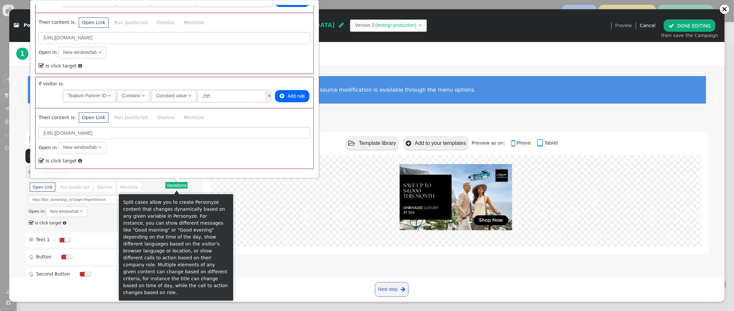
scroll to position [329, 0]
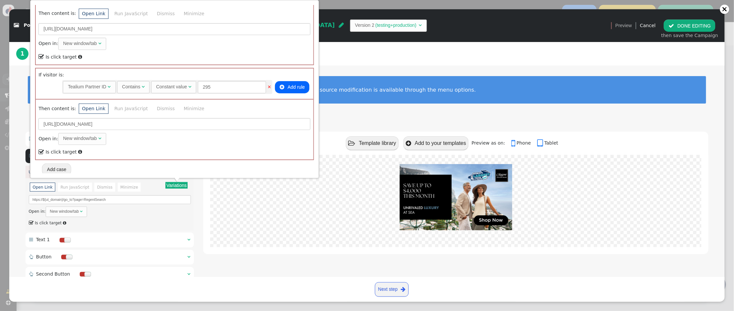
click at [60, 170] on button "Add case" at bounding box center [56, 169] width 29 height 12
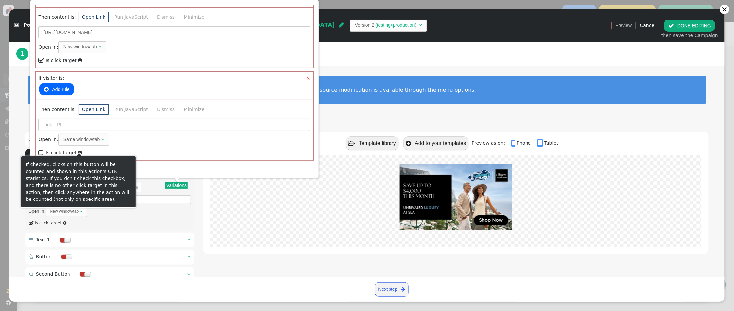
click at [63, 87] on button " Add rule" at bounding box center [56, 89] width 34 height 12
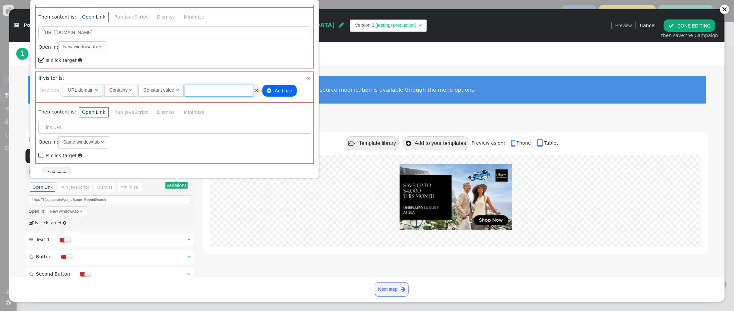
click at [232, 87] on input "text" at bounding box center [219, 91] width 68 height 12
type input "sfx"
click at [166, 132] on div "Open in: Same window/tab   Is click target " at bounding box center [174, 141] width 272 height 39
click at [165, 126] on input "text" at bounding box center [174, 128] width 272 height 12
click at [162, 122] on input "text" at bounding box center [174, 128] width 272 height 12
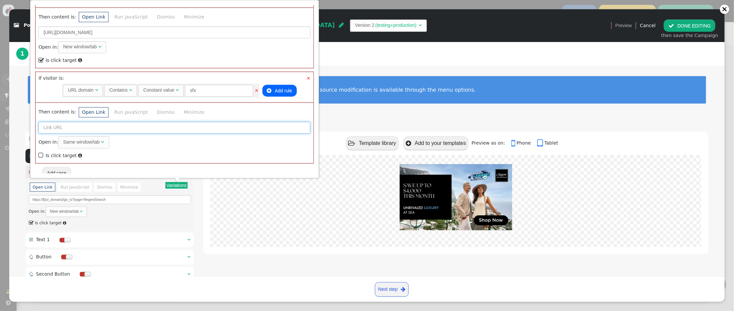
click at [49, 125] on input "text" at bounding box center [174, 128] width 272 height 12
paste input "https://travel.touchofmodern.com/go_to?page=RegentSearch"
drag, startPoint x: 101, startPoint y: 125, endPoint x: 57, endPoint y: 127, distance: 43.3
click at [57, 127] on input "https://travel.touchofmodern.com/go_to?page=RegentSearch" at bounding box center [174, 128] width 272 height 12
type input "https://sfx.lifestylecollection.com/go_to?page=RegentSearch"
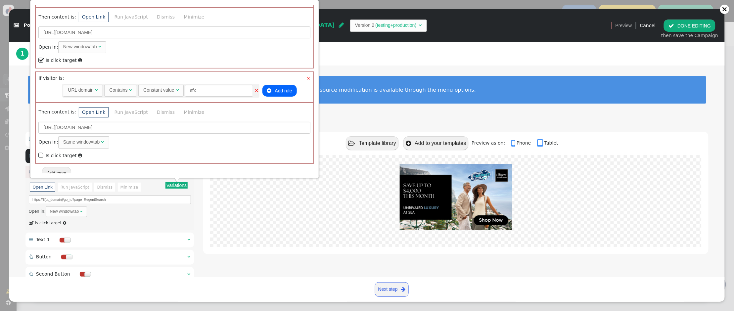
click at [40, 152] on span "" at bounding box center [41, 155] width 6 height 9
click at [61, 169] on button "Add case" at bounding box center [56, 173] width 29 height 12
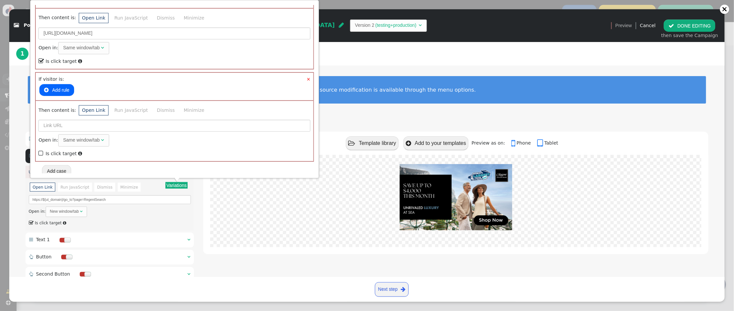
click at [53, 86] on button " Add rule" at bounding box center [56, 90] width 34 height 12
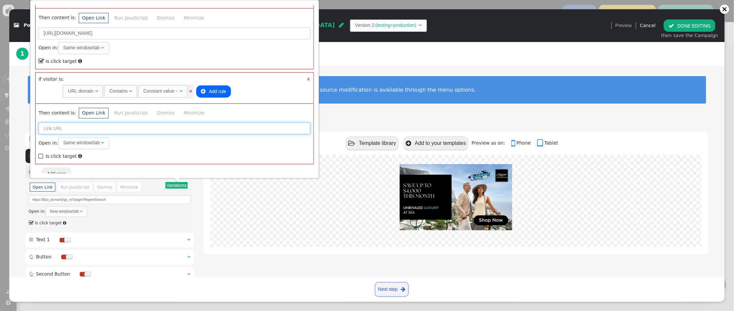
click at [57, 124] on input "text" at bounding box center [174, 128] width 272 height 12
paste input "https://travel.touchofmodern.com/go_to?page=RegentSearch"
drag, startPoint x: 69, startPoint y: 127, endPoint x: 57, endPoint y: 126, distance: 12.2
click at [57, 126] on input "https://travel.touchofmodern.com/go_to?page=RegentSearch" at bounding box center [174, 128] width 272 height 12
type input "https://club.smartergetaways.com/go_to?page=RegentSearch"
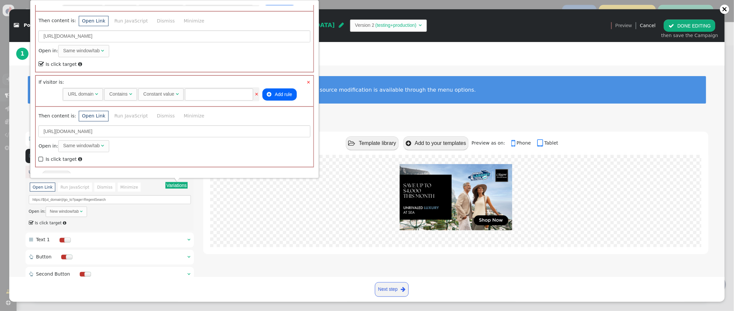
click at [41, 155] on span "" at bounding box center [41, 159] width 6 height 9
click at [235, 96] on input "text" at bounding box center [219, 94] width 68 height 12
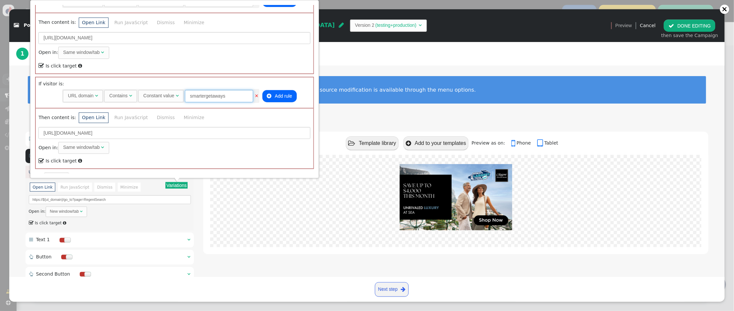
type input "smartergetaways"
click at [376, 55] on div "1 Design Your Banner or Popup · · · 2 Set Display Rules & Placement" at bounding box center [366, 53] width 701 height 23
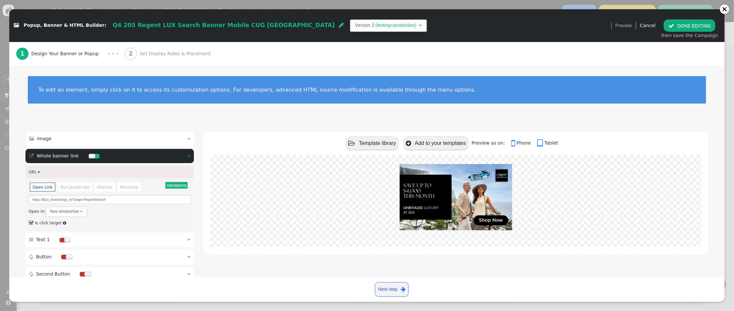
click at [147, 57] on div "2 Set Display Rules & Placement" at bounding box center [169, 53] width 89 height 23
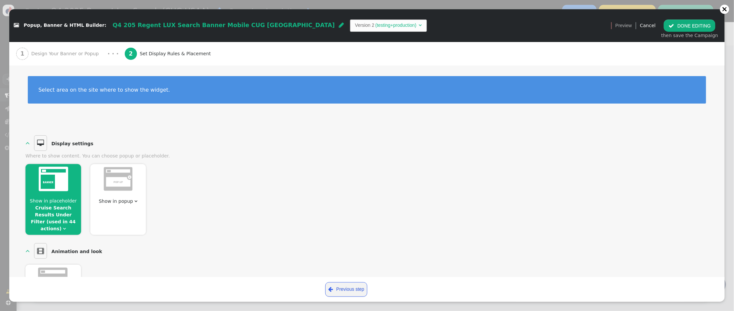
click at [60, 203] on span "Show in placeholder" at bounding box center [53, 200] width 47 height 5
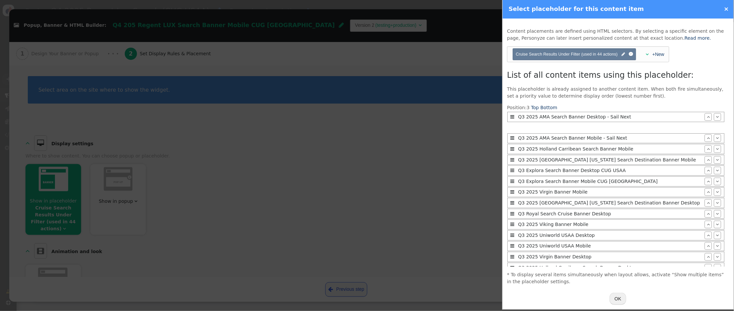
scroll to position [0, 0]
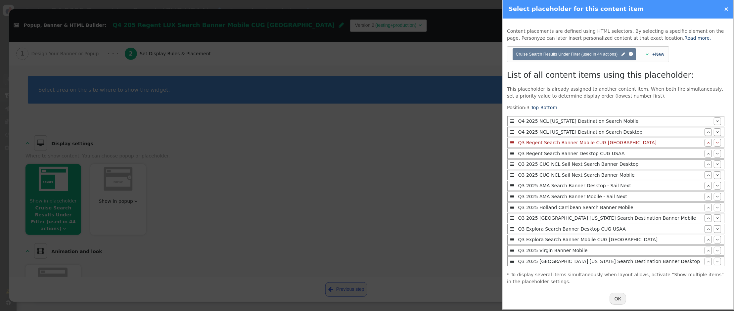
click at [619, 297] on button "OK" at bounding box center [618, 299] width 17 height 12
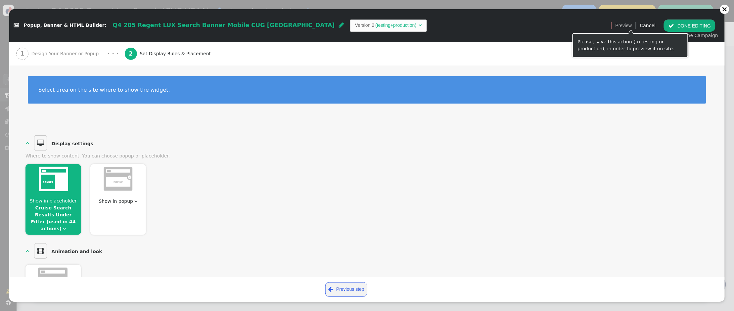
click at [686, 27] on button " DONE EDITING" at bounding box center [689, 26] width 52 height 12
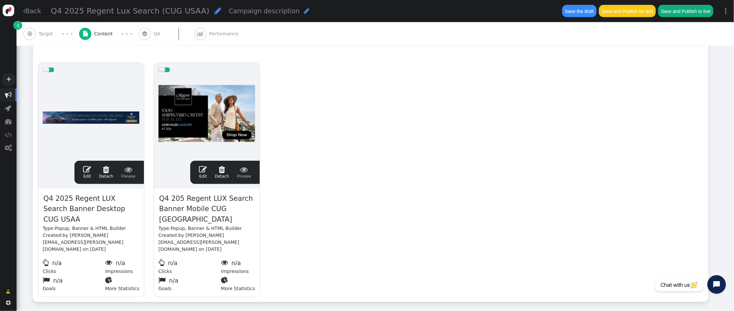
click at [48, 32] on span "Target" at bounding box center [47, 33] width 17 height 7
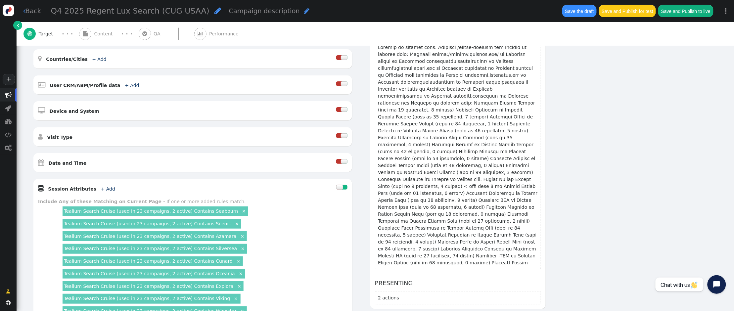
scroll to position [222, 0]
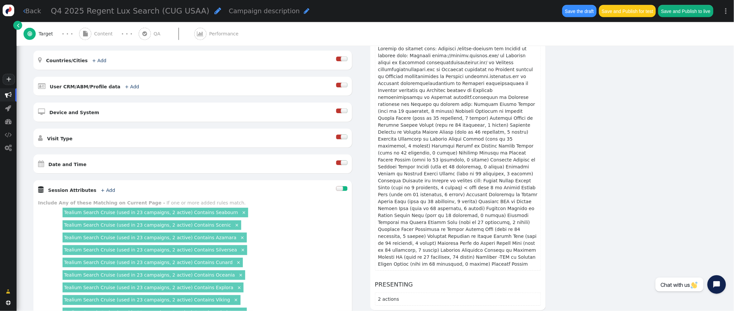
click at [344, 164] on div at bounding box center [344, 162] width 7 height 5
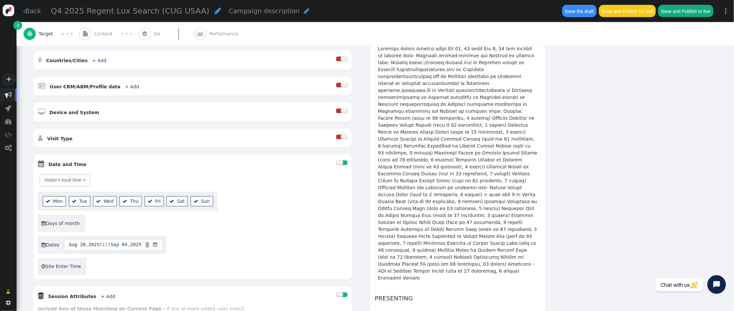
click at [71, 245] on span "Aug" at bounding box center [73, 244] width 8 height 7
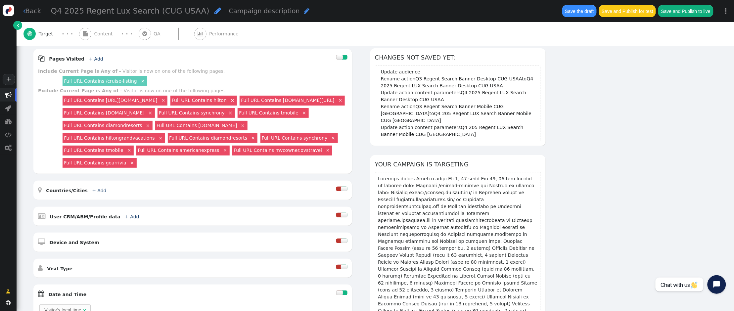
scroll to position [35, 0]
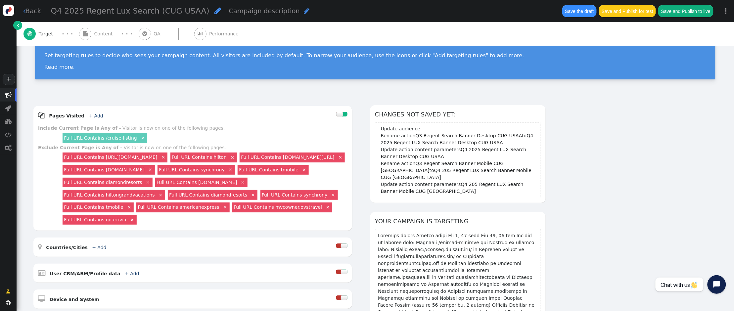
click at [211, 35] on span "Performance" at bounding box center [225, 33] width 32 height 7
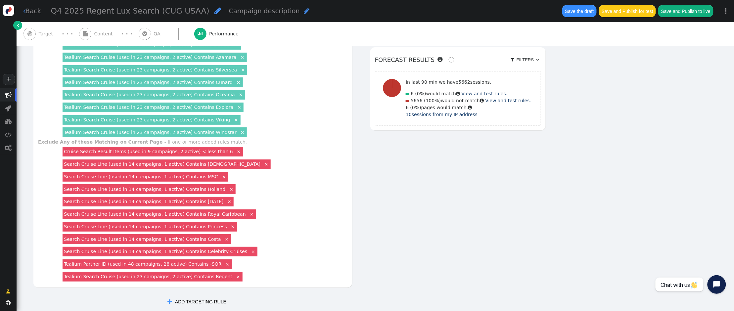
scroll to position [0, 0]
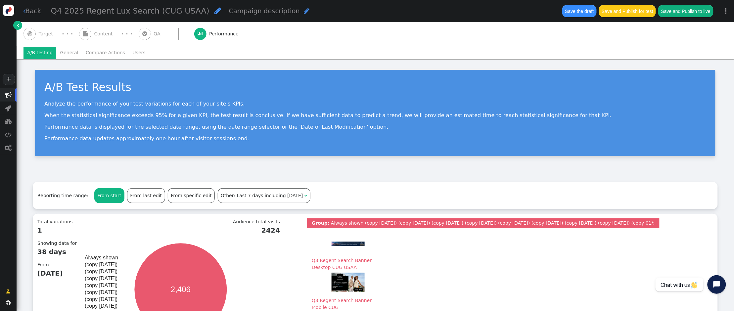
click at [69, 53] on li "General" at bounding box center [69, 53] width 26 height 12
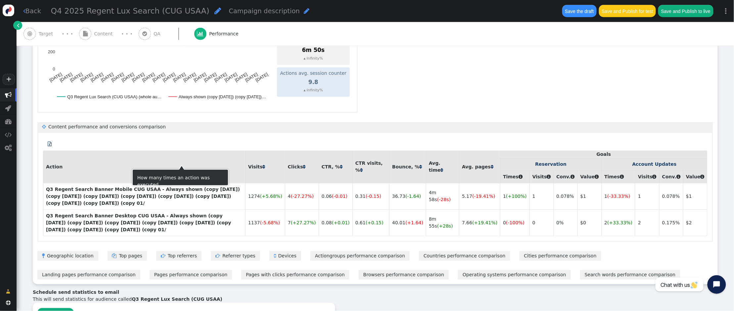
scroll to position [374, 0]
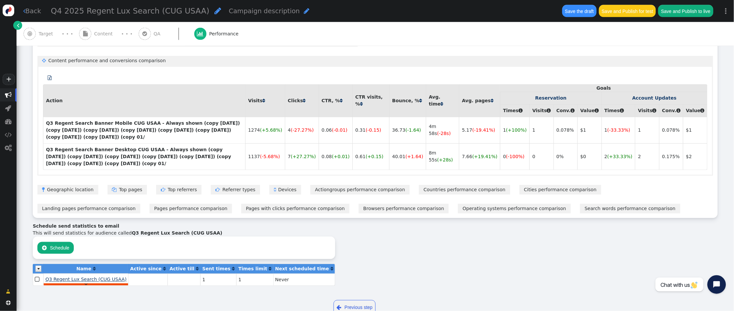
click at [73, 277] on span "Q3 Regent Lux Search (CUG USAA)" at bounding box center [85, 279] width 81 height 5
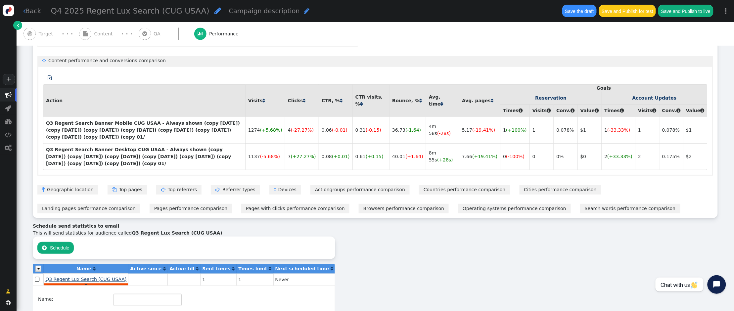
type input "Q3 Regent Lux Search (CUG USAA)"
type input "1"
type input "tarin.pratt@arrivia.com"
click at [117, 294] on input "Q3 Regent Lux Search (CUG USAA)" at bounding box center [147, 300] width 68 height 12
click at [133, 294] on input "Q4 2025 Regent Lux Search (CUG USAA)" at bounding box center [147, 300] width 68 height 12
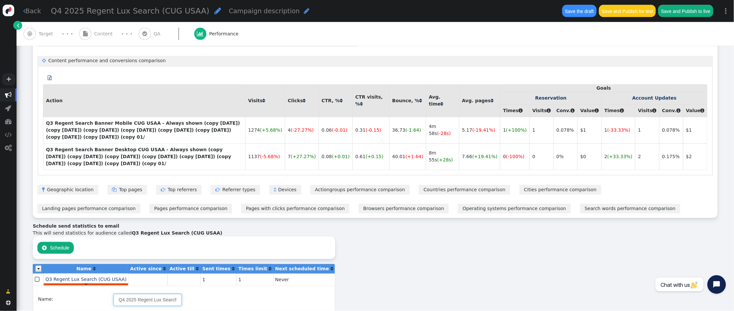
click at [175, 293] on td "Q4 2025 Regent Lux Search (CUG USAA)" at bounding box center [164, 301] width 102 height 17
click at [157, 294] on input "Q4 2025 Regent Lux Search (CUG USAA)" at bounding box center [147, 300] width 68 height 12
drag, startPoint x: 170, startPoint y: 281, endPoint x: 105, endPoint y: 281, distance: 65.5
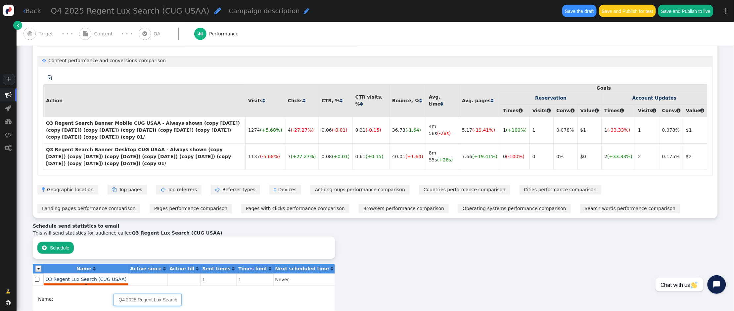
click at [105, 293] on tr "Name: Q4 2025 Regent Lux Search (CUG USAA)" at bounding box center [126, 301] width 177 height 17
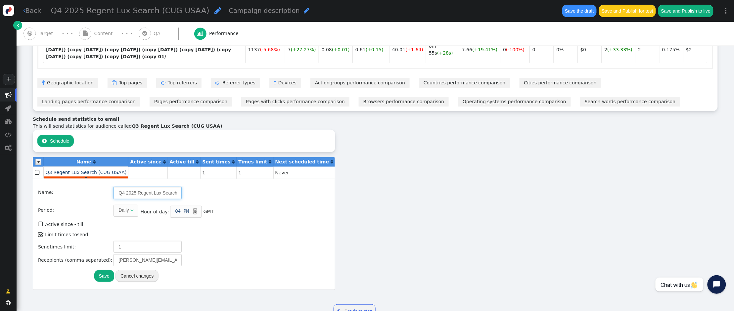
scroll to position [482, 0]
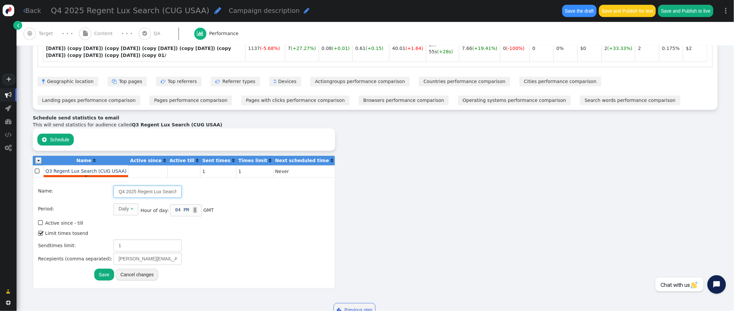
type input "Q4 2025 Regent Lux Search (CUG USAA)"
click at [193, 207] on div "▲" at bounding box center [195, 208] width 4 height 3
click at [186, 204] on span "06 PM ▲ ▼" at bounding box center [186, 210] width 32 height 12
click at [193, 210] on div "▼" at bounding box center [195, 211] width 4 height 3
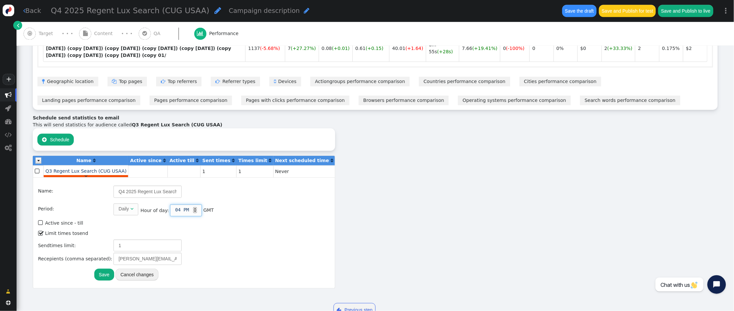
click at [193, 210] on div "▼" at bounding box center [195, 211] width 4 height 3
click at [128, 203] on span "Daily " at bounding box center [125, 209] width 24 height 12
click at [121, 205] on div "Daily" at bounding box center [123, 208] width 10 height 7
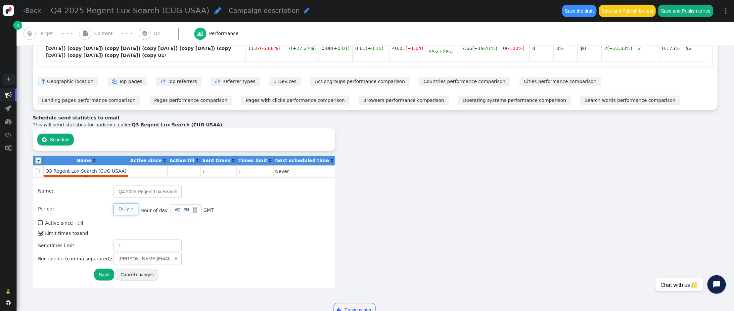
click at [121, 205] on div "Daily" at bounding box center [123, 208] width 10 height 7
click at [118, 205] on div "Daily" at bounding box center [123, 208] width 10 height 7
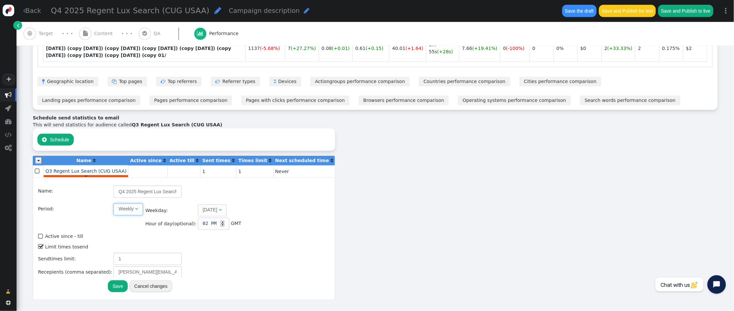
click at [125, 205] on div "Weekly" at bounding box center [125, 208] width 15 height 7
click at [208, 207] on span "" at bounding box center [209, 209] width 3 height 5
click at [110, 280] on button "Save" at bounding box center [118, 286] width 20 height 12
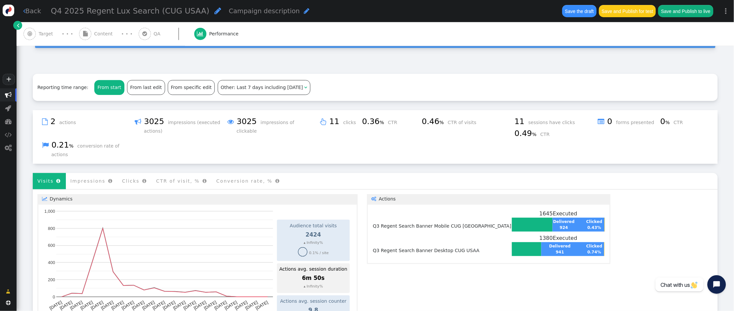
scroll to position [0, 0]
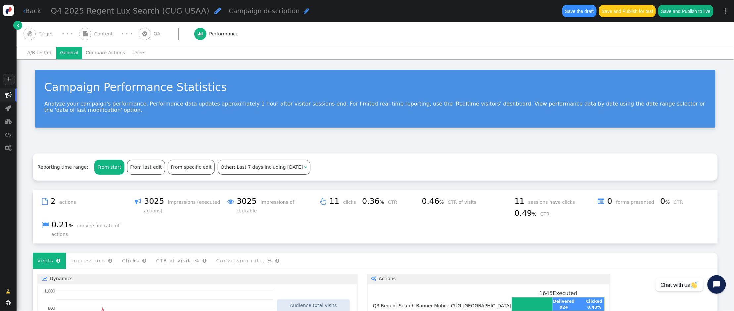
click at [53, 31] on span "Target" at bounding box center [47, 33] width 17 height 7
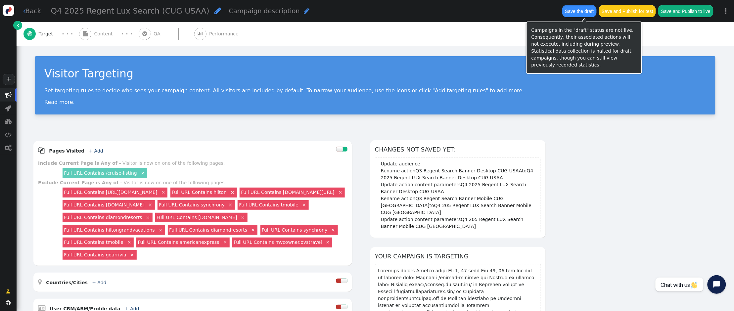
click at [576, 10] on button "Save the draft" at bounding box center [579, 11] width 34 height 12
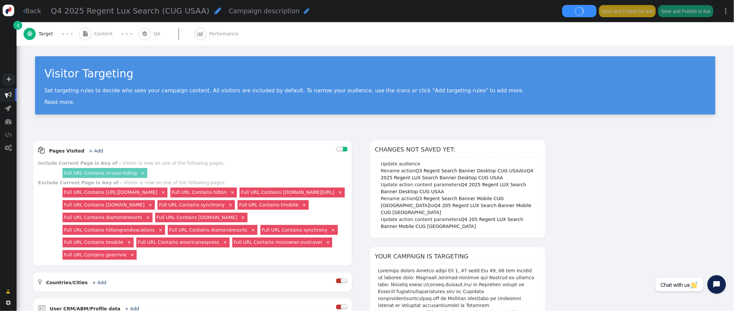
scroll to position [2, 0]
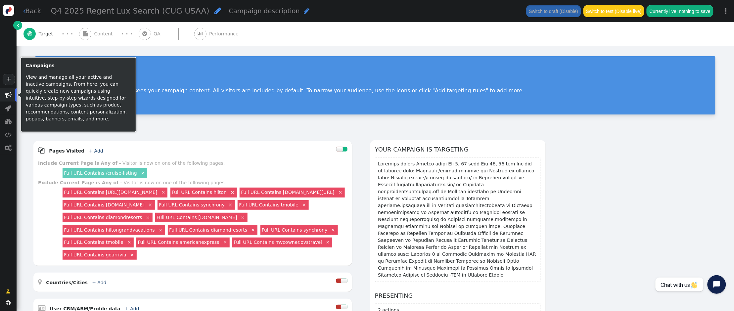
click at [10, 95] on span "" at bounding box center [8, 95] width 7 height 7
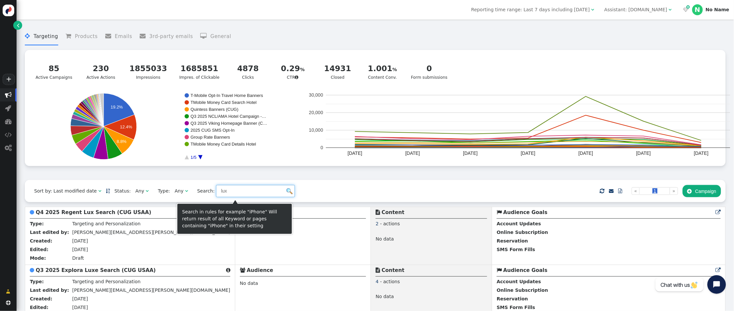
drag, startPoint x: 252, startPoint y: 192, endPoint x: 192, endPoint y: 189, distance: 59.9
click at [192, 189] on span "Search: lux" at bounding box center [243, 191] width 102 height 12
drag, startPoint x: 334, startPoint y: 197, endPoint x: 280, endPoint y: 190, distance: 54.4
click at [332, 197] on div "Sort by: Last modified date   Status: Any  Type: Any  Search:     Impor…" at bounding box center [375, 191] width 700 height 22
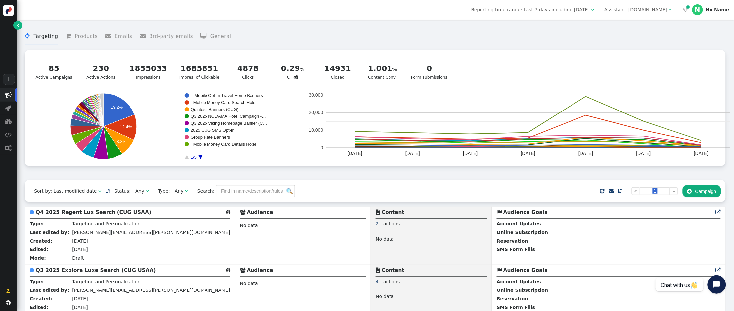
click at [286, 192] on img at bounding box center [289, 191] width 6 height 6
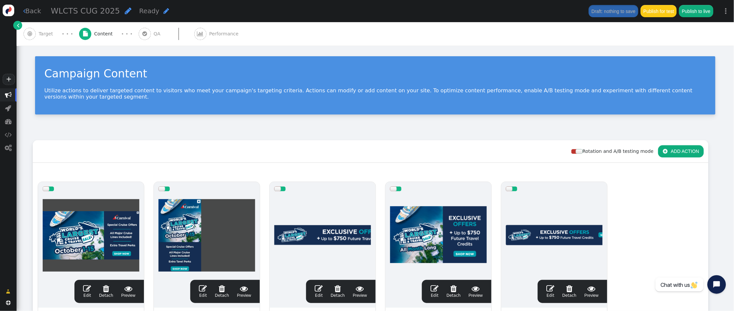
scroll to position [108, 0]
